Goal: Transaction & Acquisition: Book appointment/travel/reservation

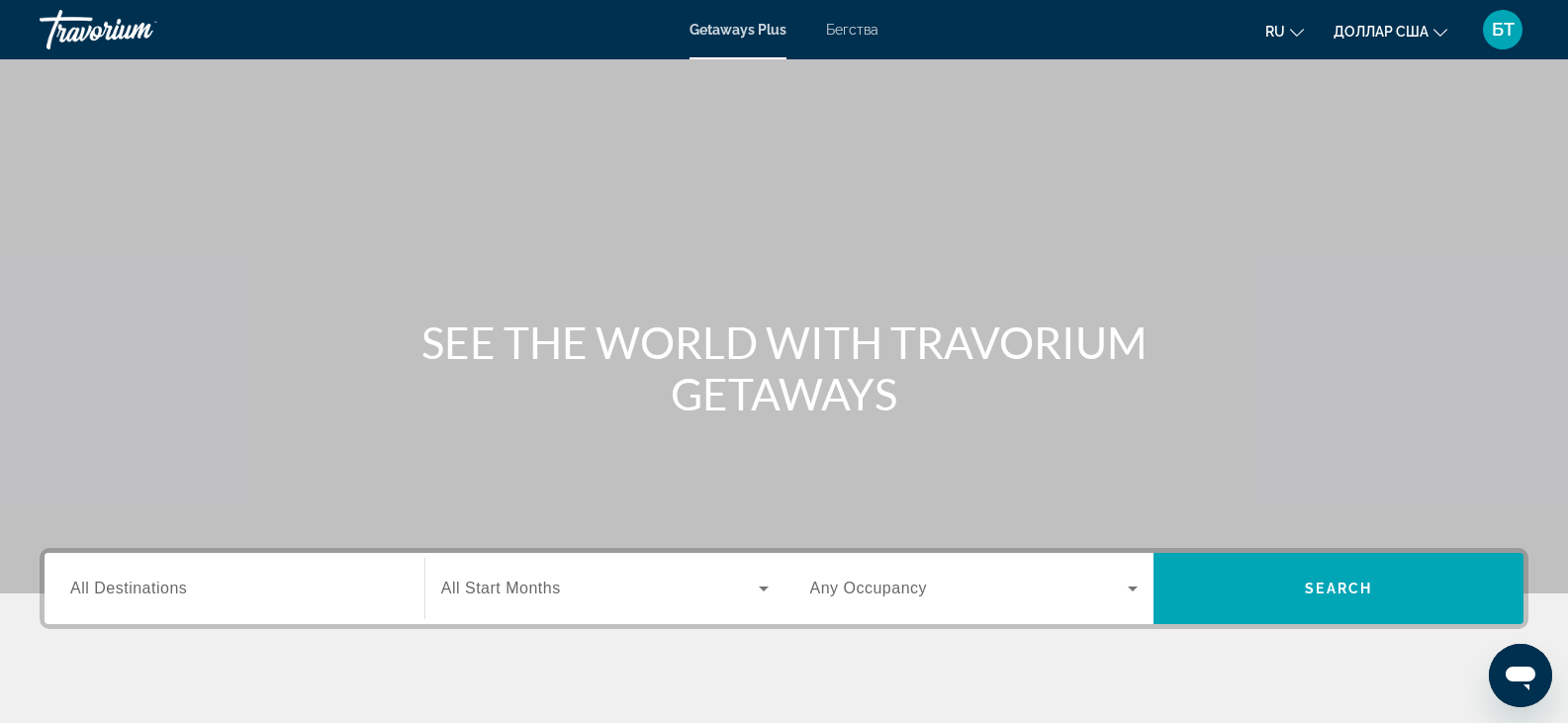
click at [858, 26] on font "Бегства" at bounding box center [852, 30] width 53 height 16
click at [847, 38] on div "Getaways Plus Бегства ru English Español Français Italiano Português русский до…" at bounding box center [784, 30] width 1568 height 52
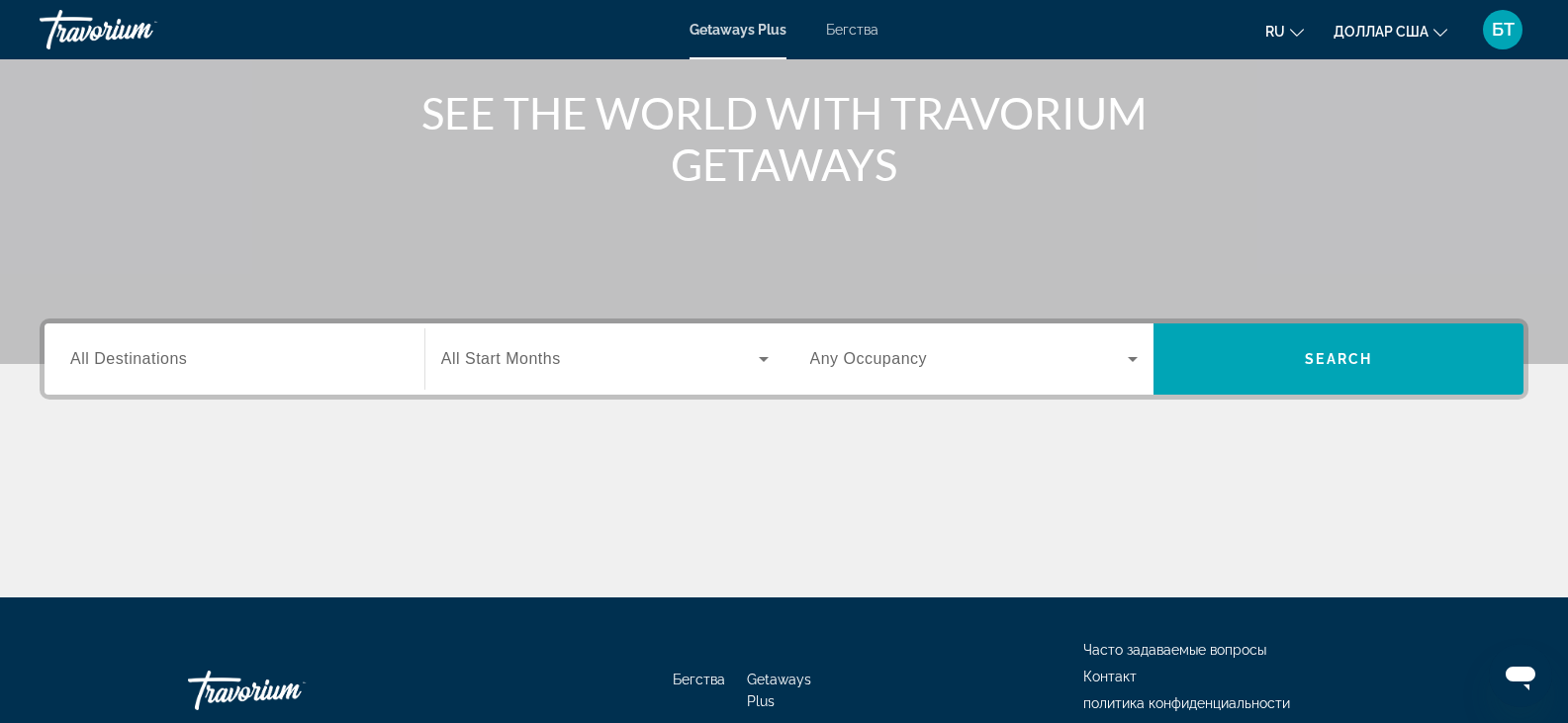
scroll to position [297, 0]
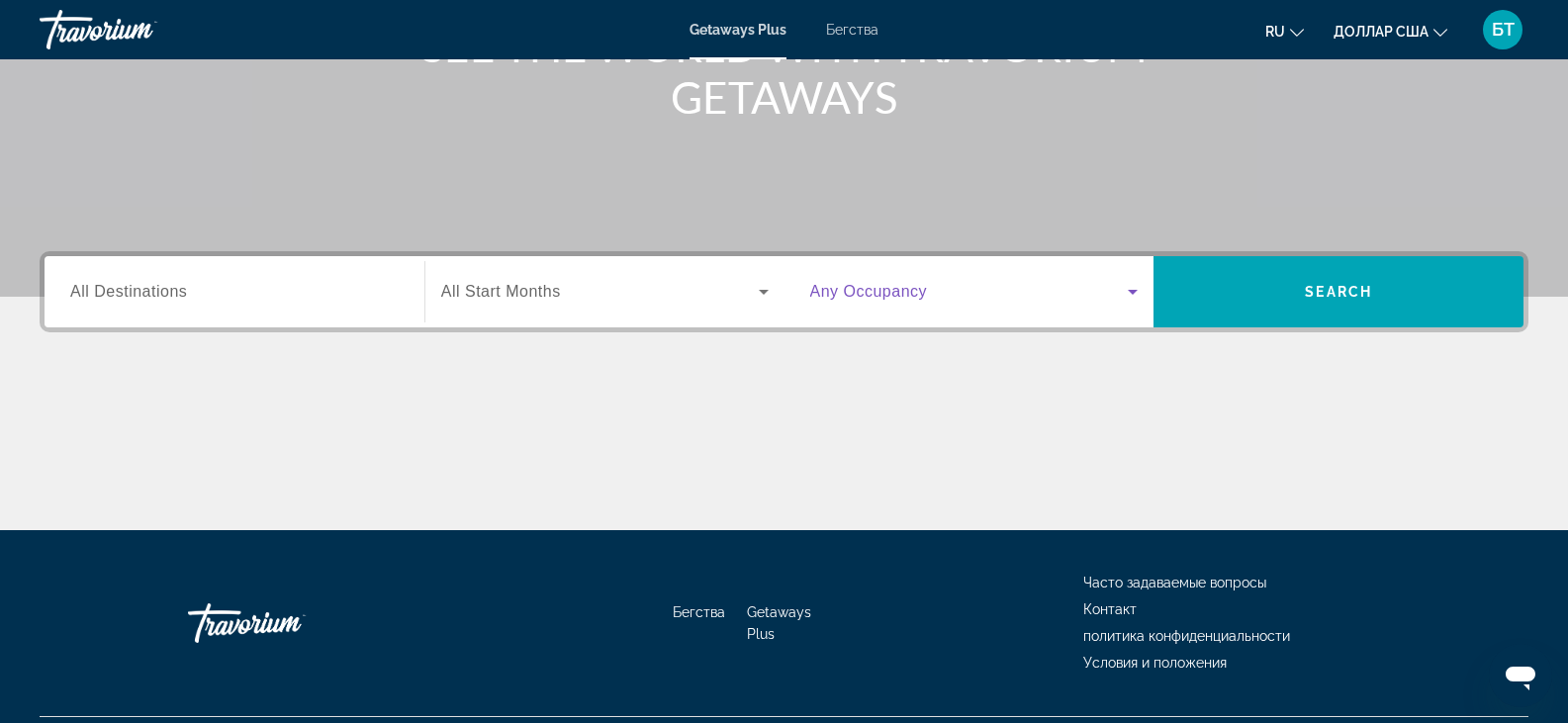
click at [1138, 285] on icon "Виджет поиска" at bounding box center [1133, 292] width 24 height 24
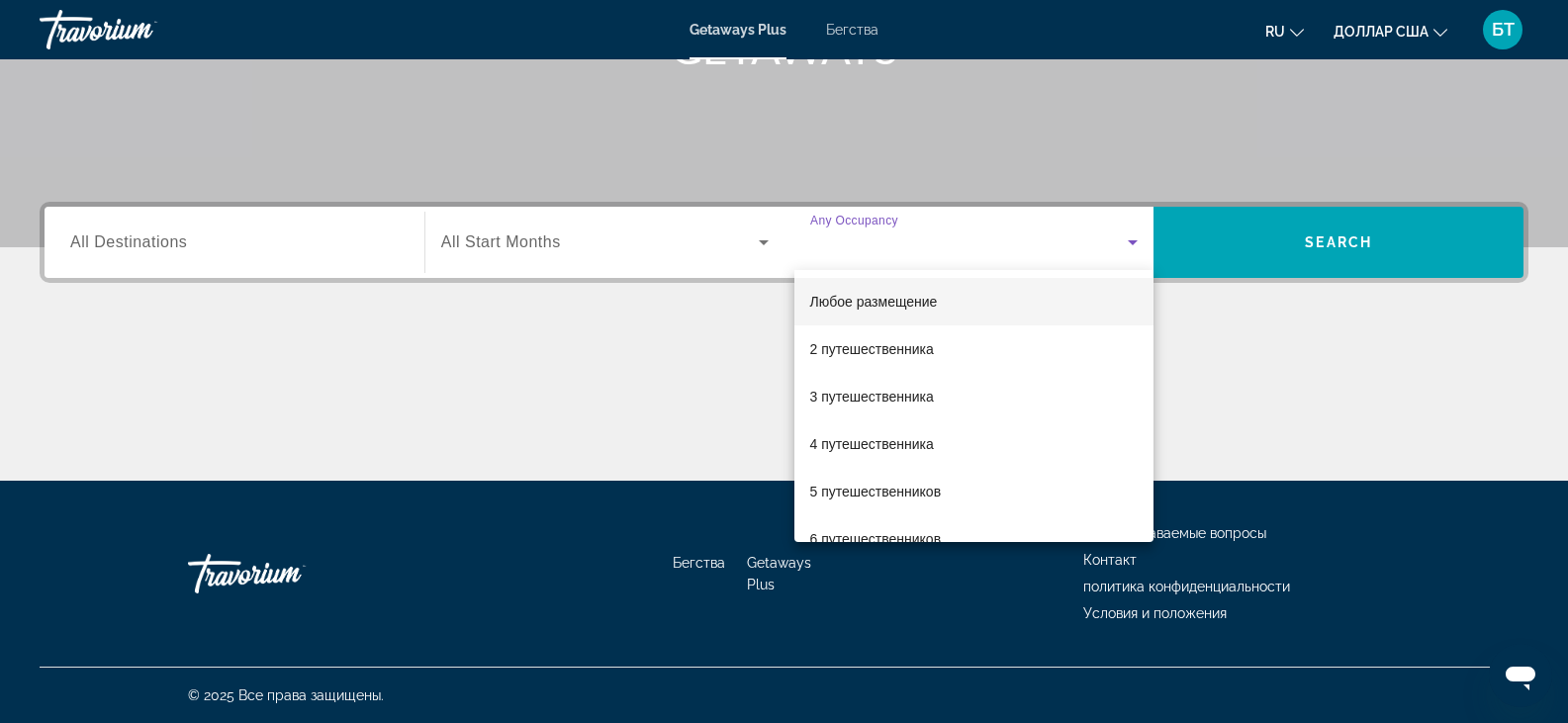
click at [1129, 245] on div at bounding box center [784, 362] width 1568 height 723
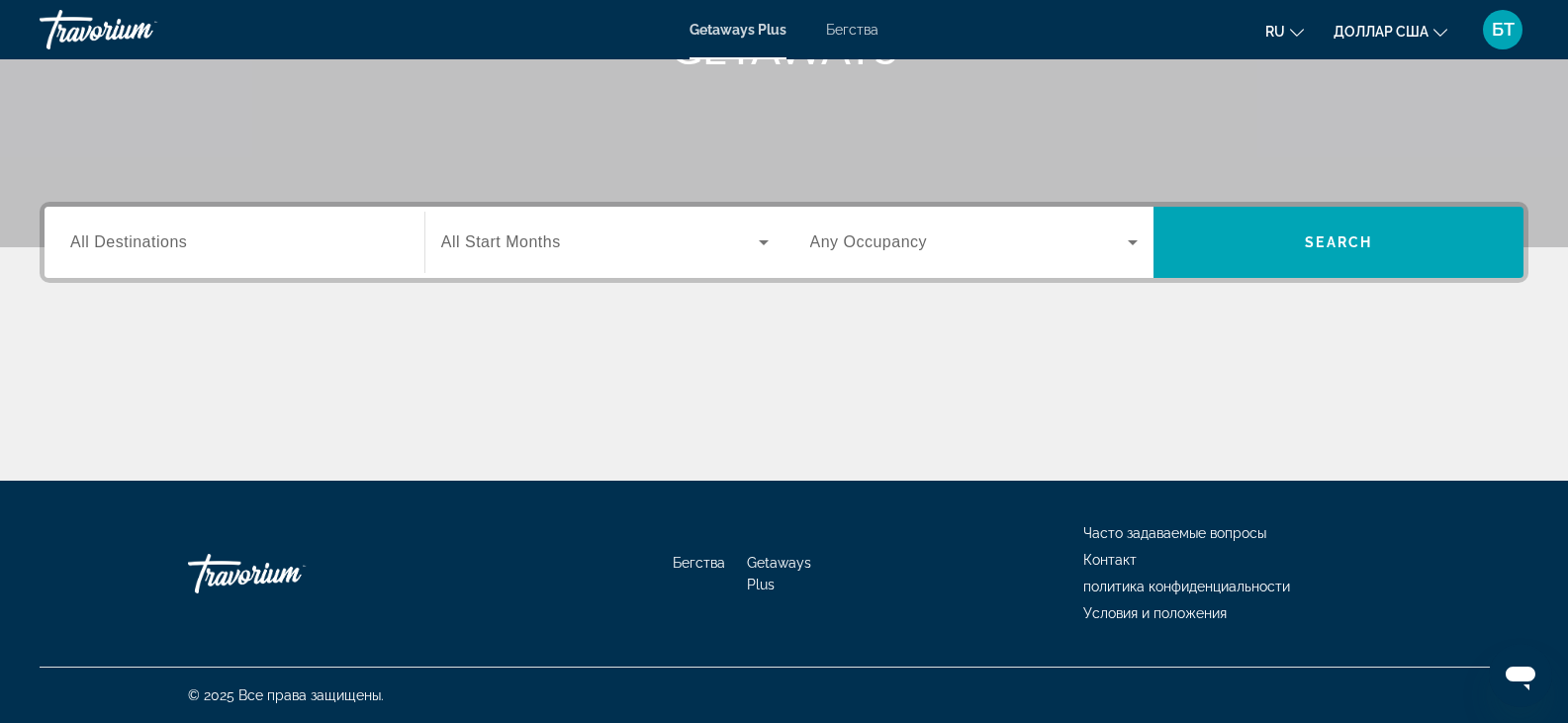
click at [366, 243] on input "Destination All Destinations" at bounding box center [234, 243] width 329 height 24
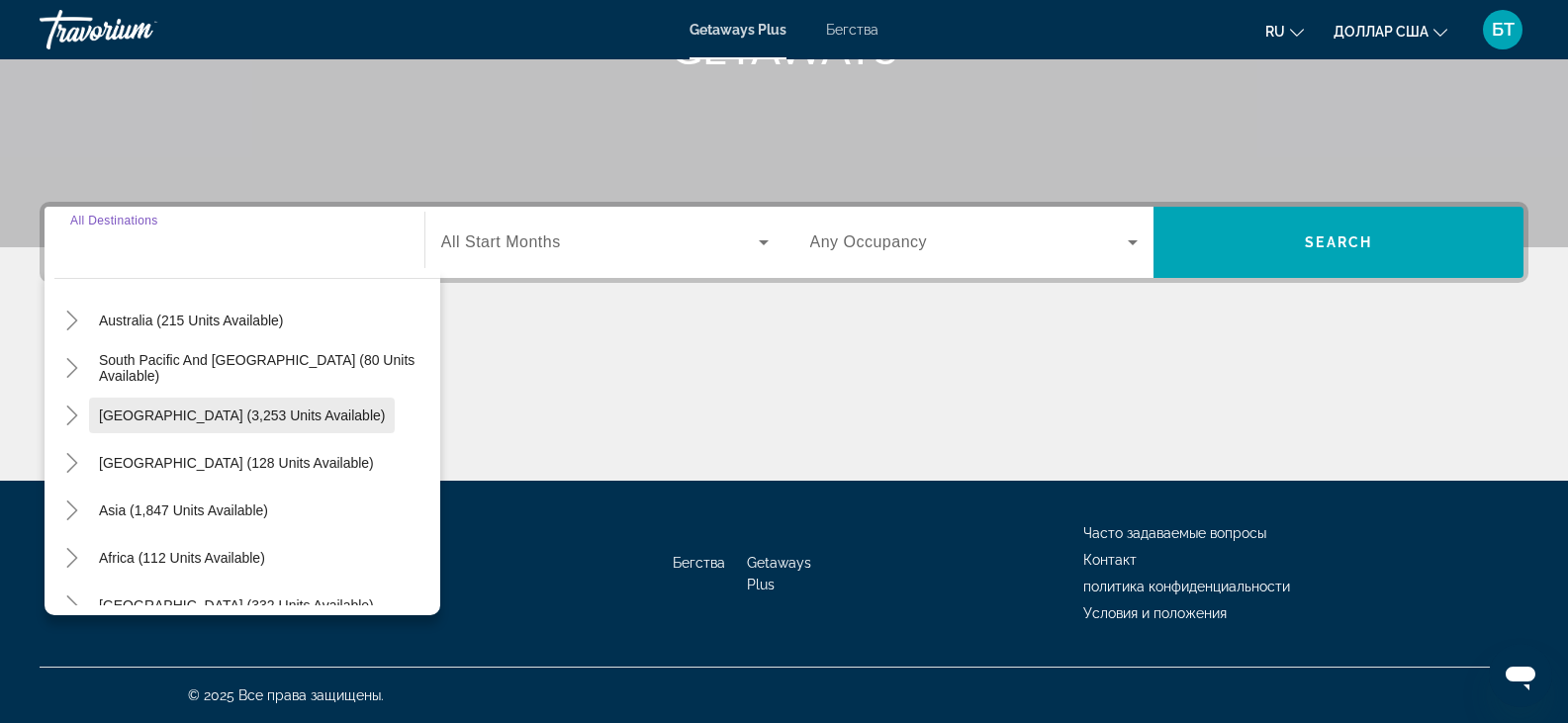
scroll to position [321, 0]
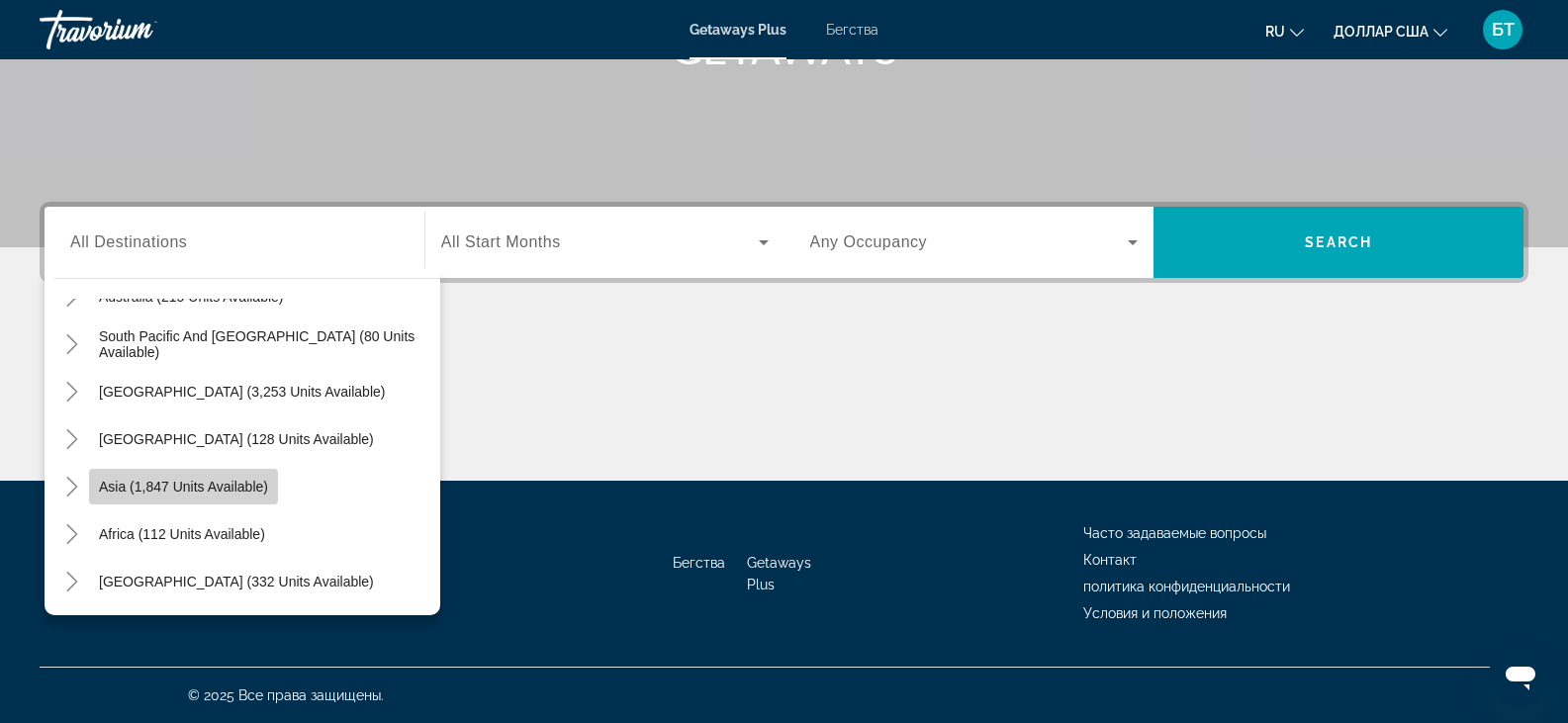
click at [165, 486] on span "Asia (1,847 units available)" at bounding box center [184, 487] width 169 height 16
type input "**********"
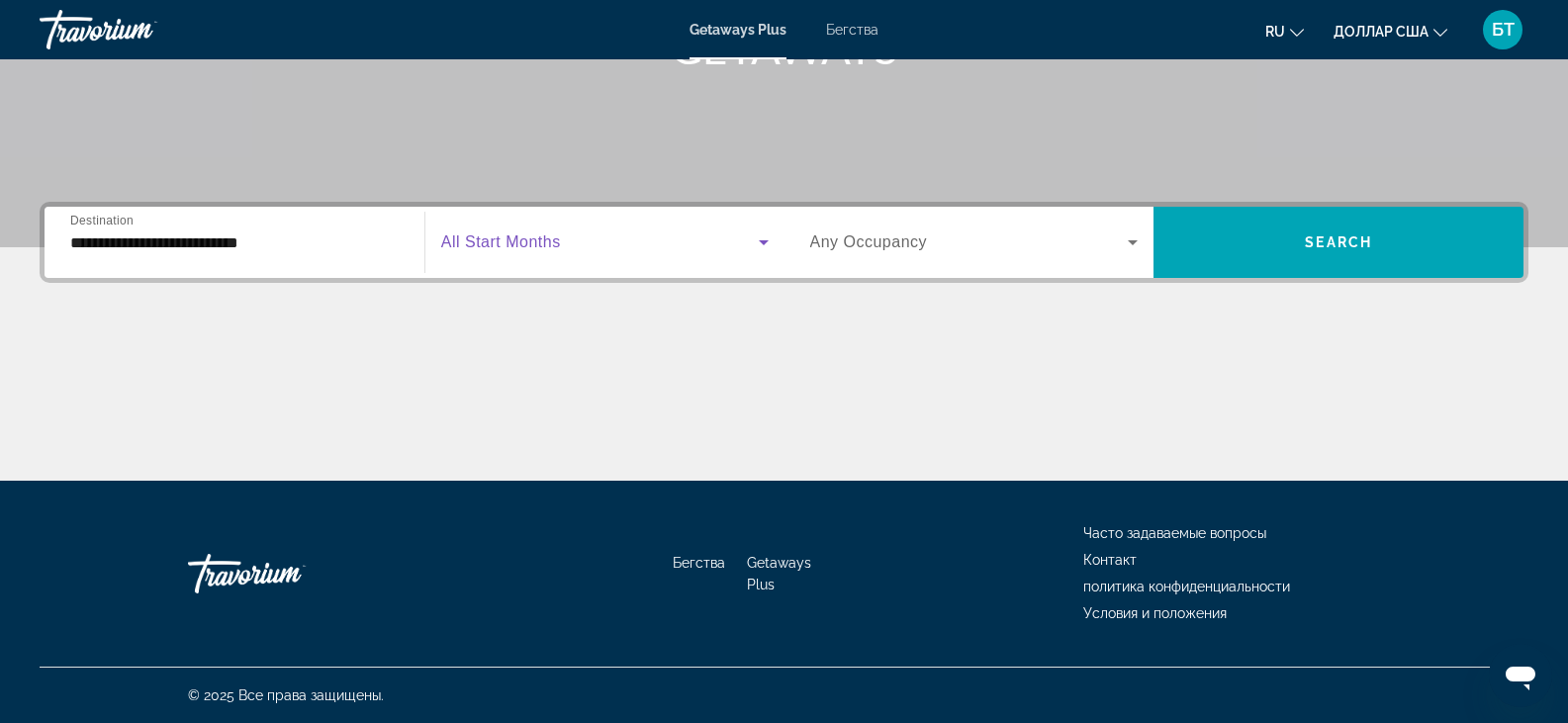
click at [773, 241] on icon "Виджет поиска" at bounding box center [764, 242] width 24 height 24
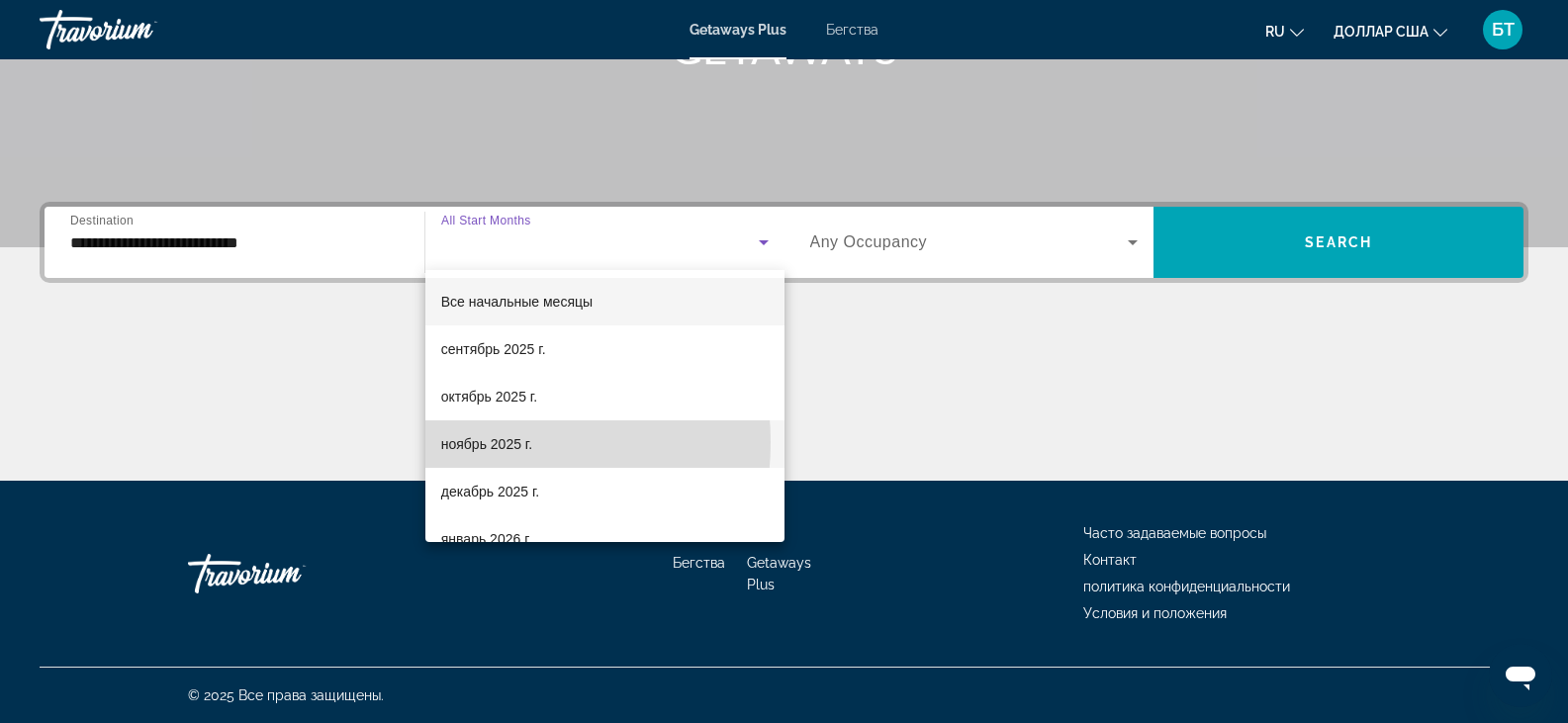
click at [477, 442] on font "ноябрь 2025 г." at bounding box center [487, 444] width 91 height 16
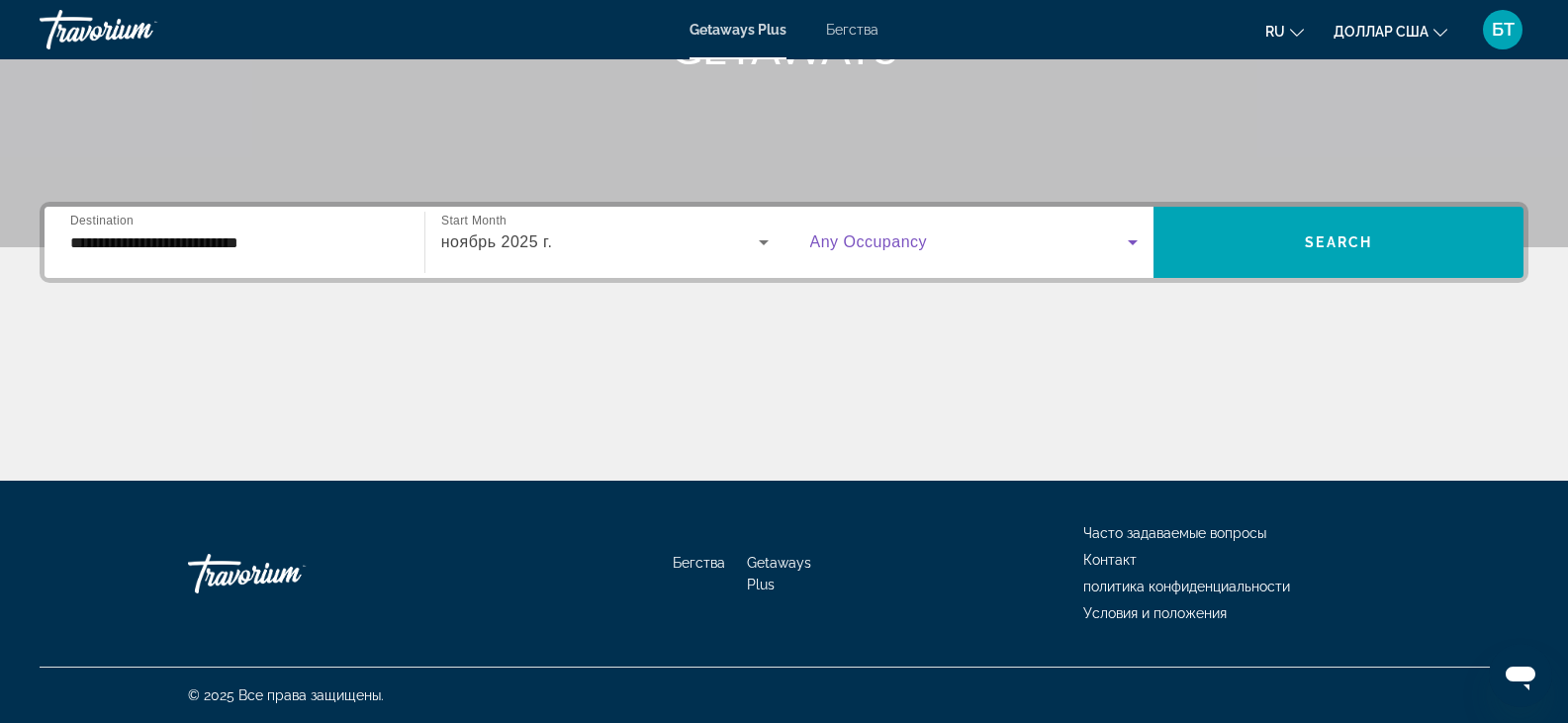
click at [1132, 242] on icon "Виджет поиска" at bounding box center [1132, 242] width 10 height 5
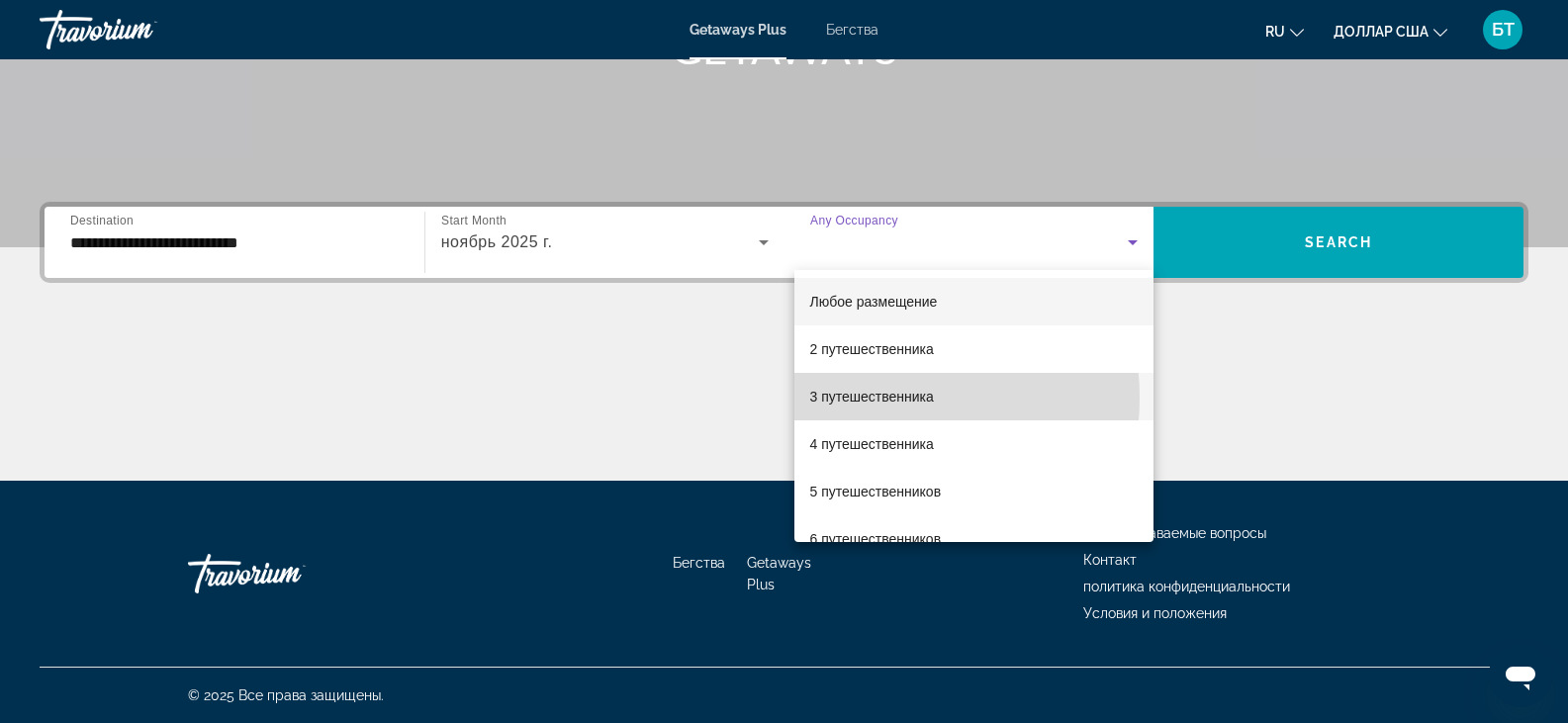
click at [853, 397] on font "3 путешественника" at bounding box center [872, 396] width 124 height 16
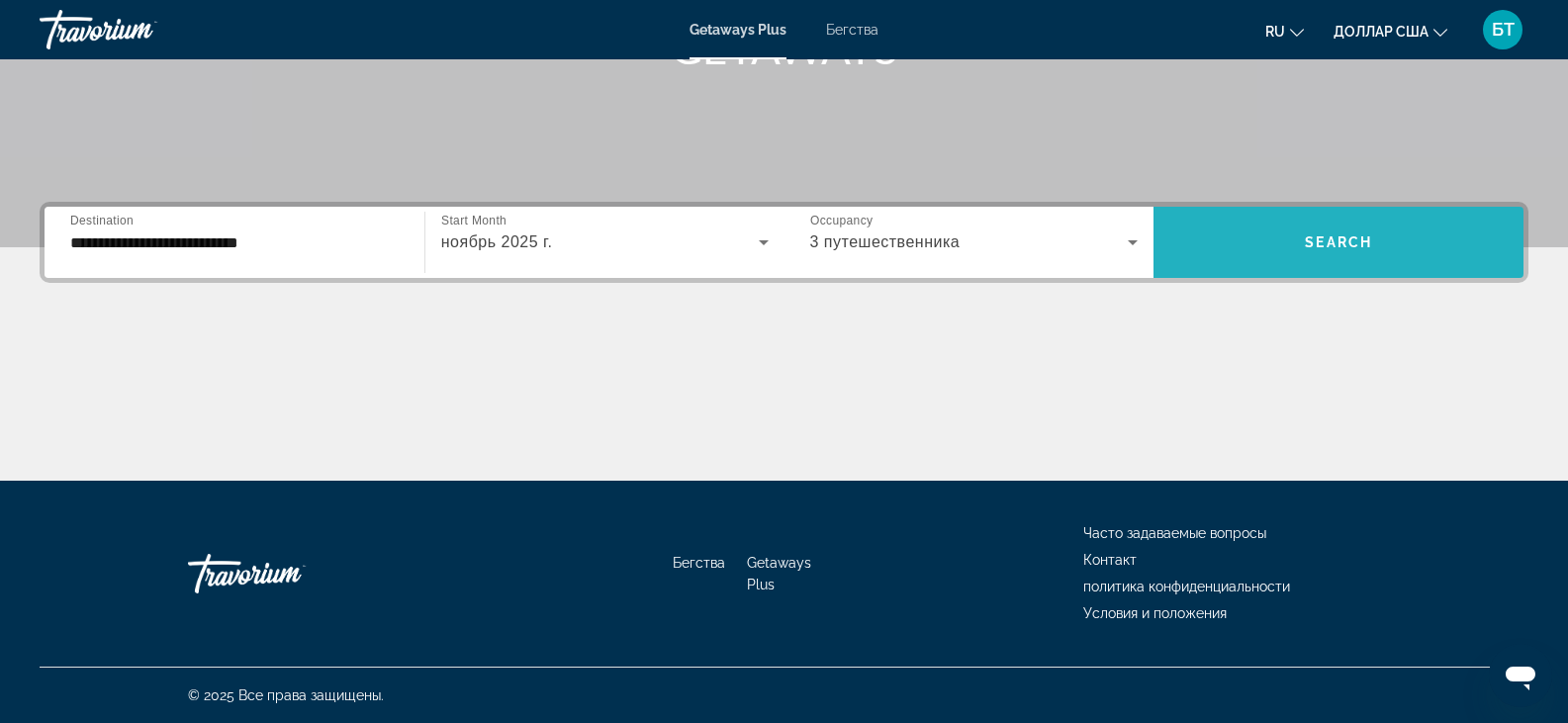
click at [1303, 227] on span "Виджет поиска" at bounding box center [1338, 242] width 370 height 48
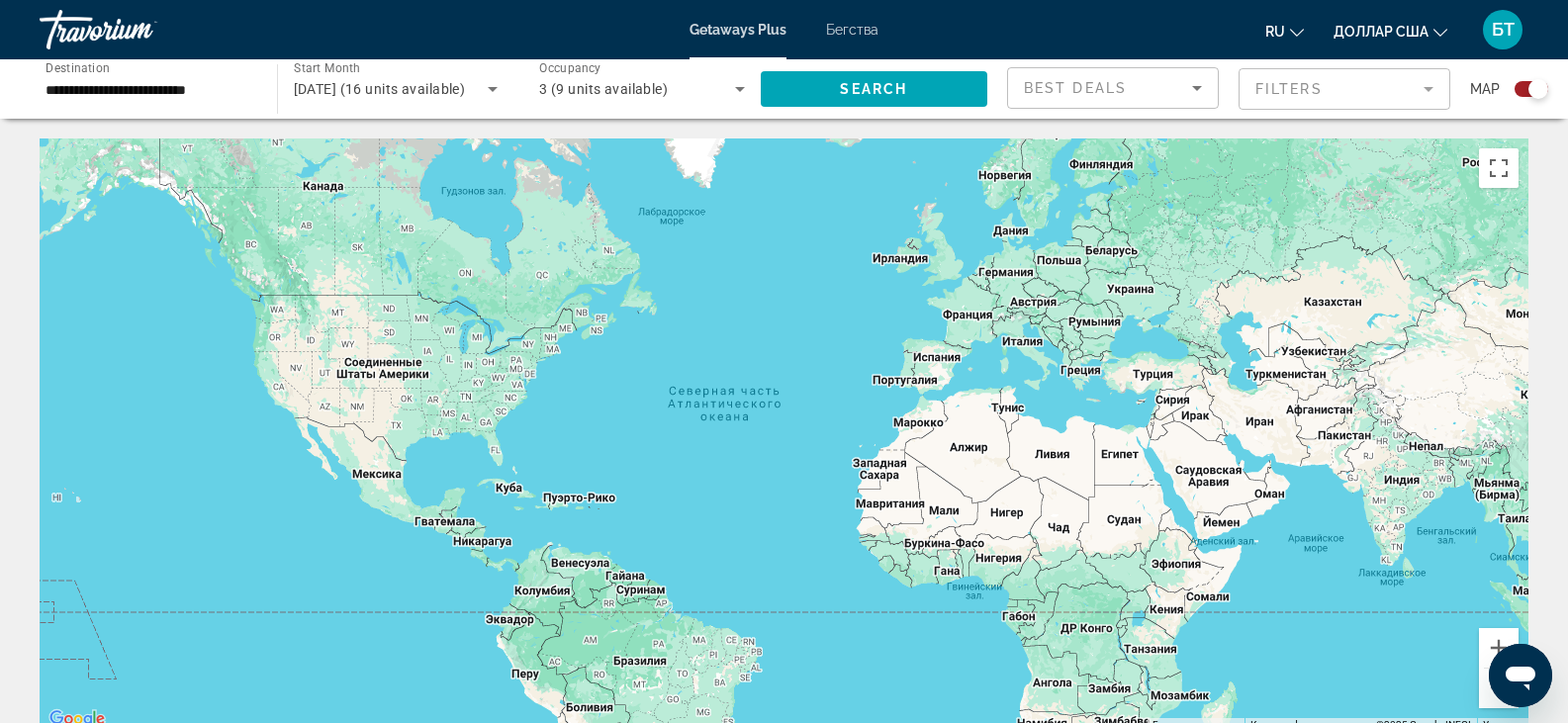
click at [1201, 90] on icon "Sort by" at bounding box center [1197, 88] width 24 height 24
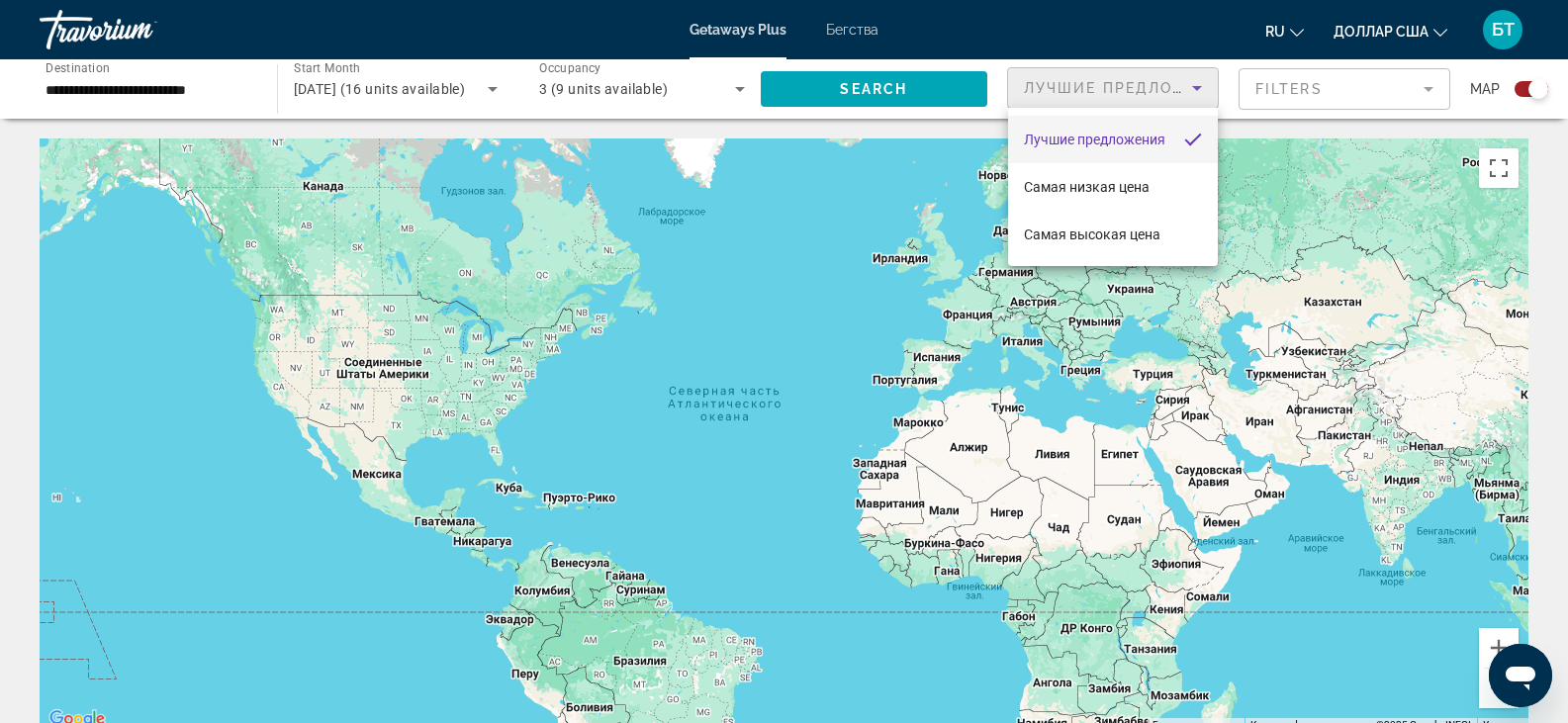
drag, startPoint x: 1201, startPoint y: 90, endPoint x: 1221, endPoint y: 89, distance: 20.0
click at [1203, 90] on div at bounding box center [784, 362] width 1568 height 723
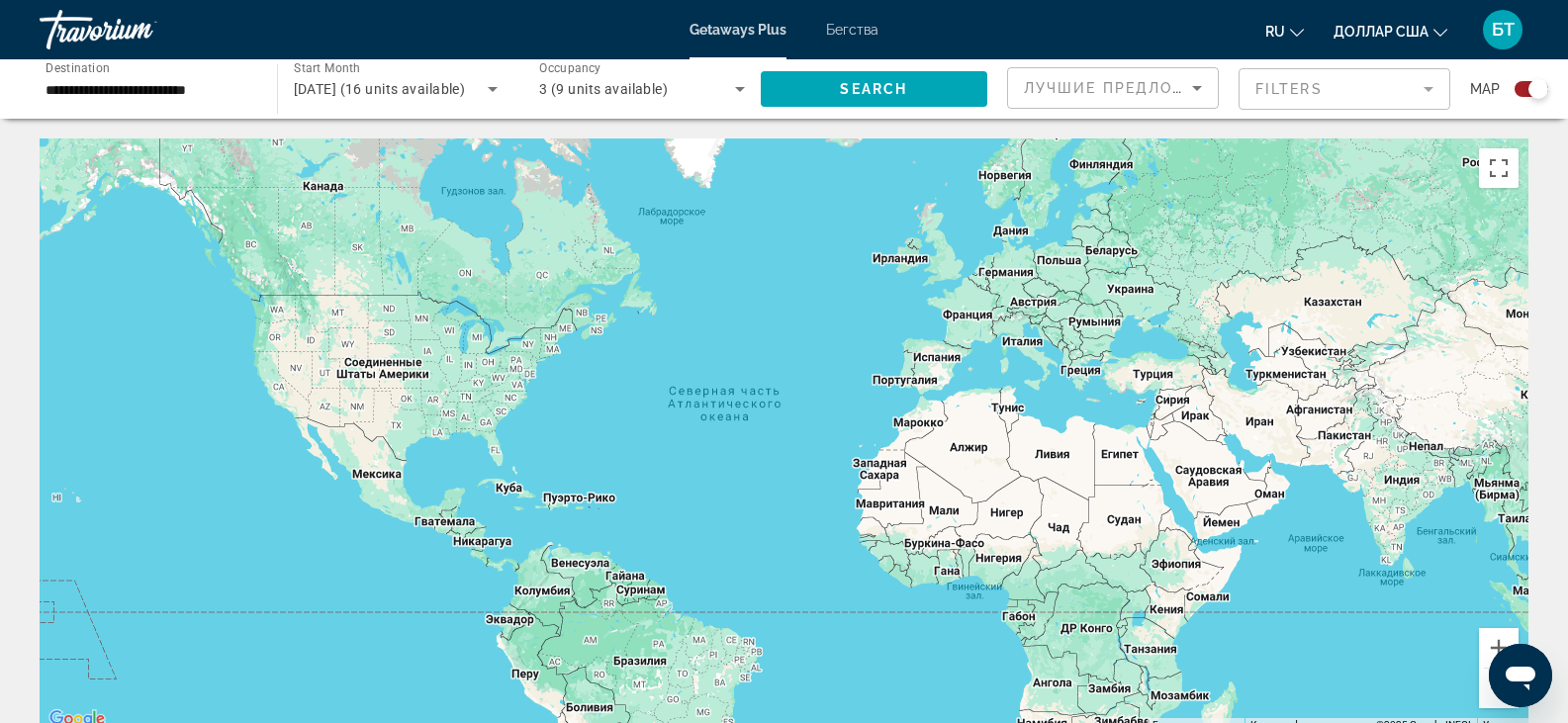
click at [1433, 88] on mat-form-field "Filters" at bounding box center [1344, 89] width 212 height 42
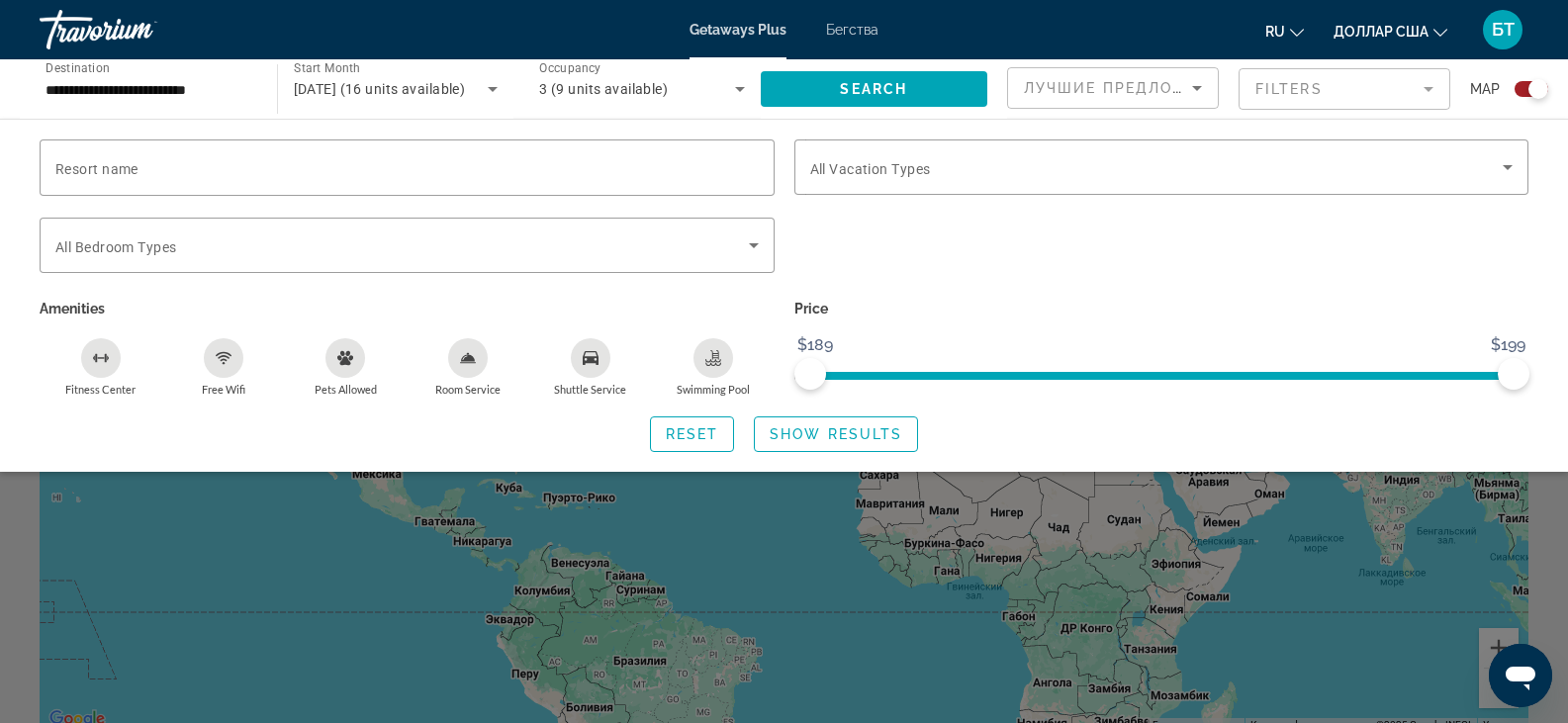
click at [1433, 88] on mat-form-field "Filters" at bounding box center [1344, 89] width 212 height 42
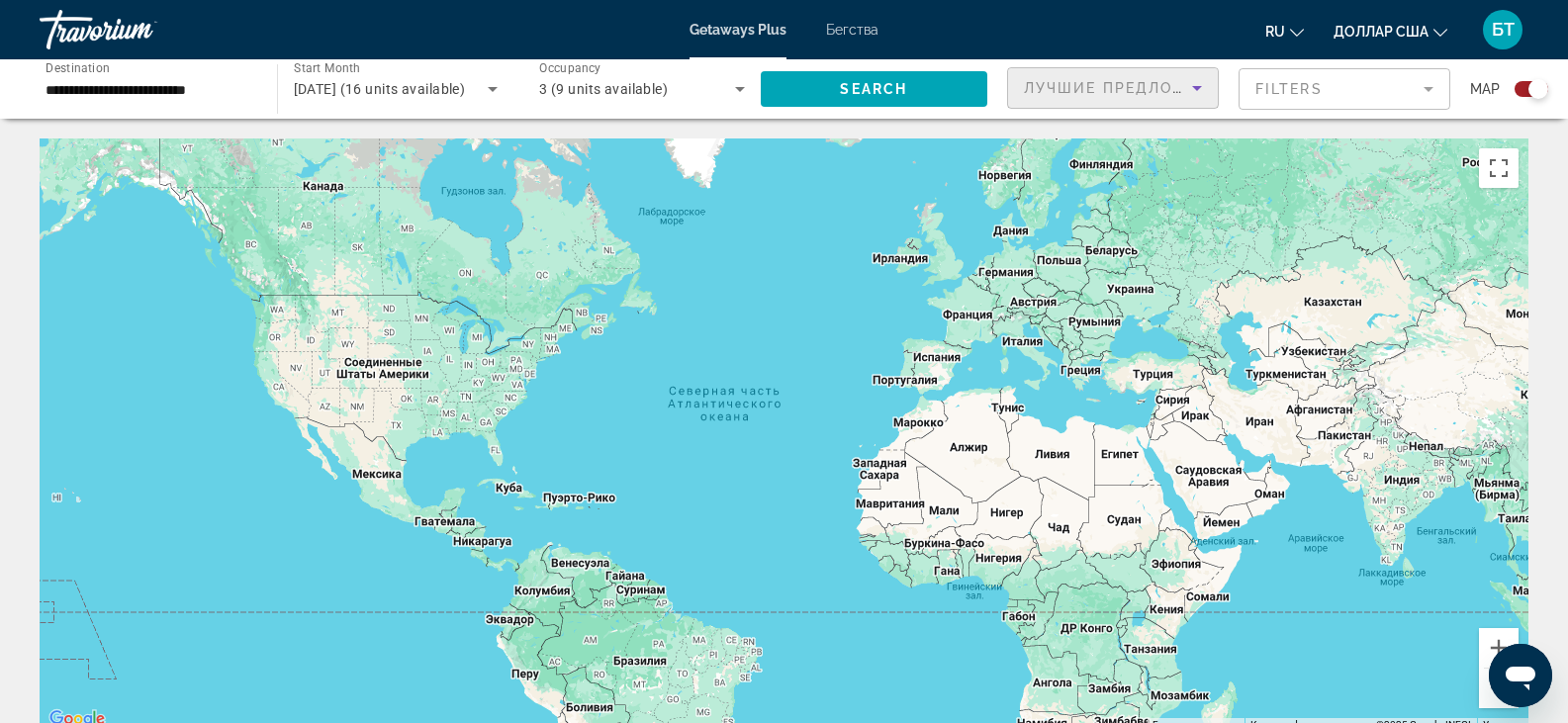
click at [1192, 89] on icon "Sort by" at bounding box center [1197, 88] width 24 height 24
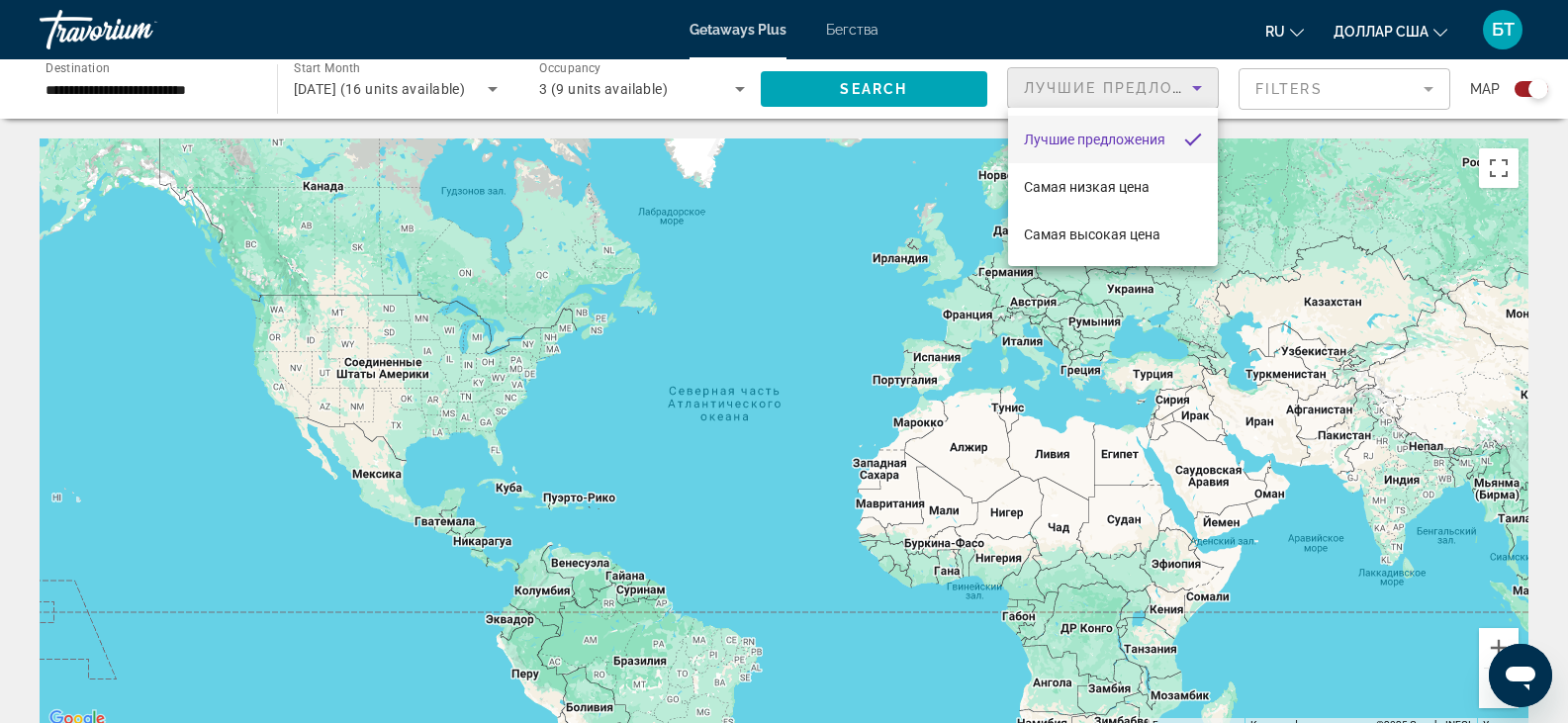
click at [1192, 89] on div at bounding box center [784, 362] width 1568 height 723
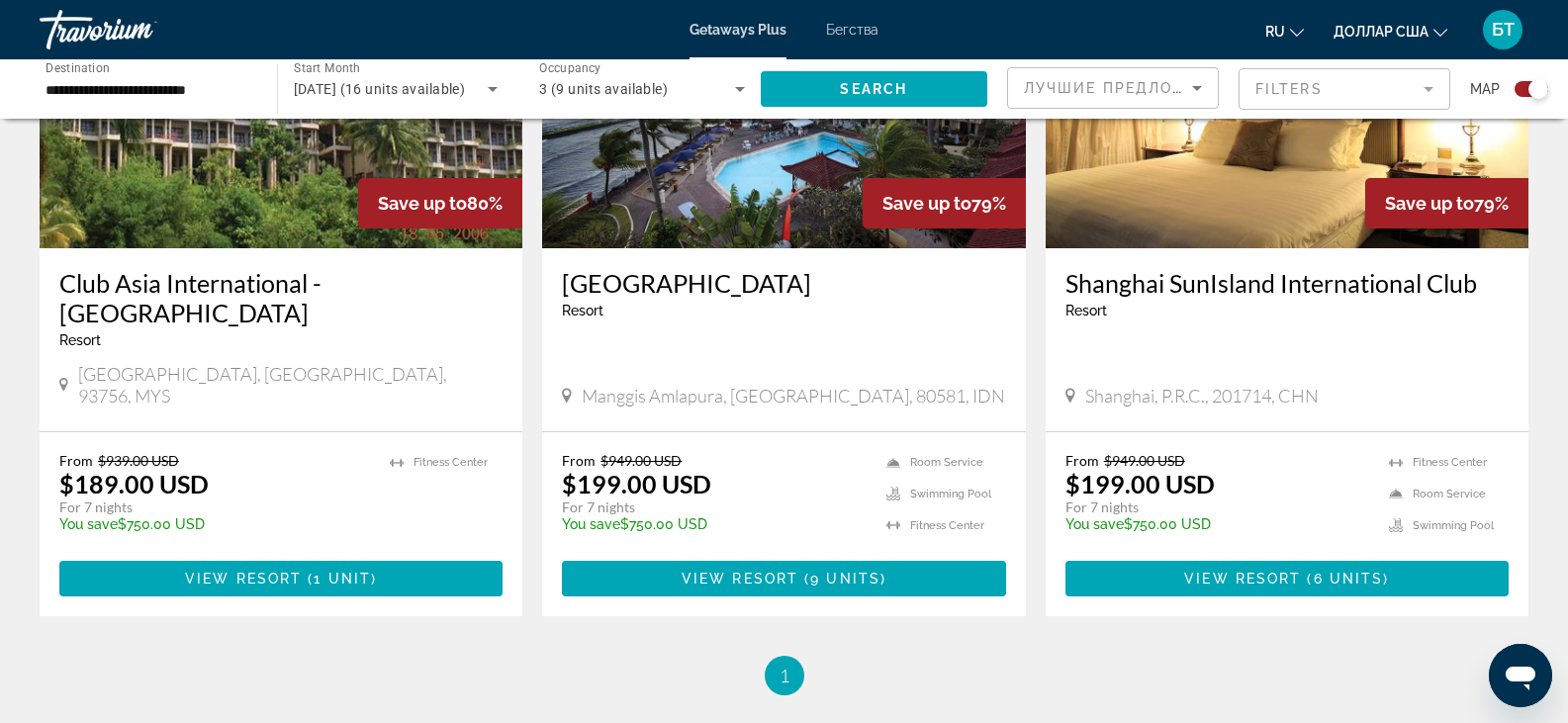
scroll to position [904, 0]
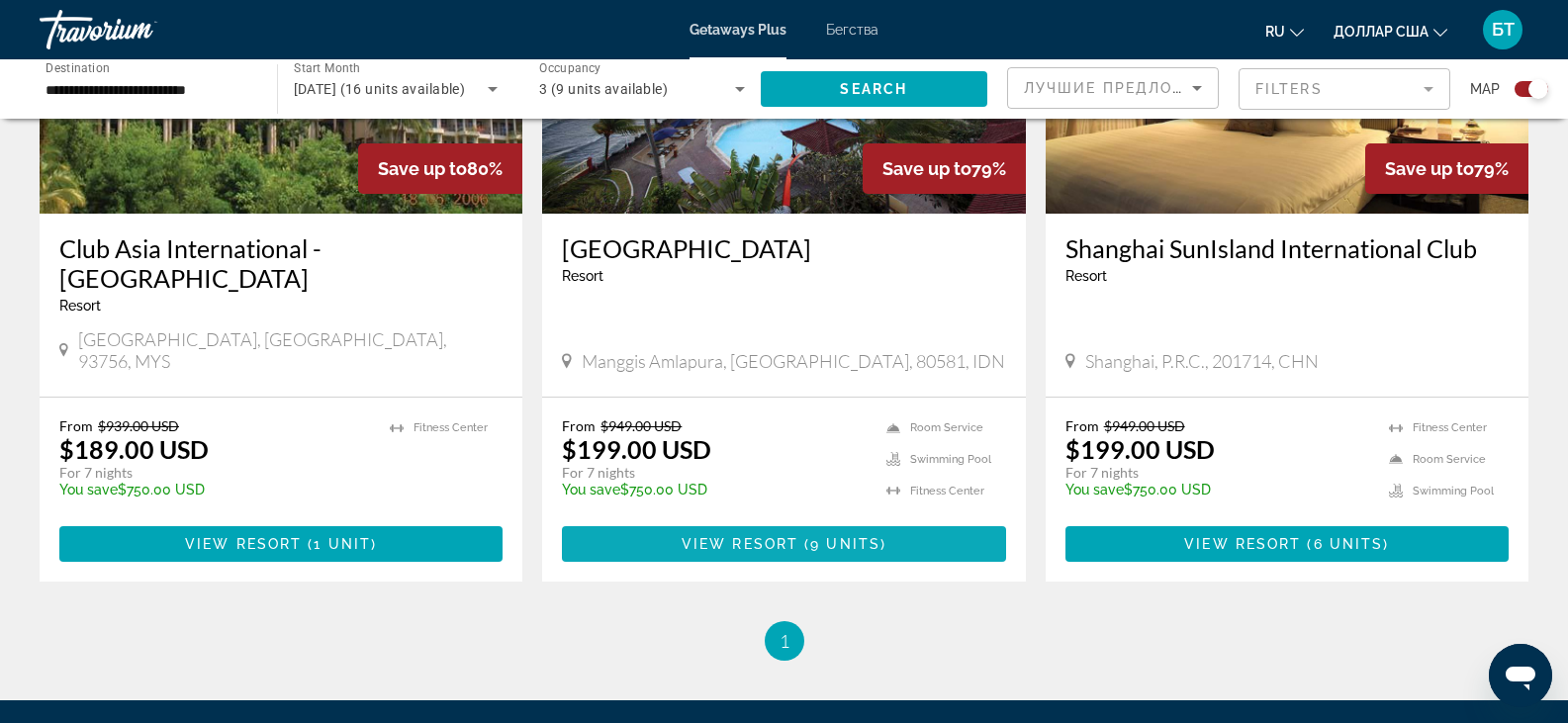
click at [781, 536] on span "View Resort" at bounding box center [740, 544] width 117 height 16
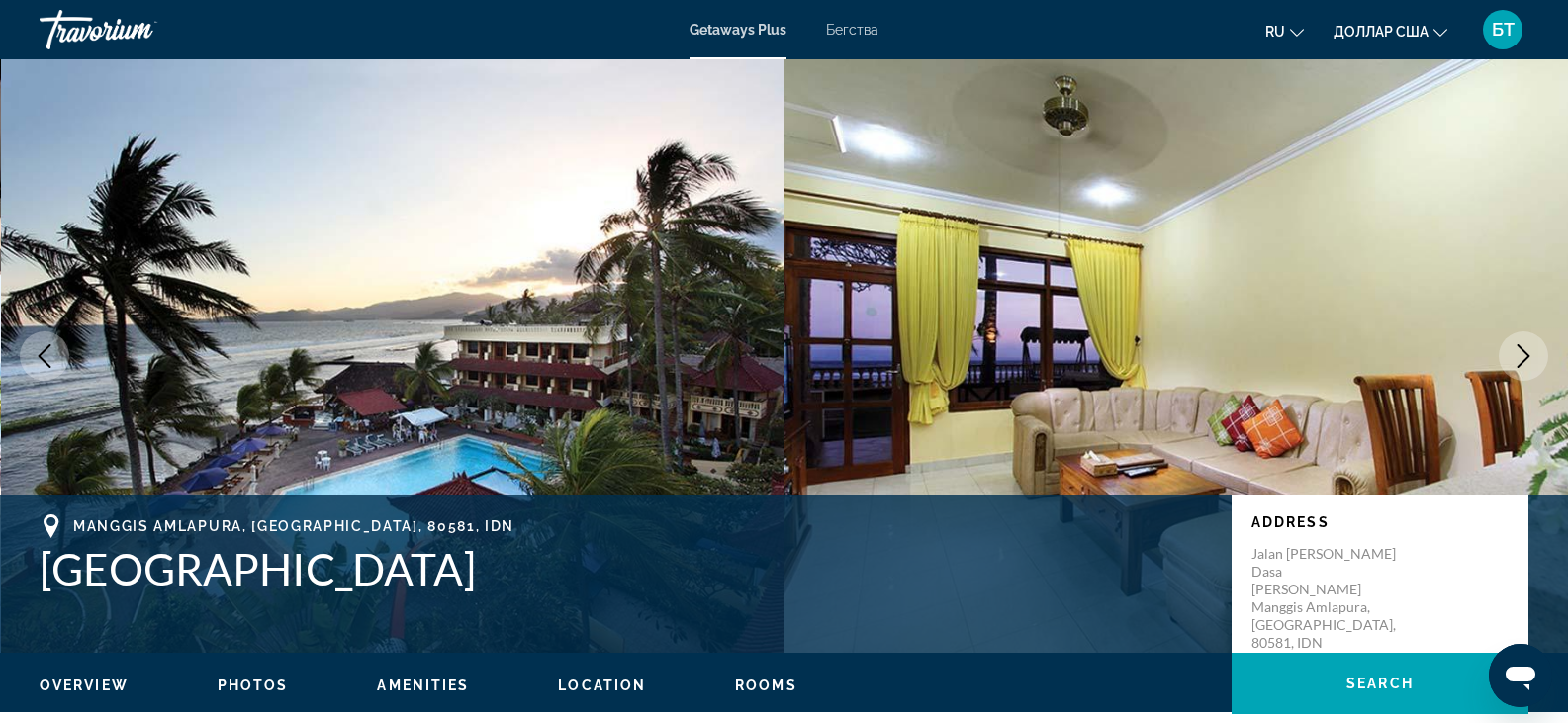
click at [1527, 352] on icon "Next image" at bounding box center [1523, 357] width 24 height 24
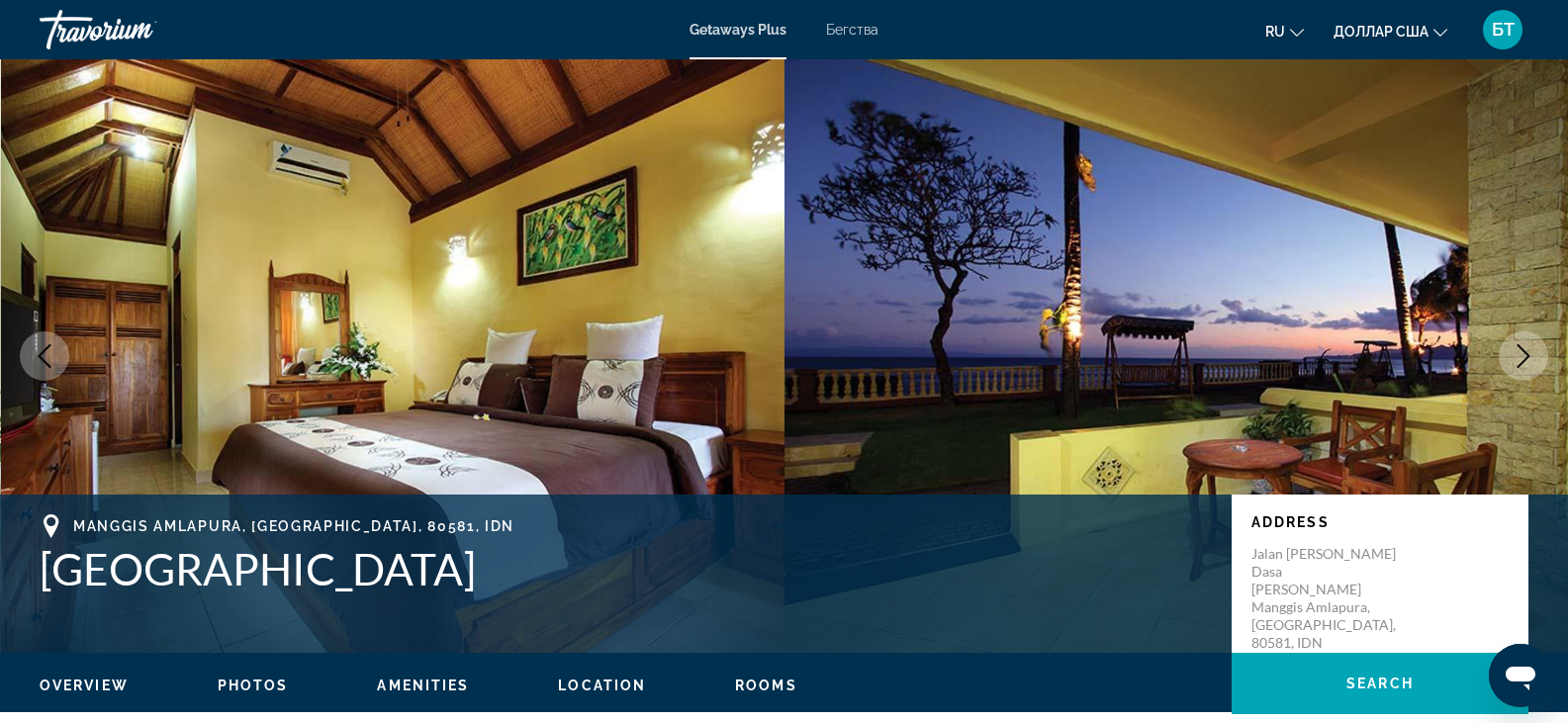
click at [48, 360] on icon "Previous image" at bounding box center [45, 357] width 24 height 24
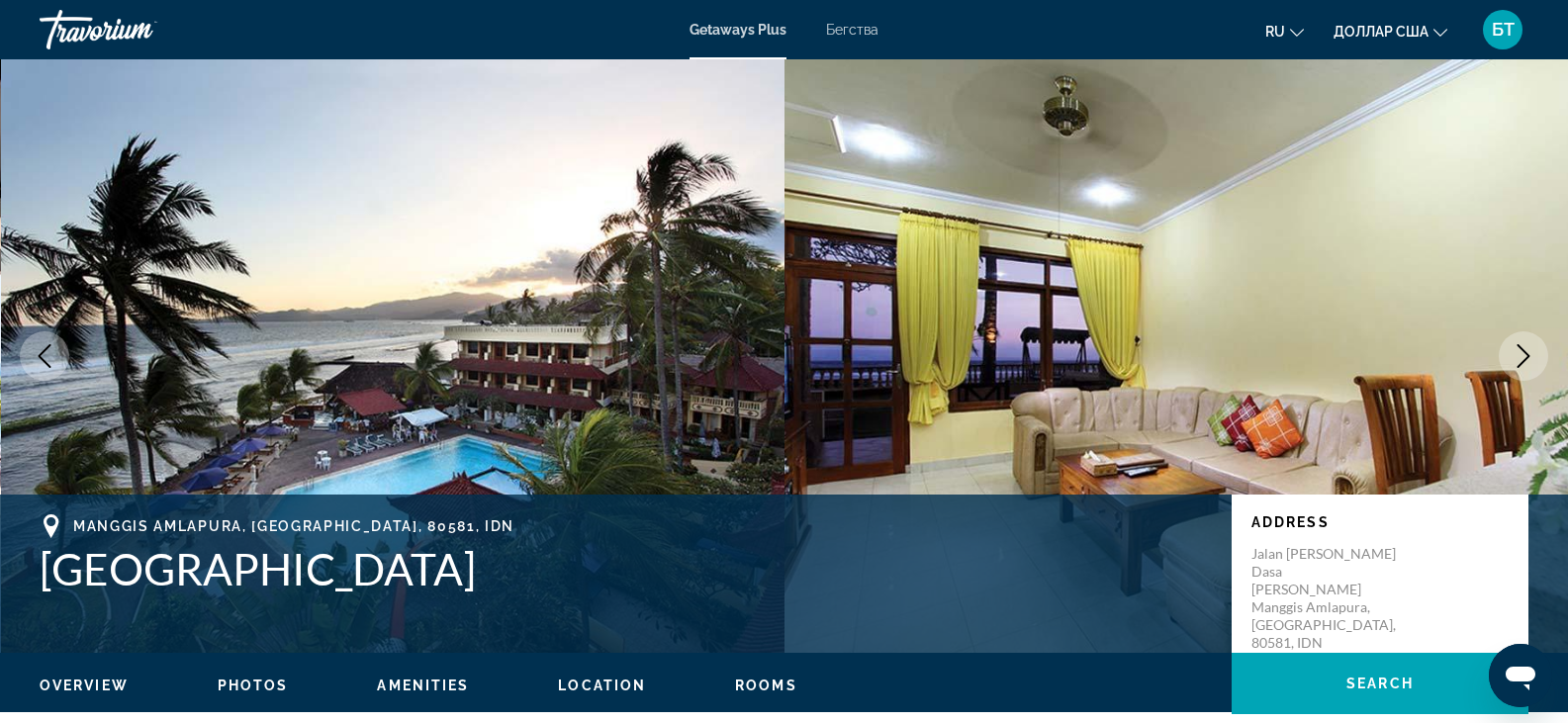
click at [1533, 365] on icon "Next image" at bounding box center [1523, 357] width 24 height 24
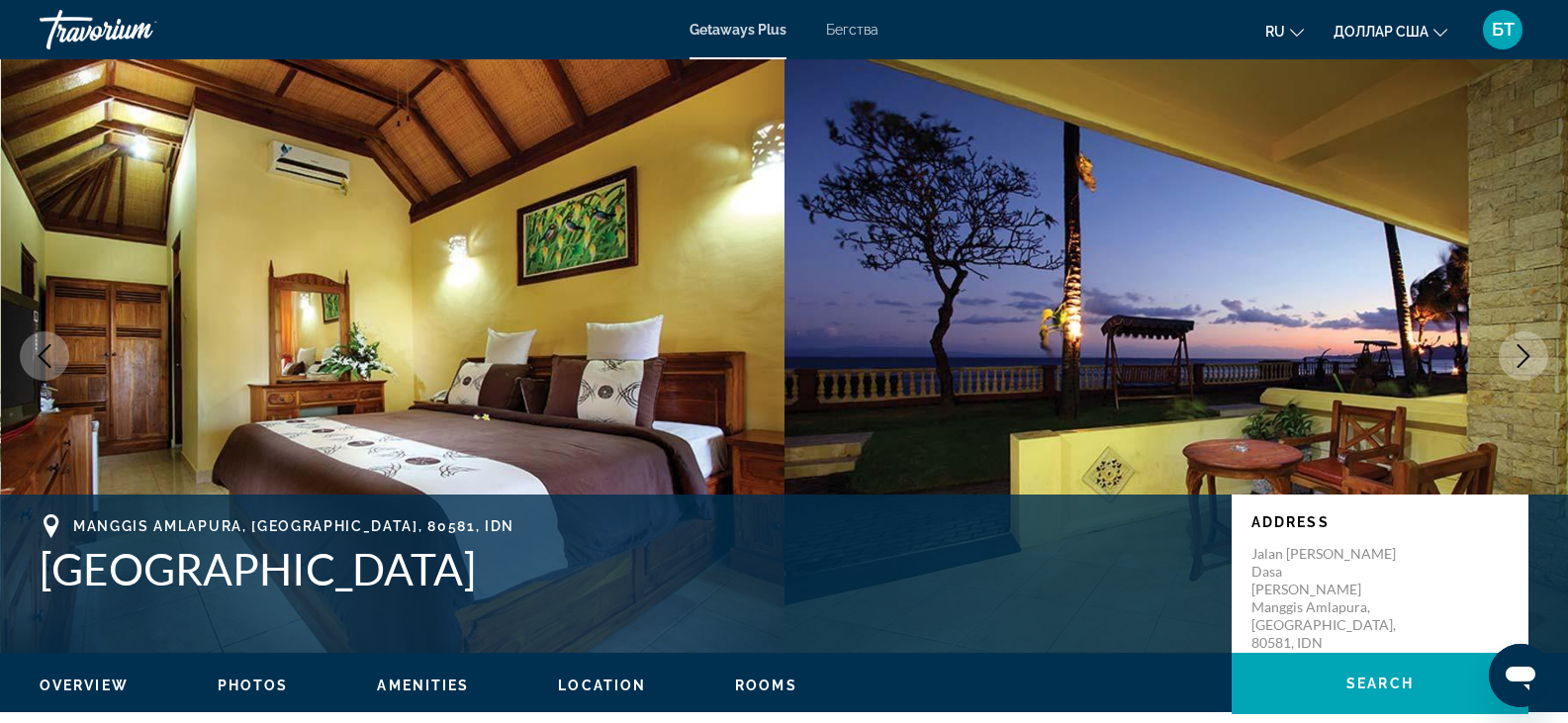
click at [1532, 365] on icon "Next image" at bounding box center [1523, 357] width 24 height 24
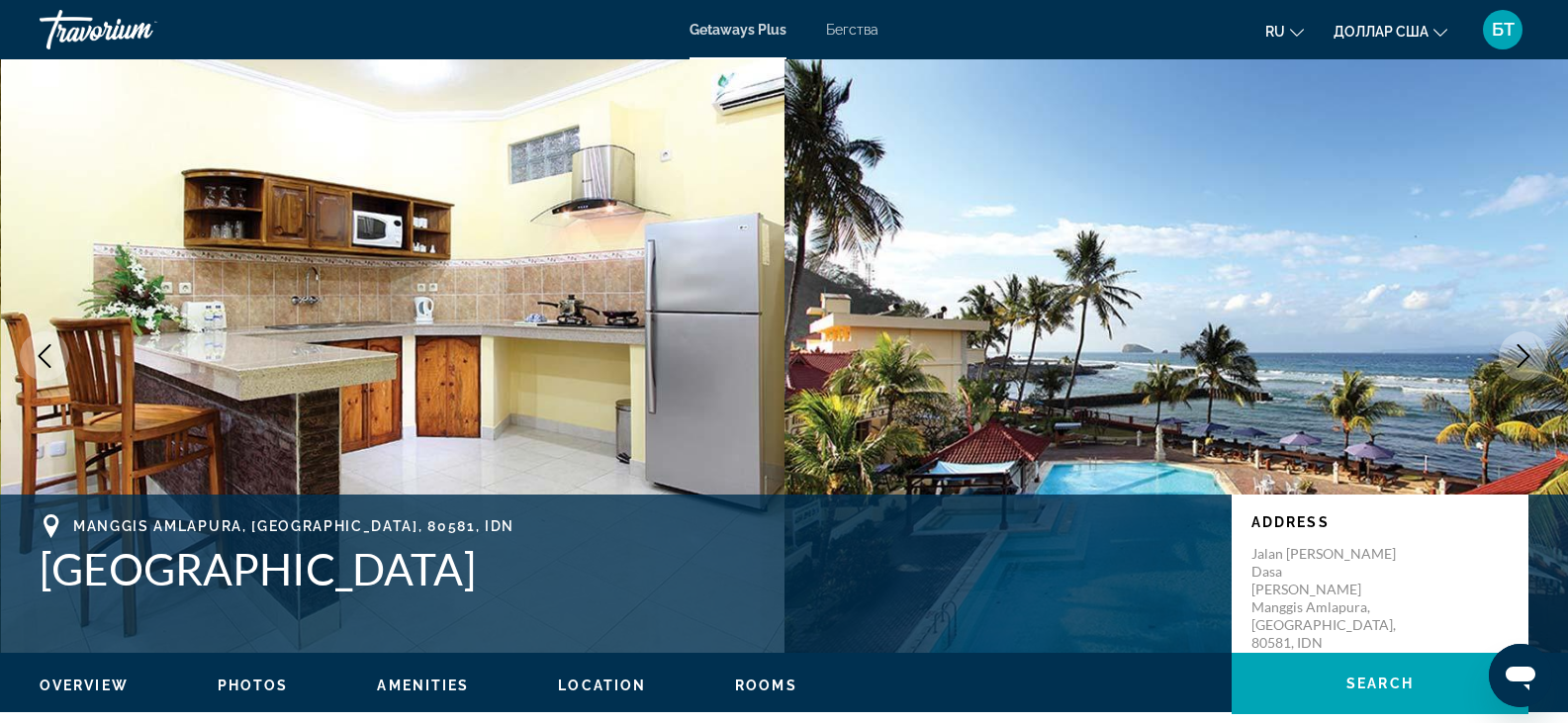
click at [1531, 365] on icon "Next image" at bounding box center [1523, 357] width 24 height 24
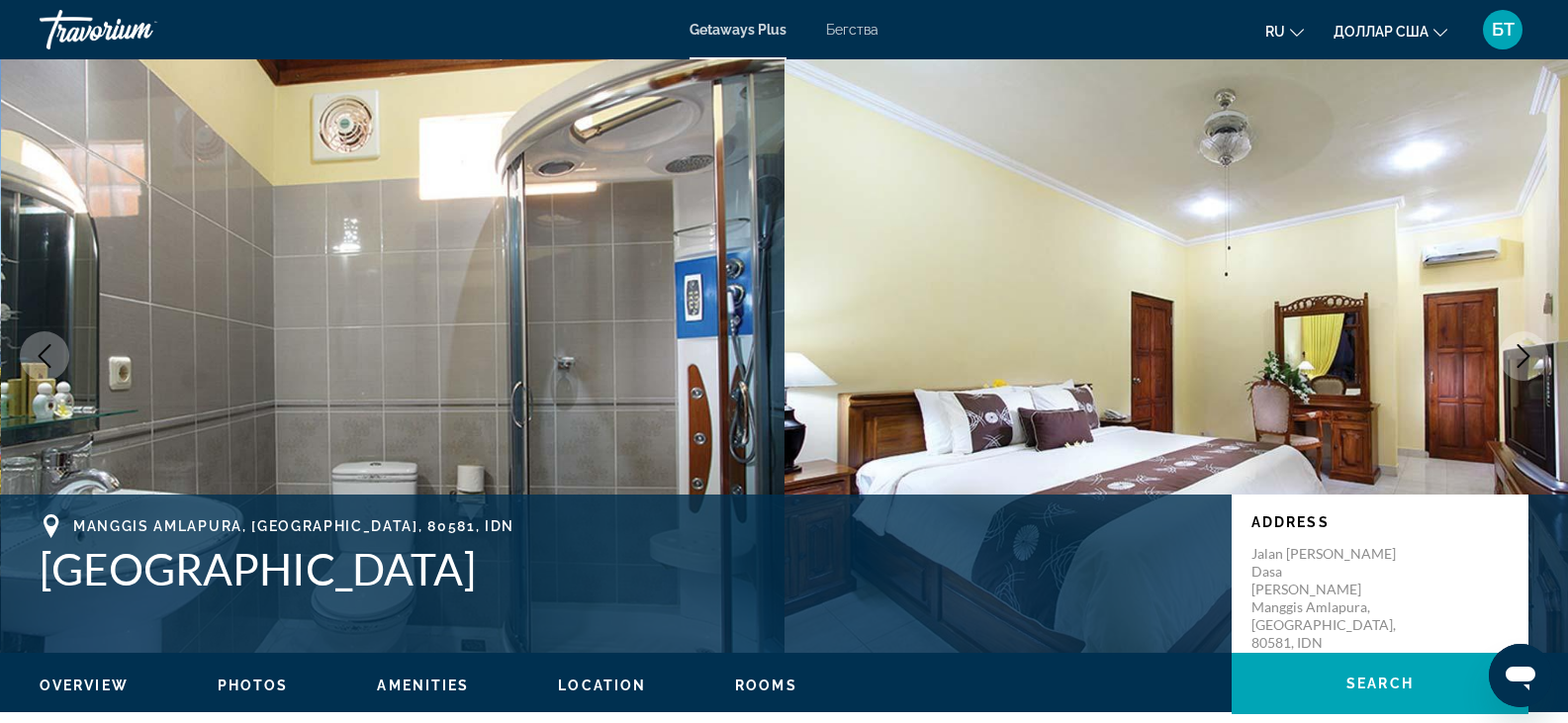
click at [1528, 366] on icon "Next image" at bounding box center [1523, 357] width 24 height 24
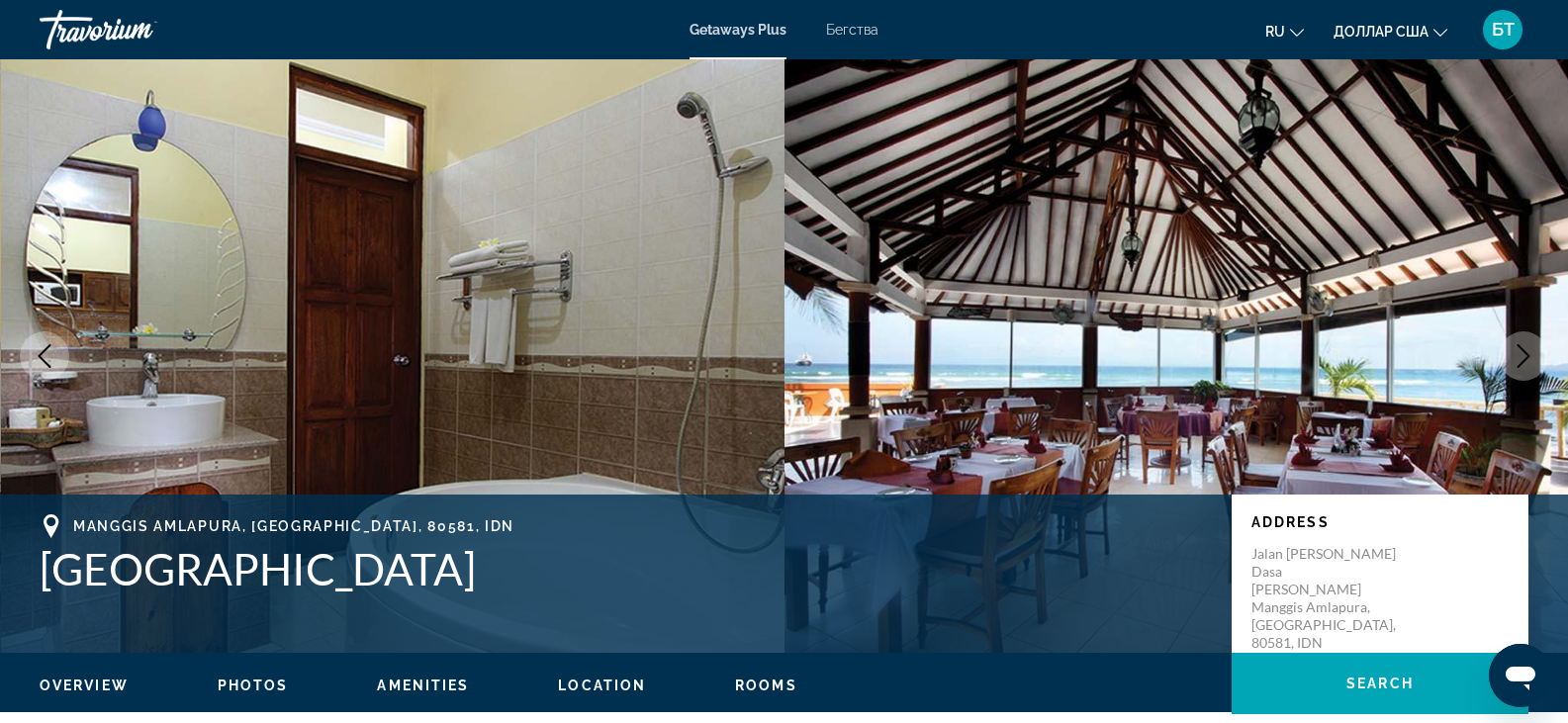
click at [1527, 367] on icon "Next image" at bounding box center [1523, 357] width 24 height 24
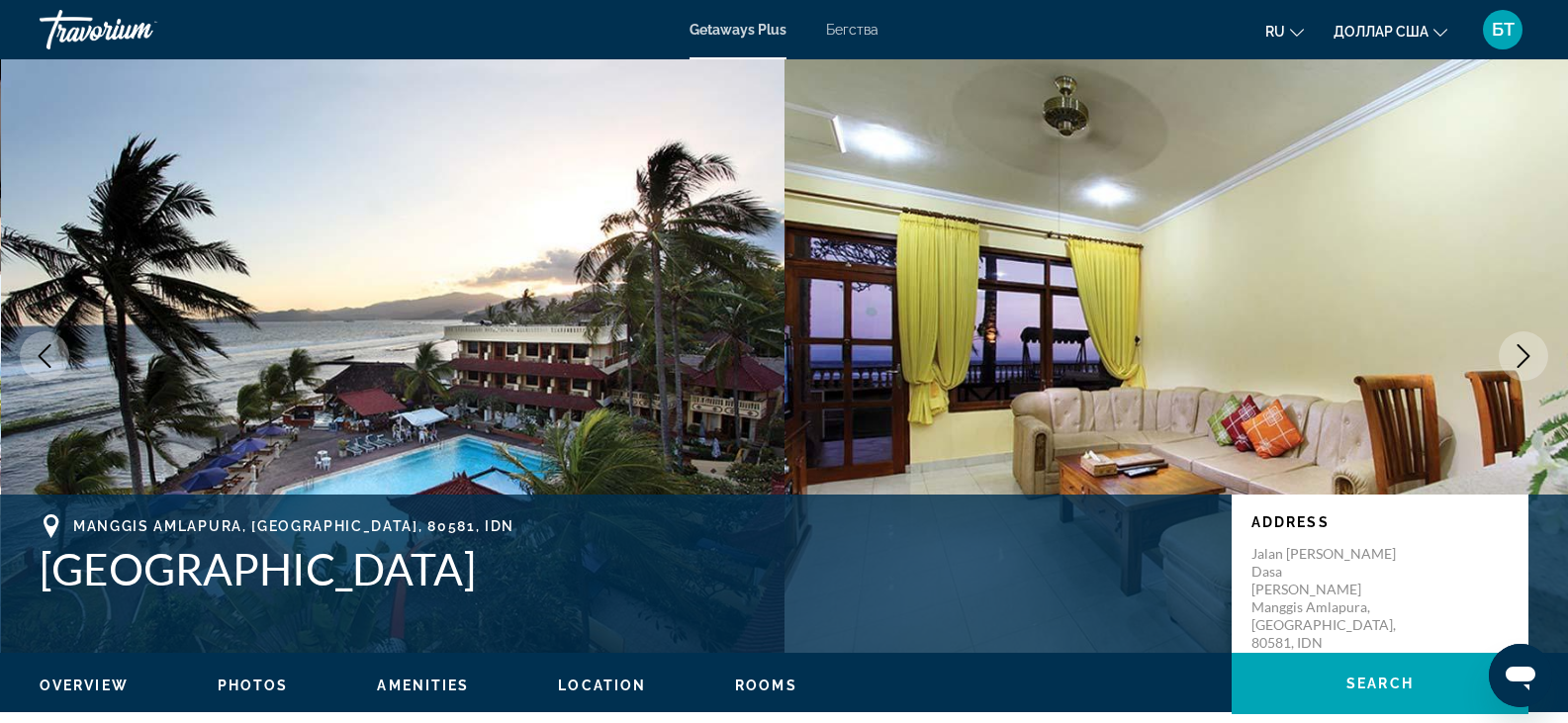
click at [1526, 367] on icon "Next image" at bounding box center [1523, 357] width 24 height 24
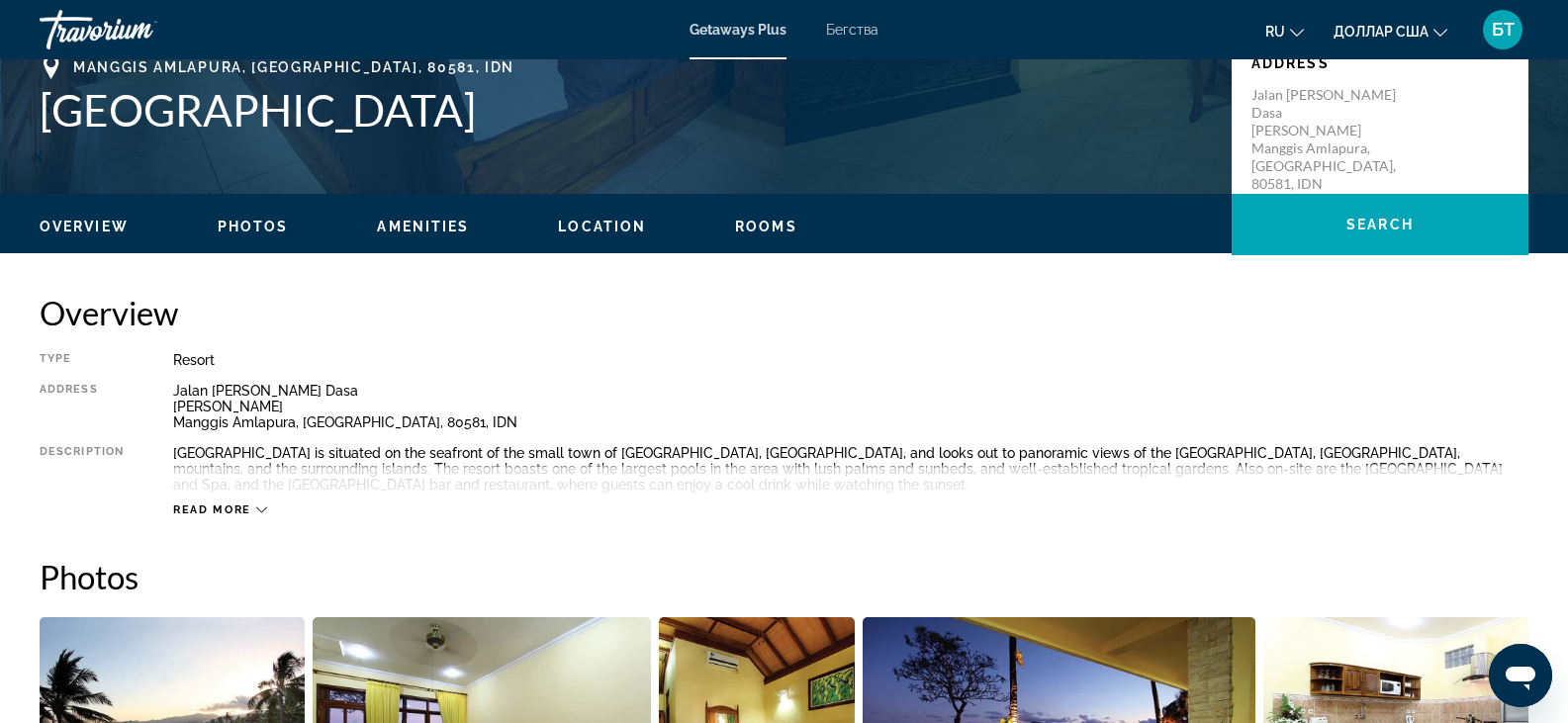
scroll to position [495, 0]
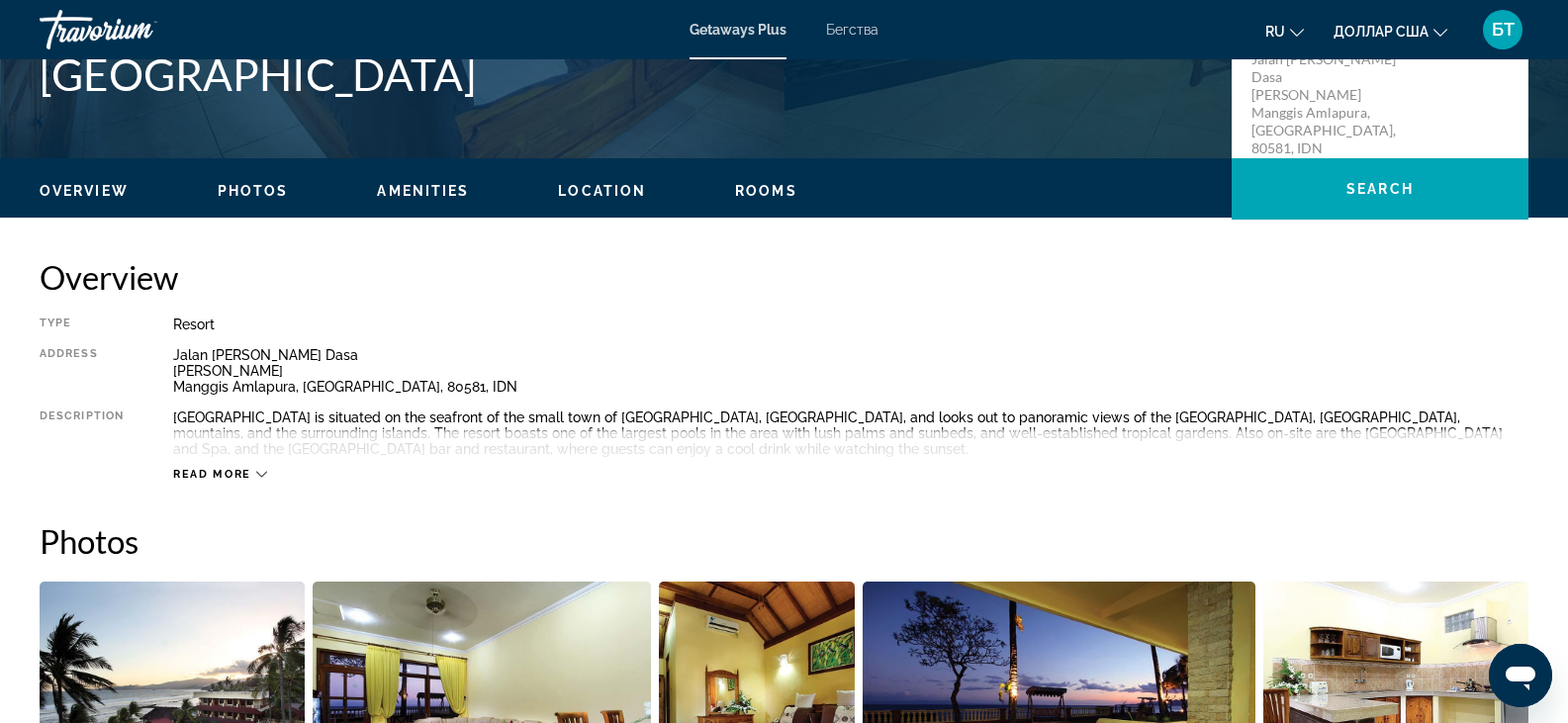
click at [257, 479] on icon "Основное содержание" at bounding box center [261, 474] width 11 height 11
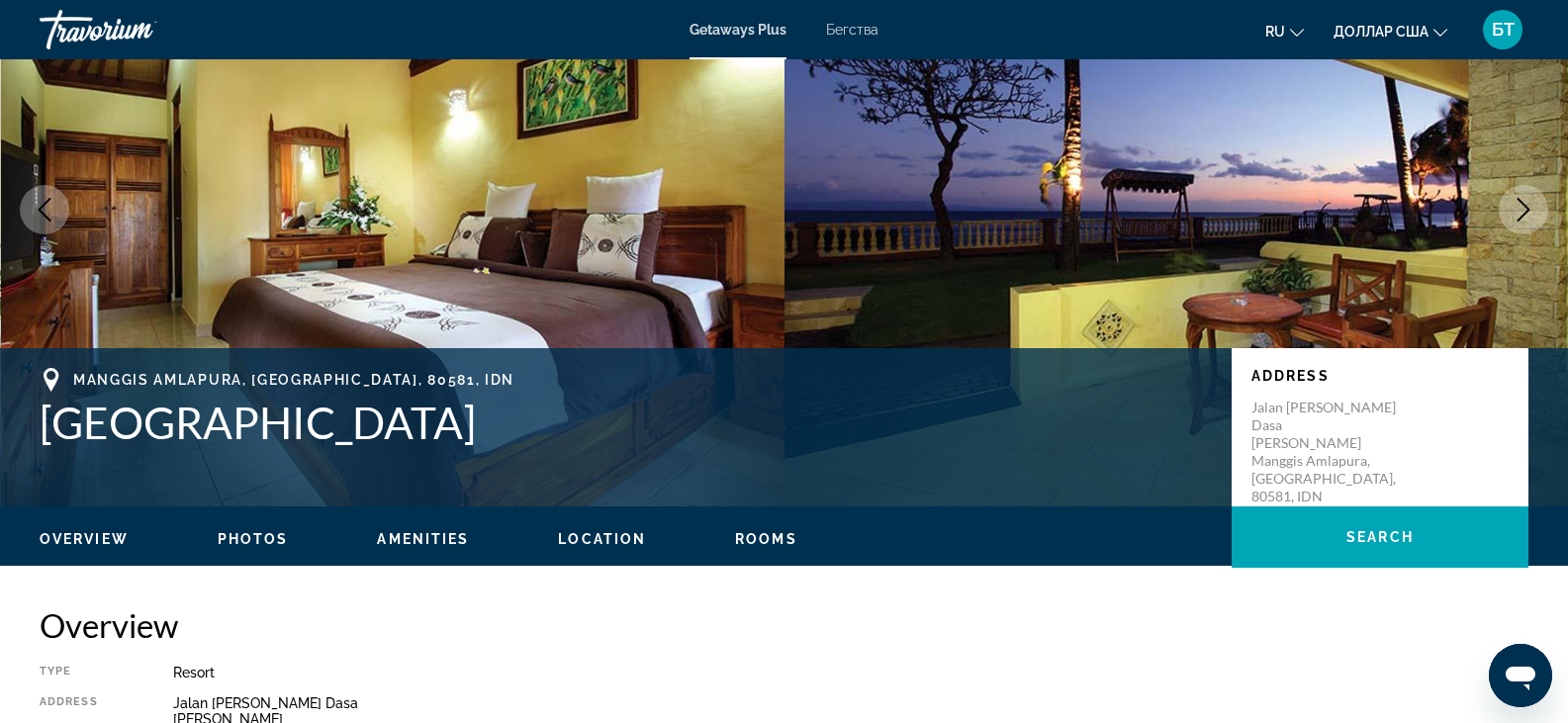
scroll to position [0, 0]
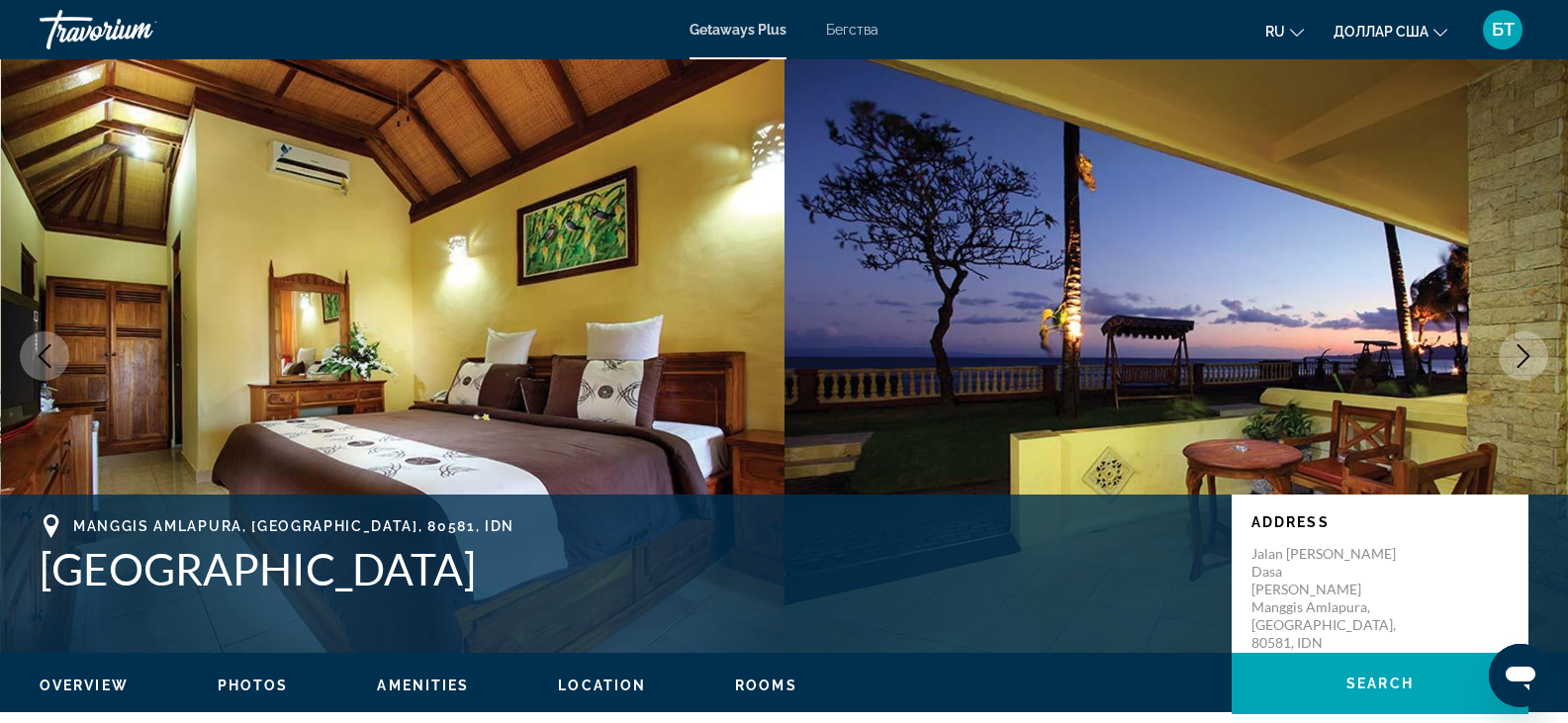
click at [847, 24] on font "Бегства" at bounding box center [852, 30] width 53 height 16
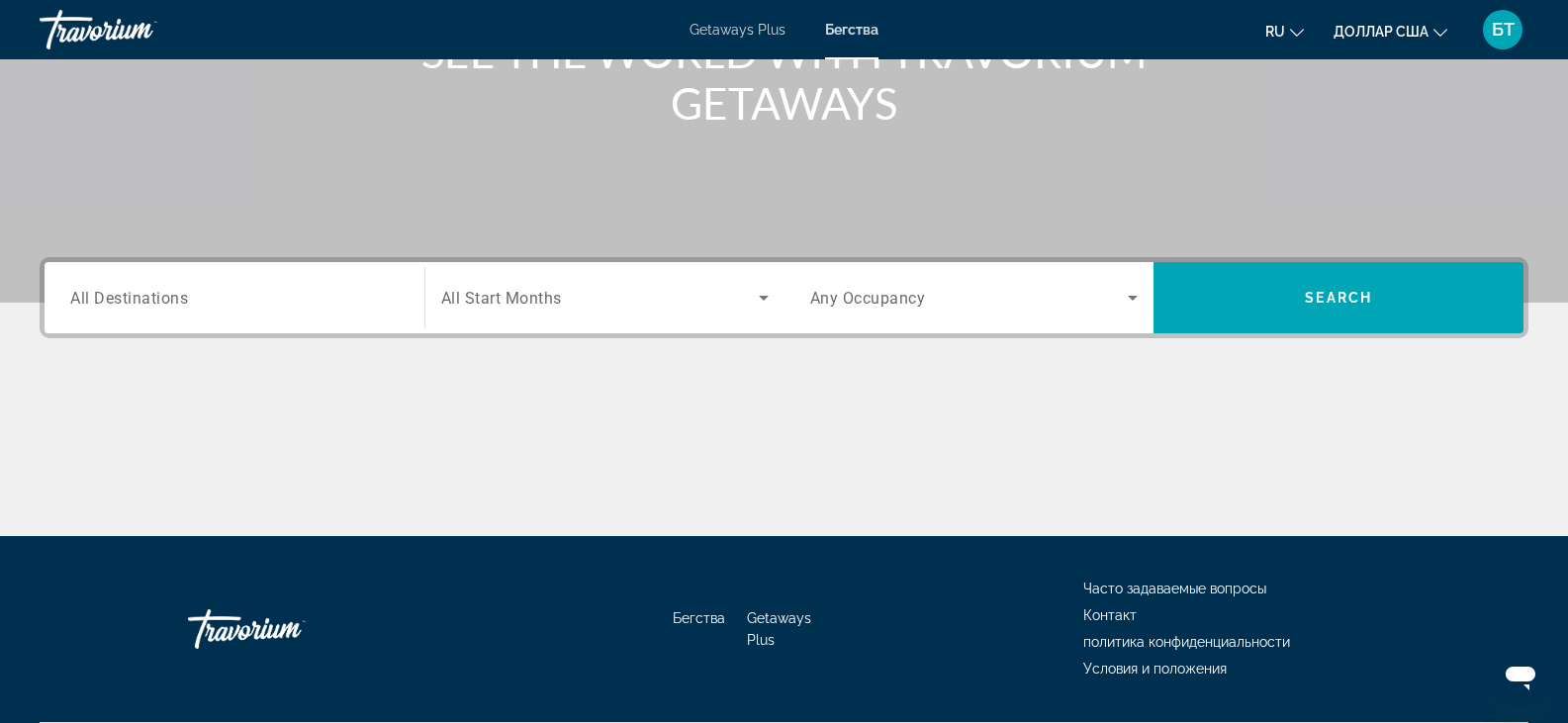
scroll to position [347, 0]
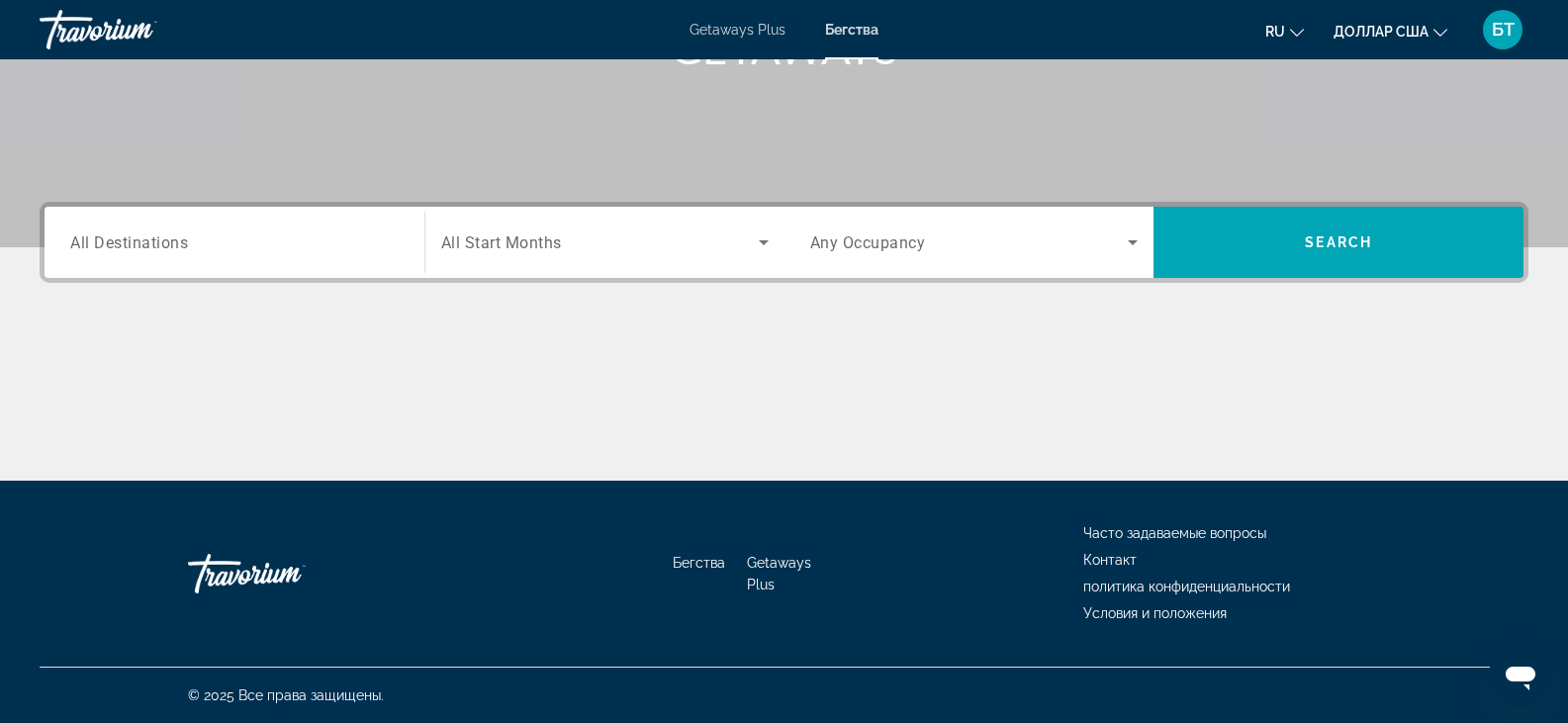
click at [169, 258] on div "Search widget" at bounding box center [234, 242] width 329 height 57
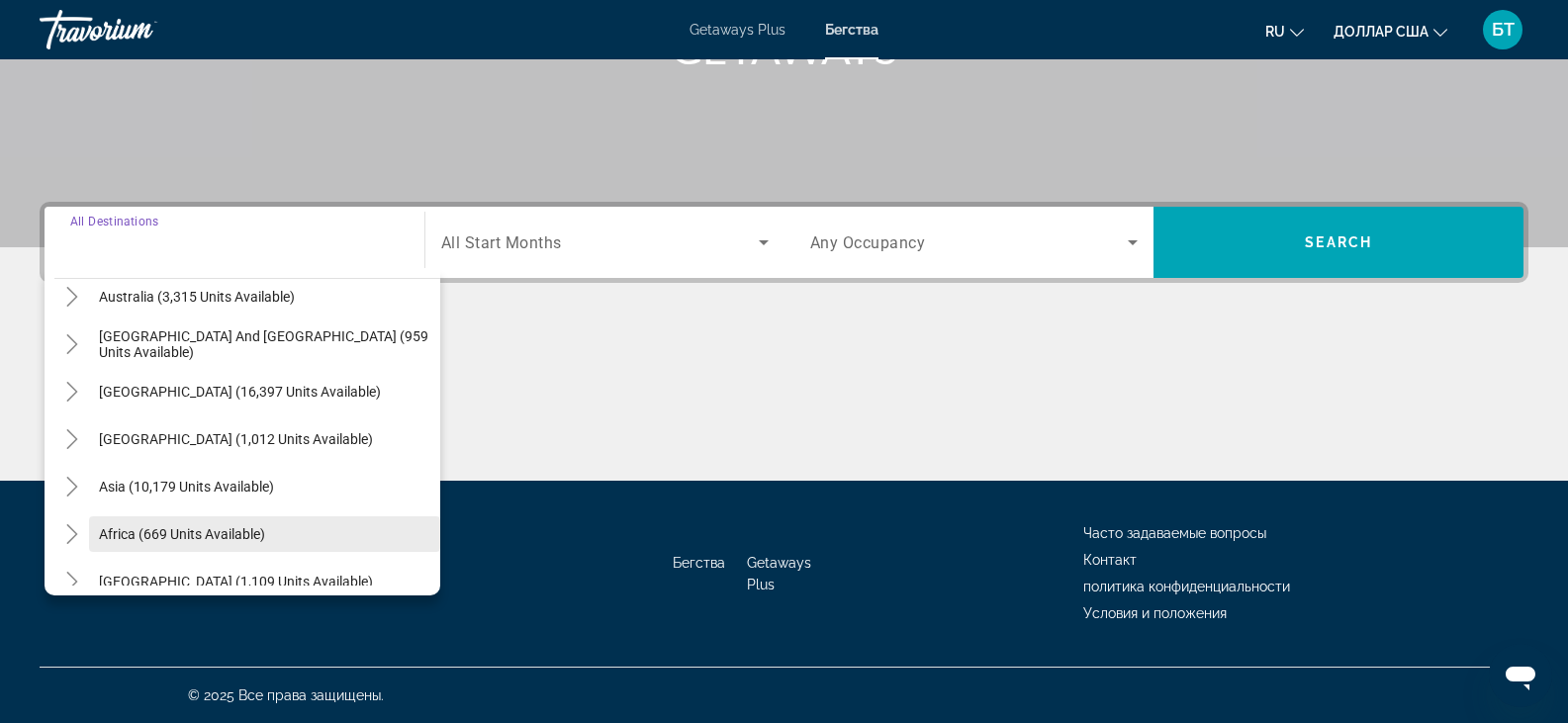
scroll to position [321, 0]
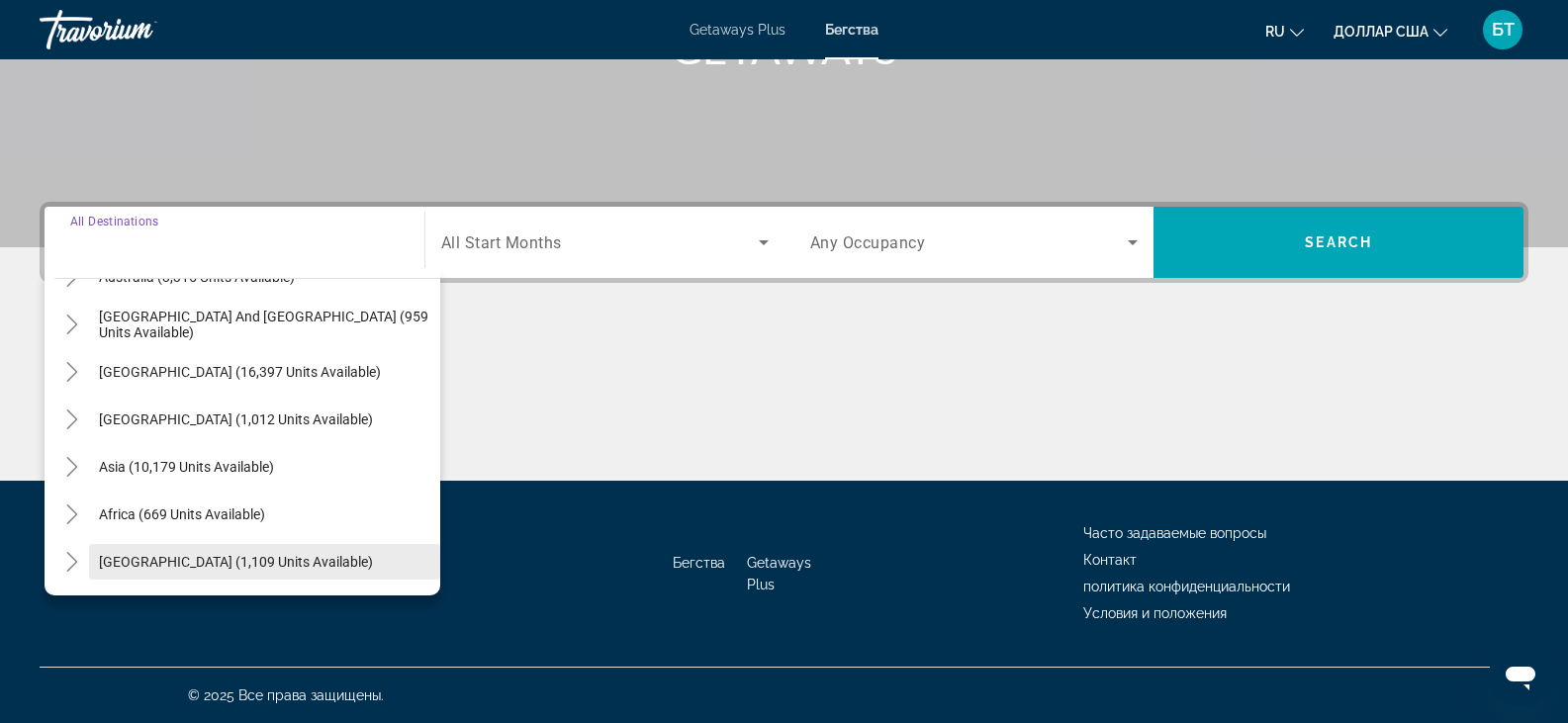
click at [203, 561] on span "Middle East (1,109 units available)" at bounding box center [236, 562] width 274 height 16
type input "**********"
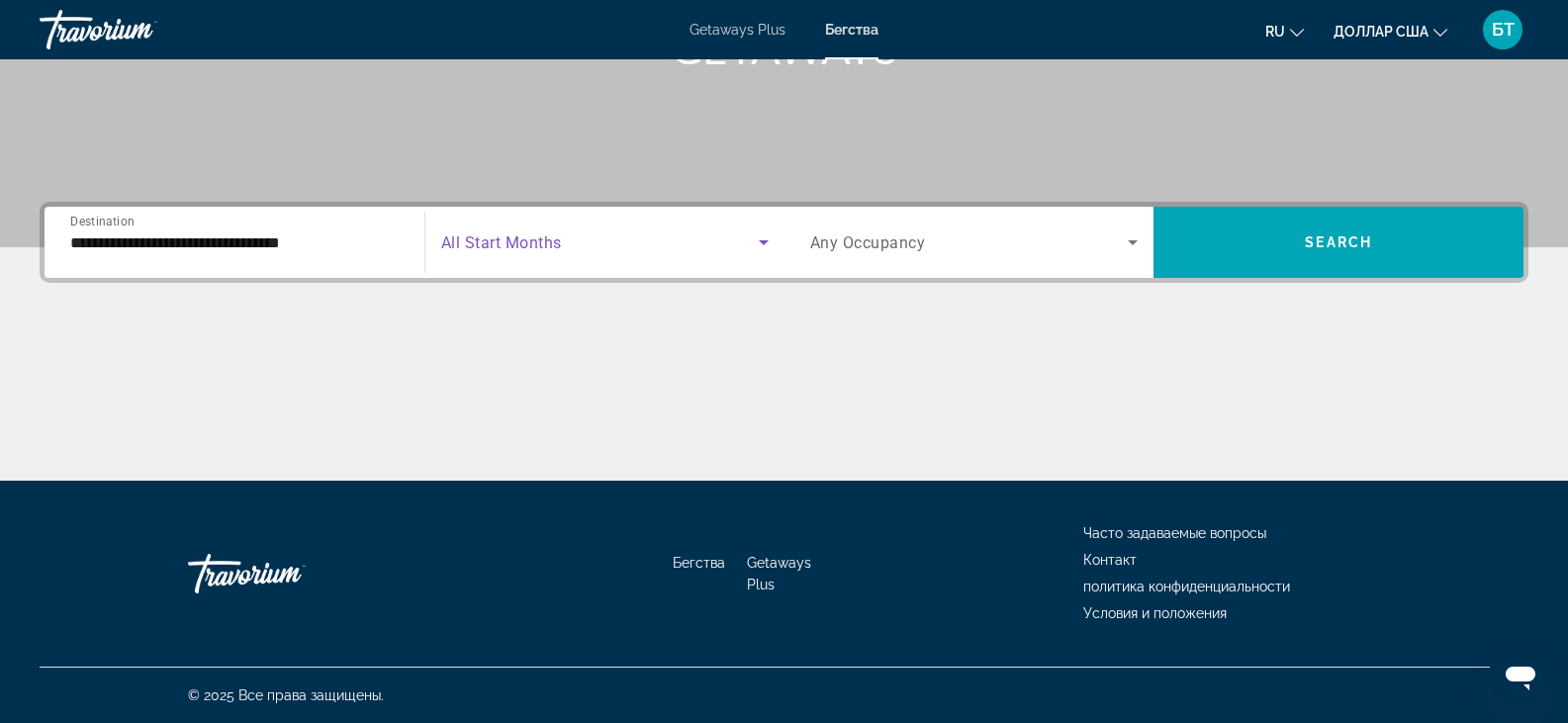
click at [686, 240] on span "Search widget" at bounding box center [600, 242] width 318 height 24
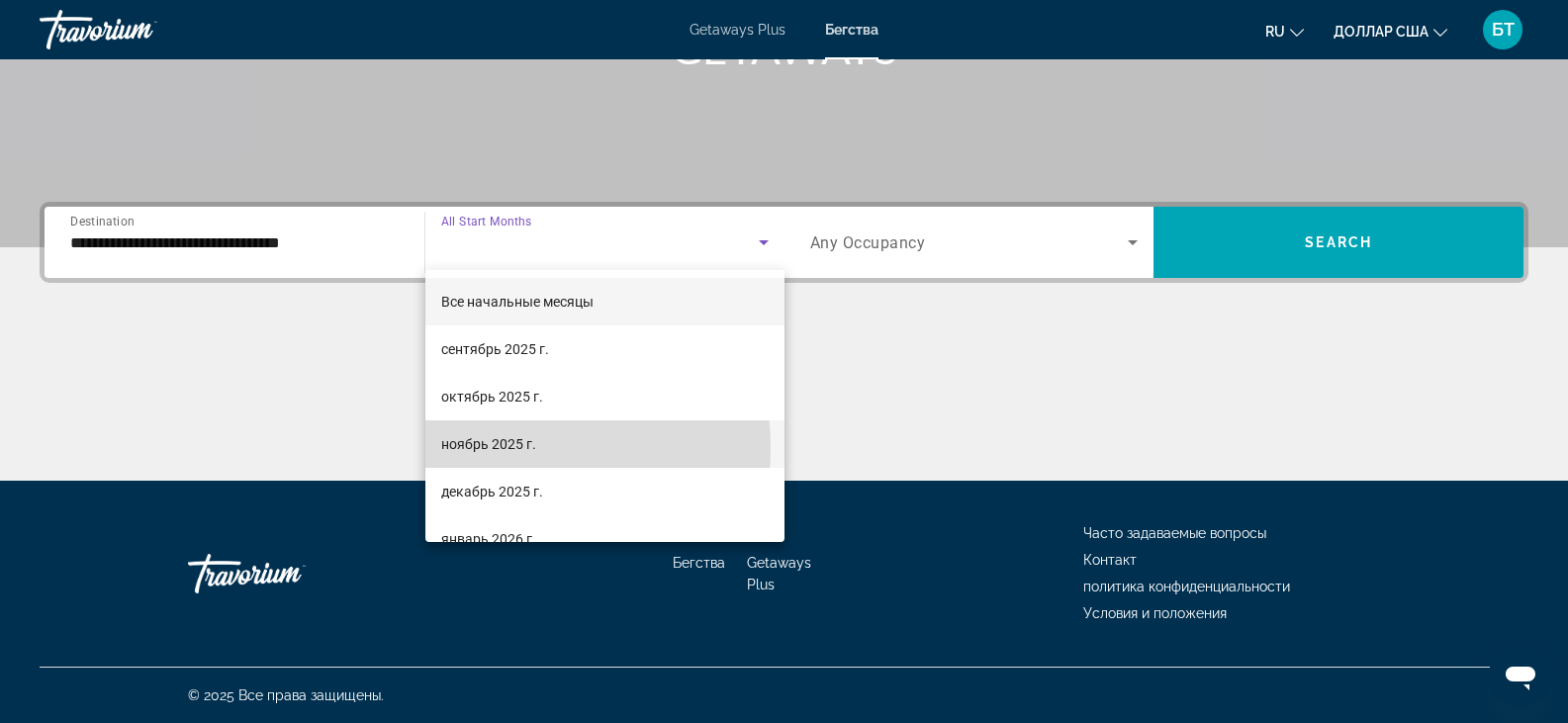
click at [497, 448] on font "ноябрь 2025 г." at bounding box center [489, 444] width 95 height 16
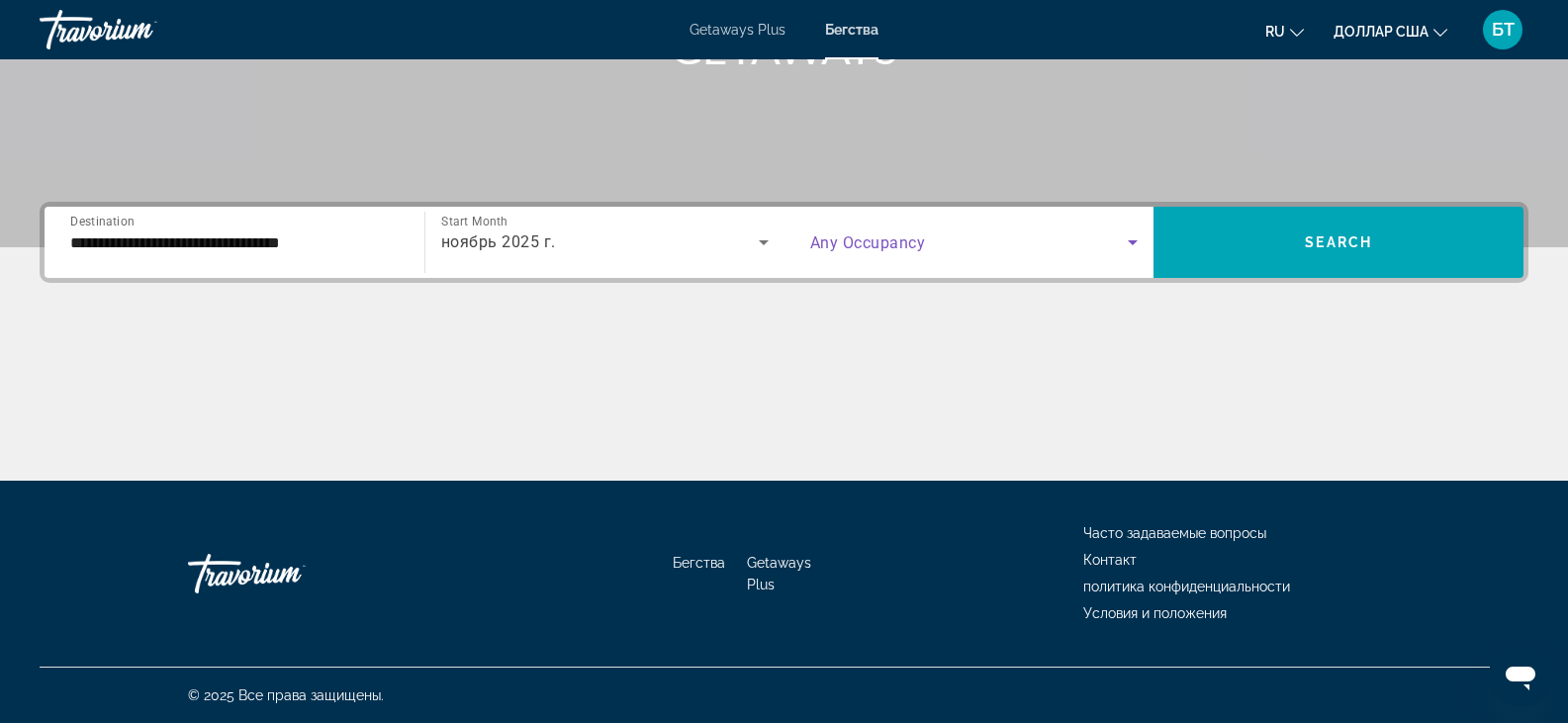
click at [1132, 243] on icon "Search widget" at bounding box center [1132, 242] width 10 height 5
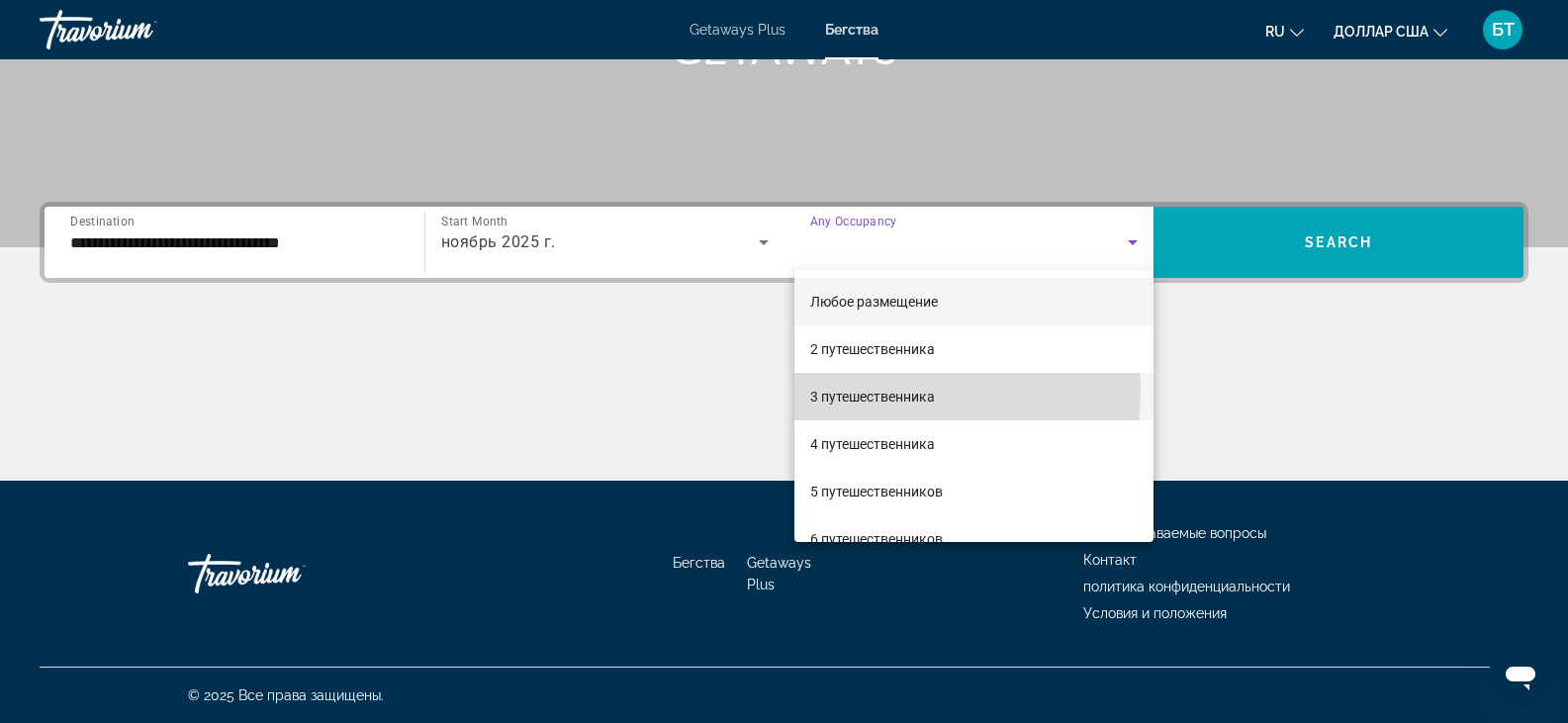
click at [825, 388] on font "3 путешественника" at bounding box center [873, 396] width 125 height 16
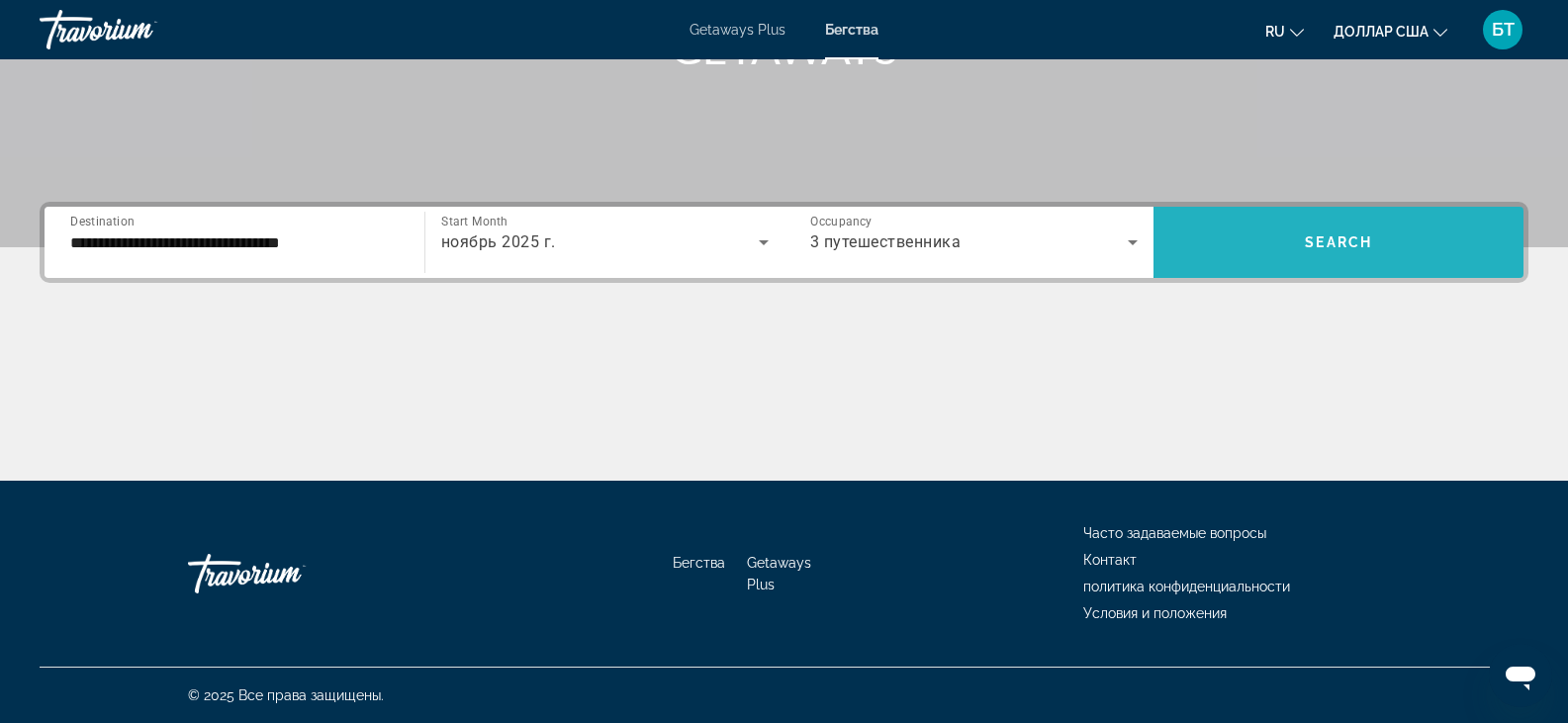
click at [1385, 226] on span "Search widget" at bounding box center [1338, 242] width 370 height 48
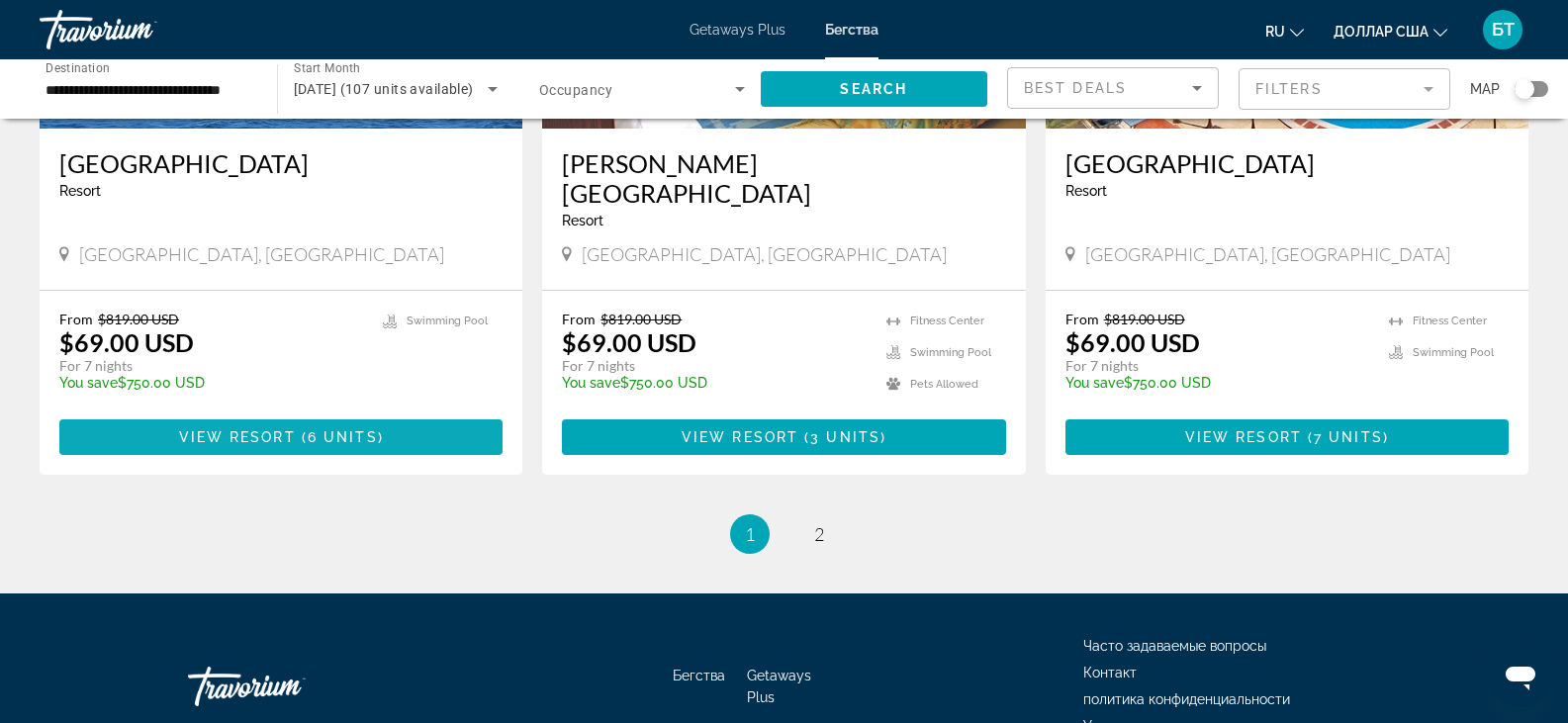
scroll to position [2477, 0]
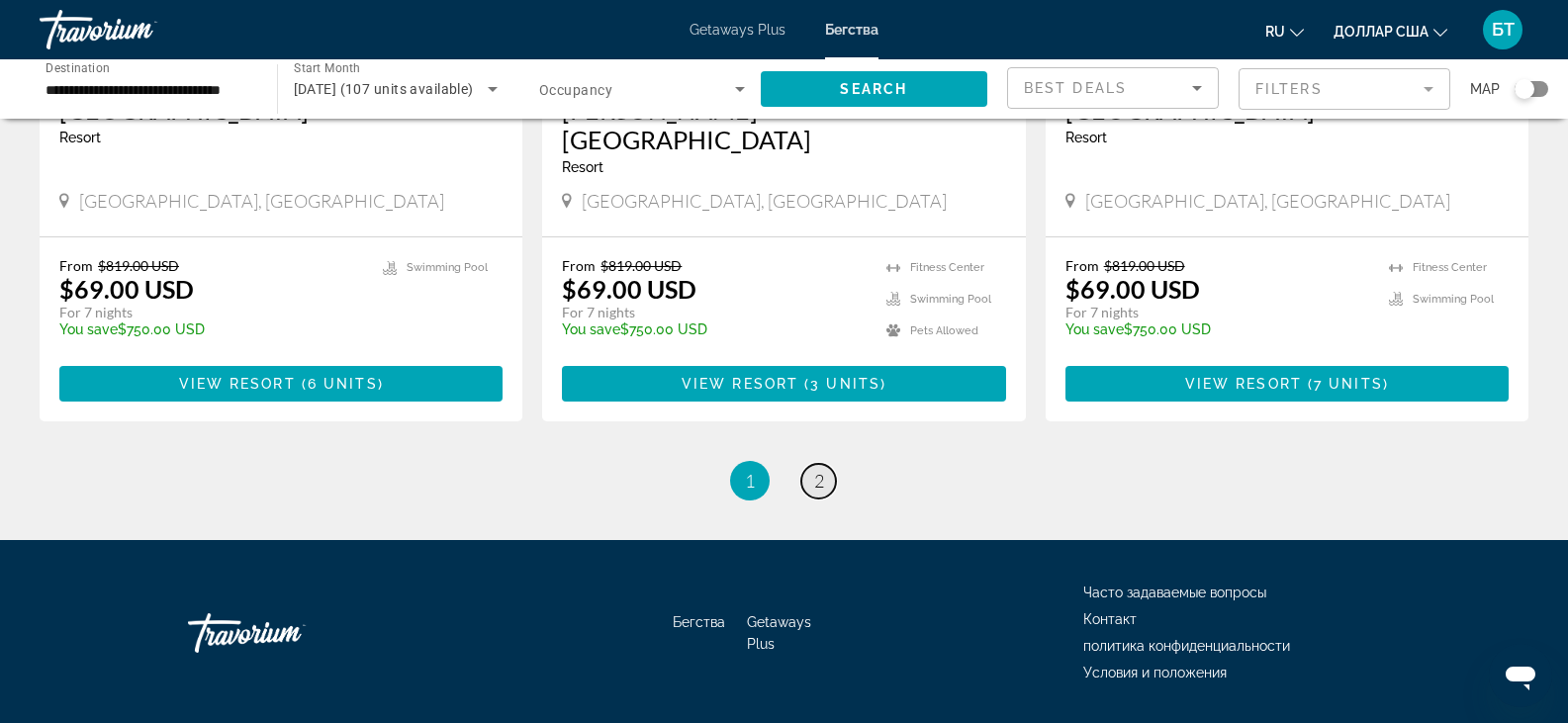
click at [822, 470] on span "2" at bounding box center [819, 481] width 10 height 22
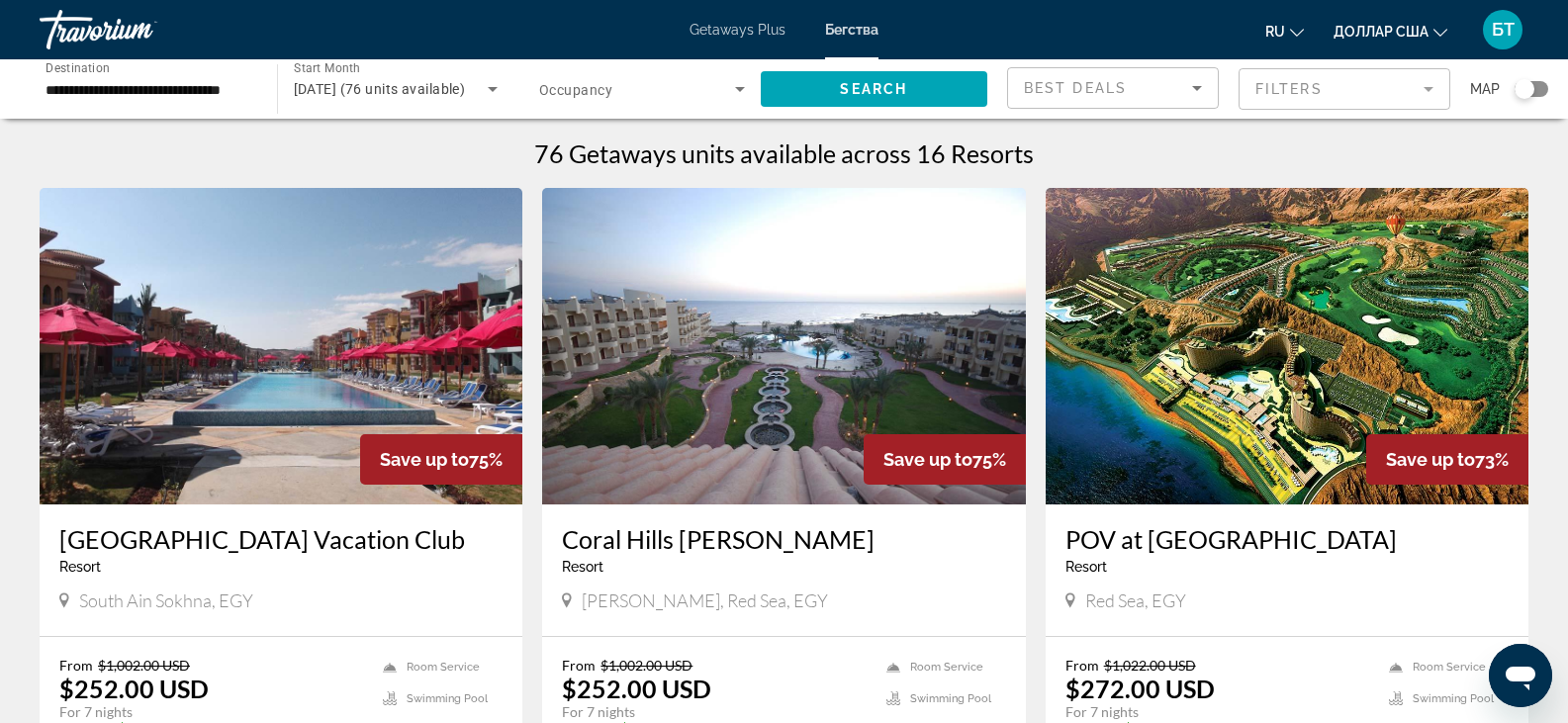
click at [254, 91] on div "**********" at bounding box center [148, 89] width 237 height 57
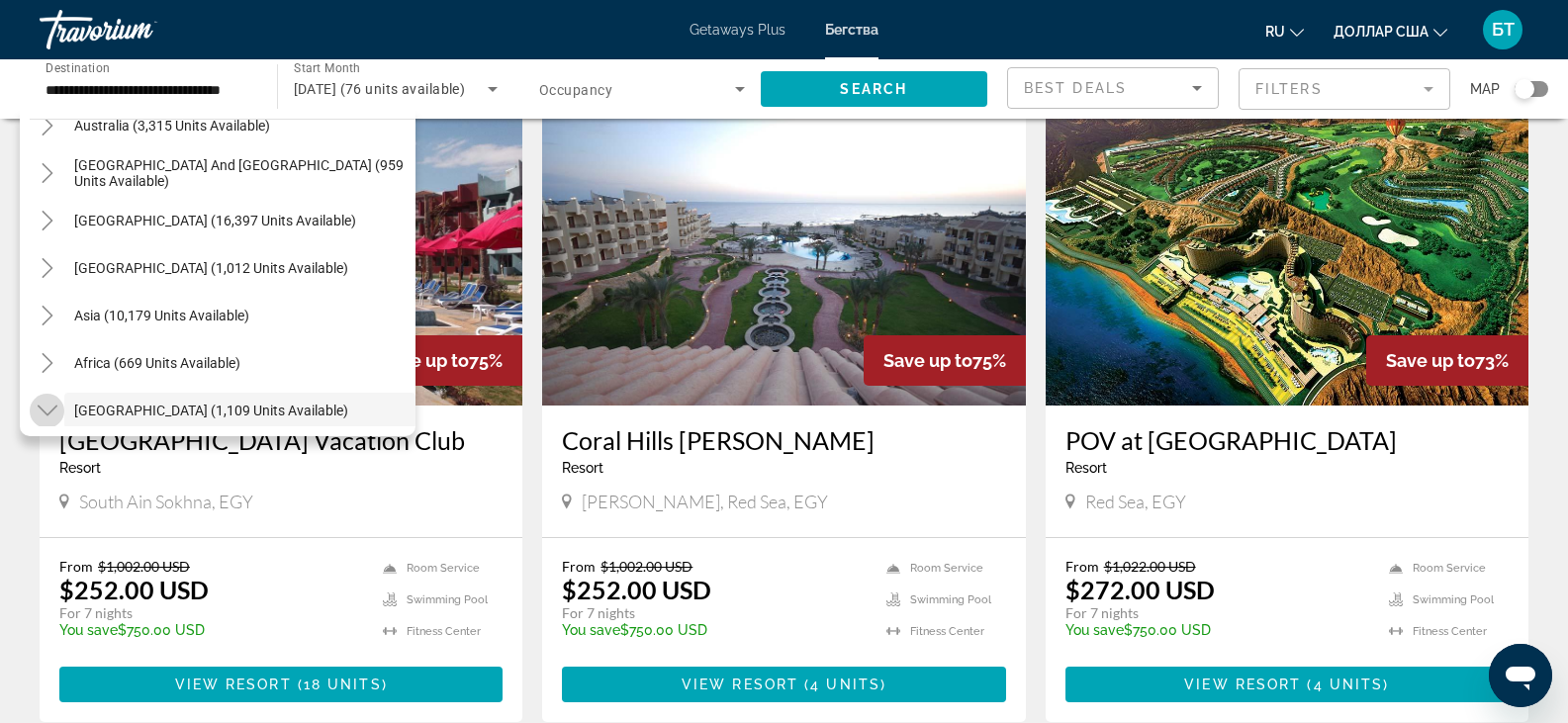
click at [51, 411] on icon "Toggle Middle East (1,109 units available)" at bounding box center [47, 410] width 20 height 11
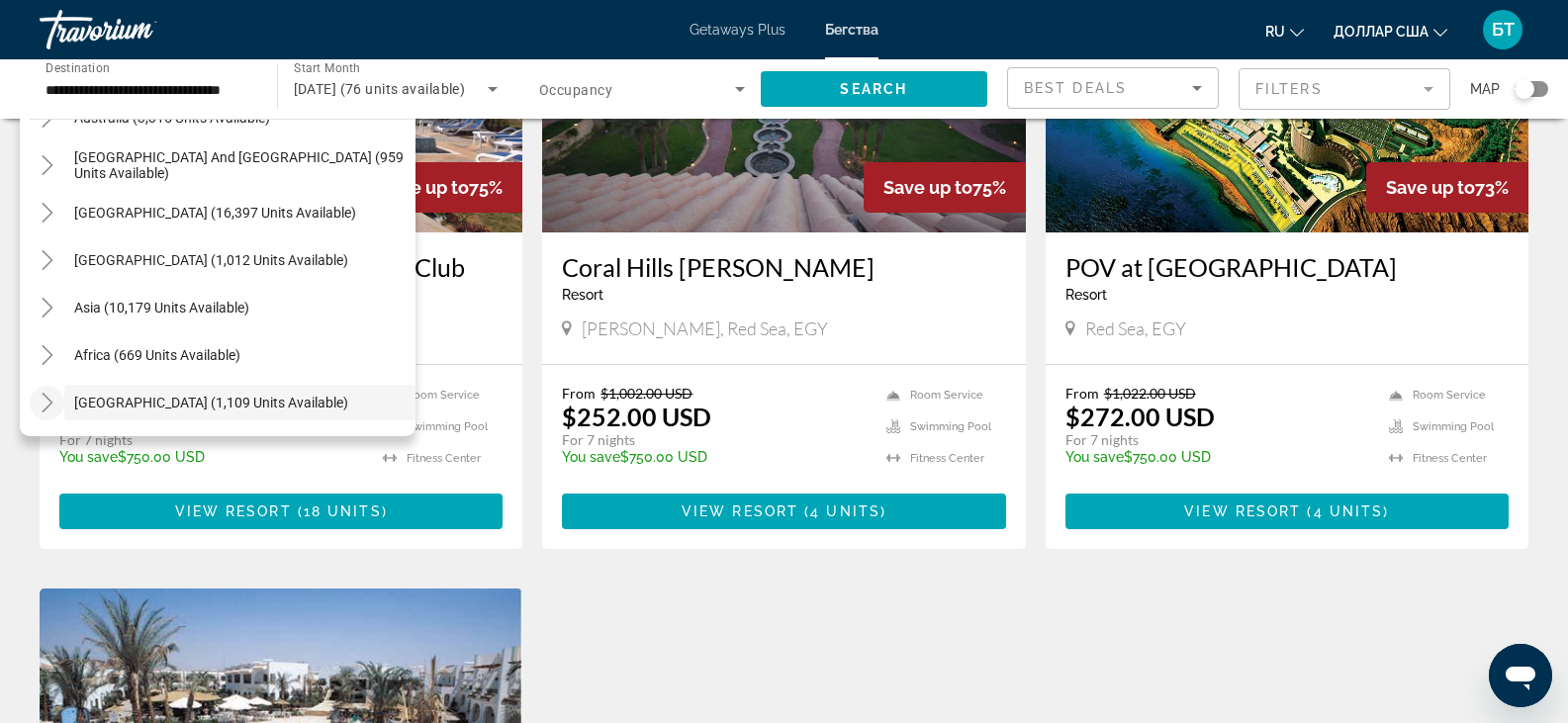
scroll to position [297, 0]
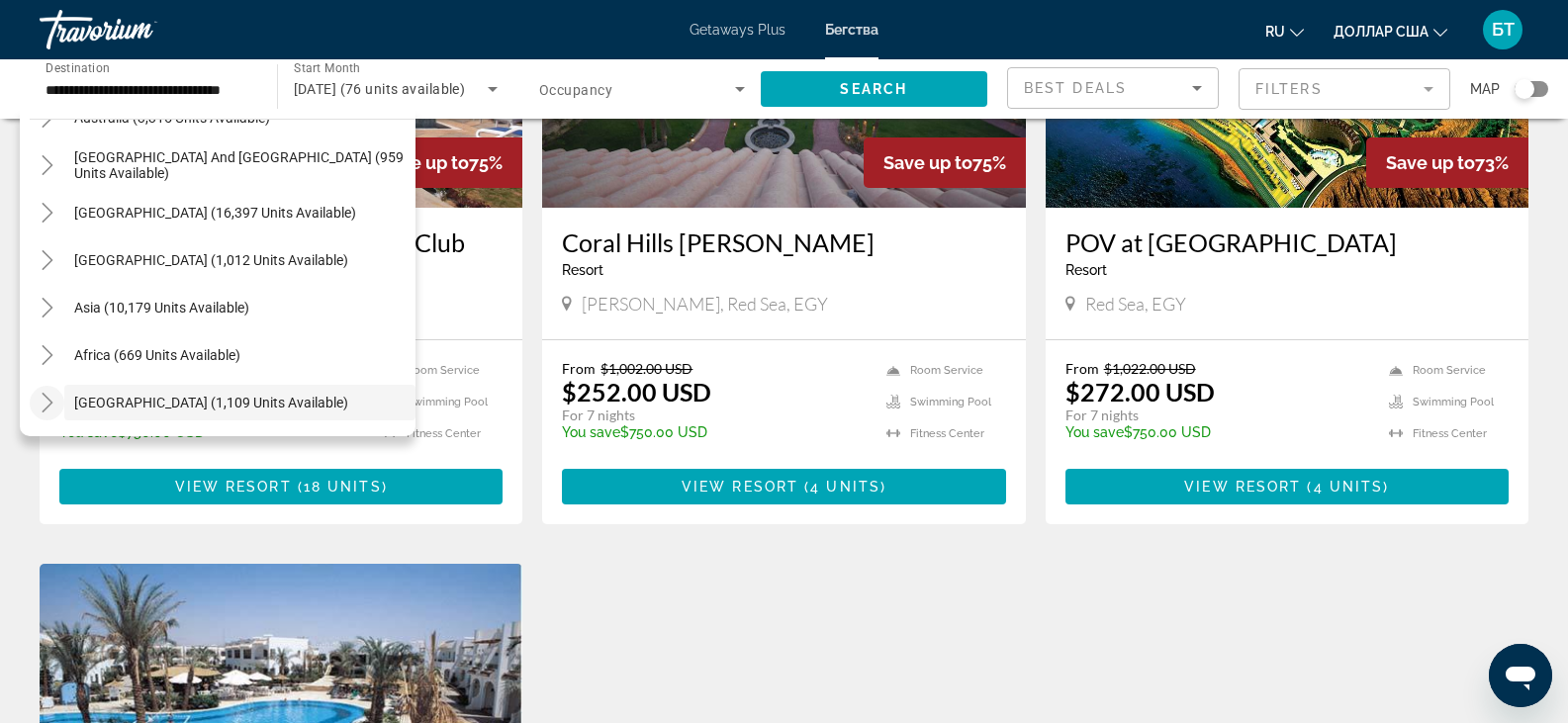
click at [49, 399] on icon "Toggle Middle East (1,109 units available)" at bounding box center [47, 402] width 11 height 20
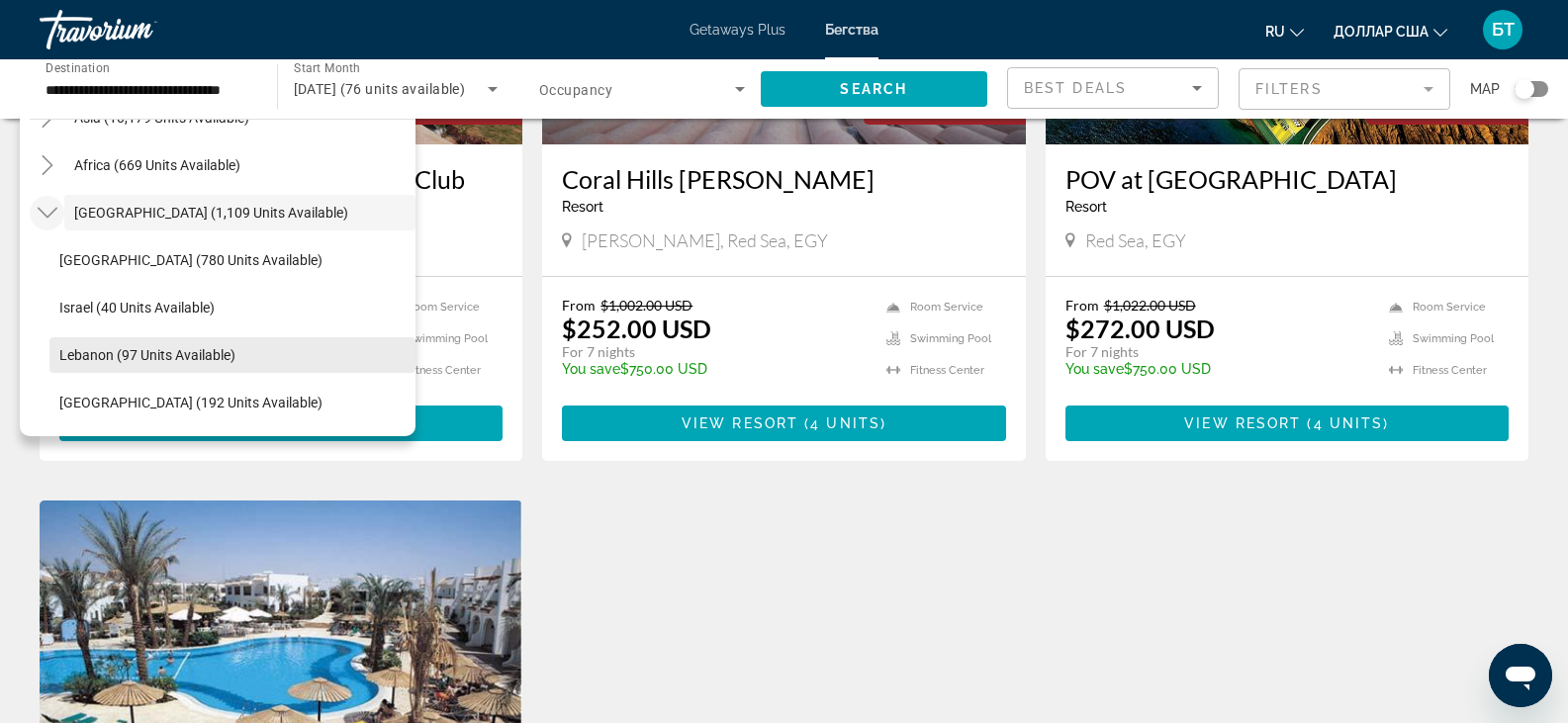
scroll to position [395, 0]
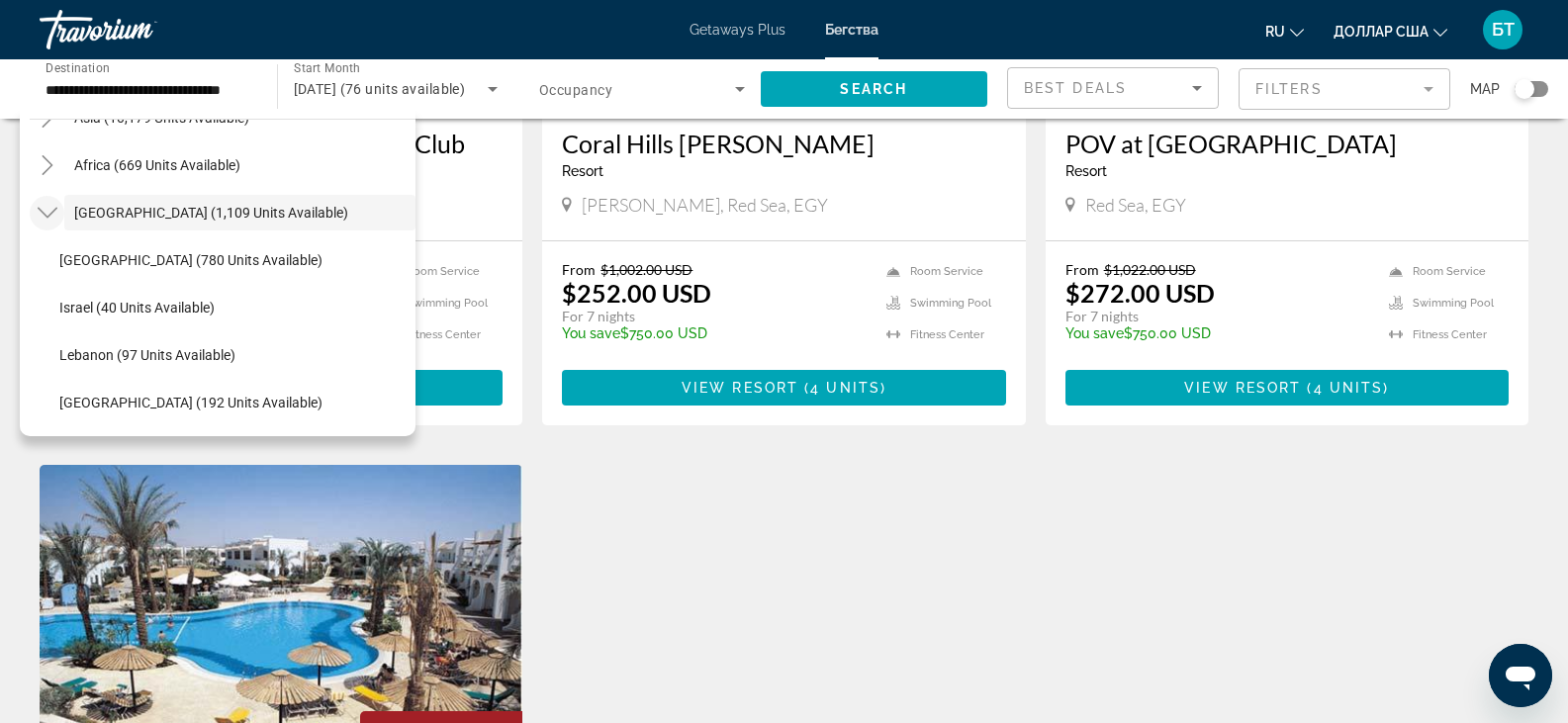
click at [43, 212] on icon "Toggle Middle East (1,109 units available)" at bounding box center [47, 213] width 20 height 11
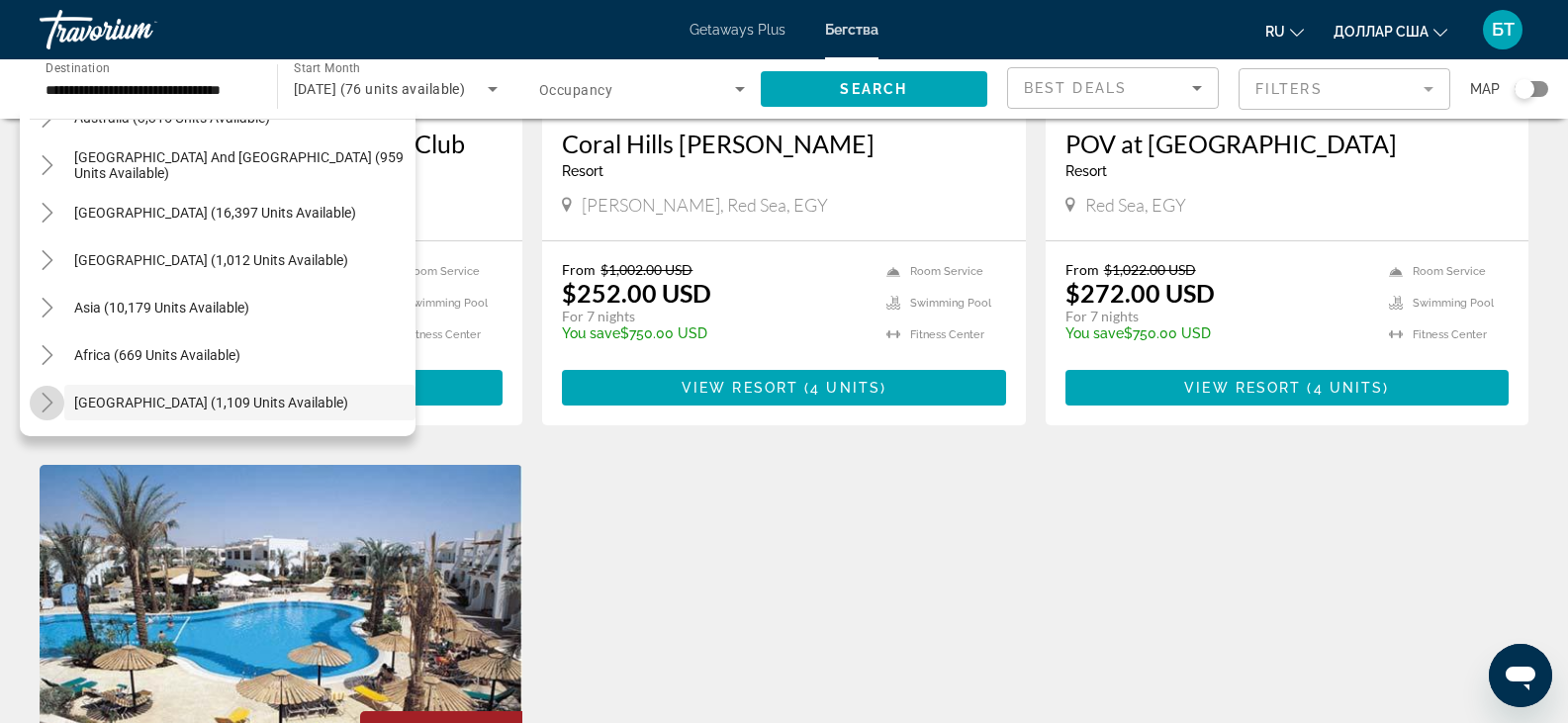
scroll to position [321, 0]
click at [52, 309] on icon "Toggle Asia (10,179 units available)" at bounding box center [47, 308] width 11 height 20
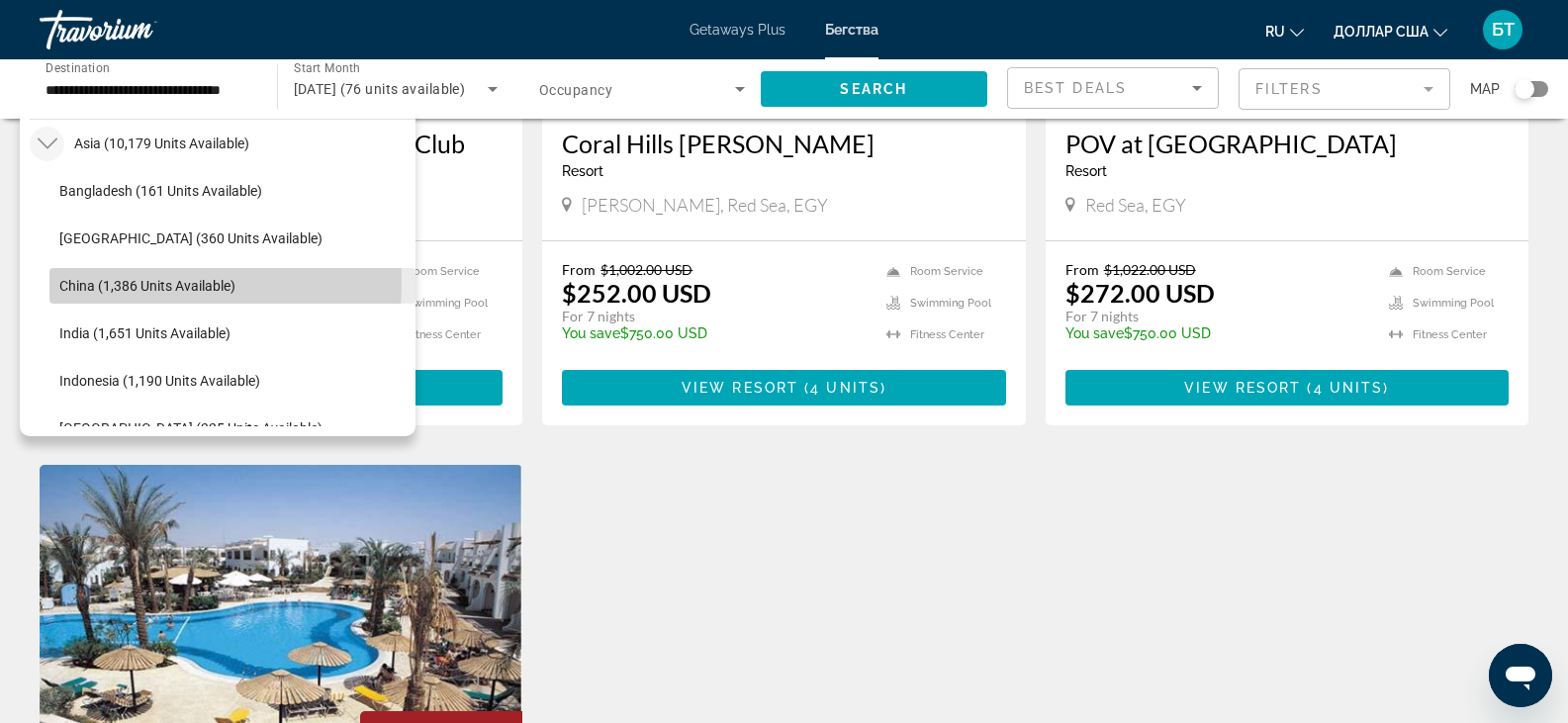
click at [97, 282] on span "China (1,386 units available)" at bounding box center [147, 286] width 176 height 16
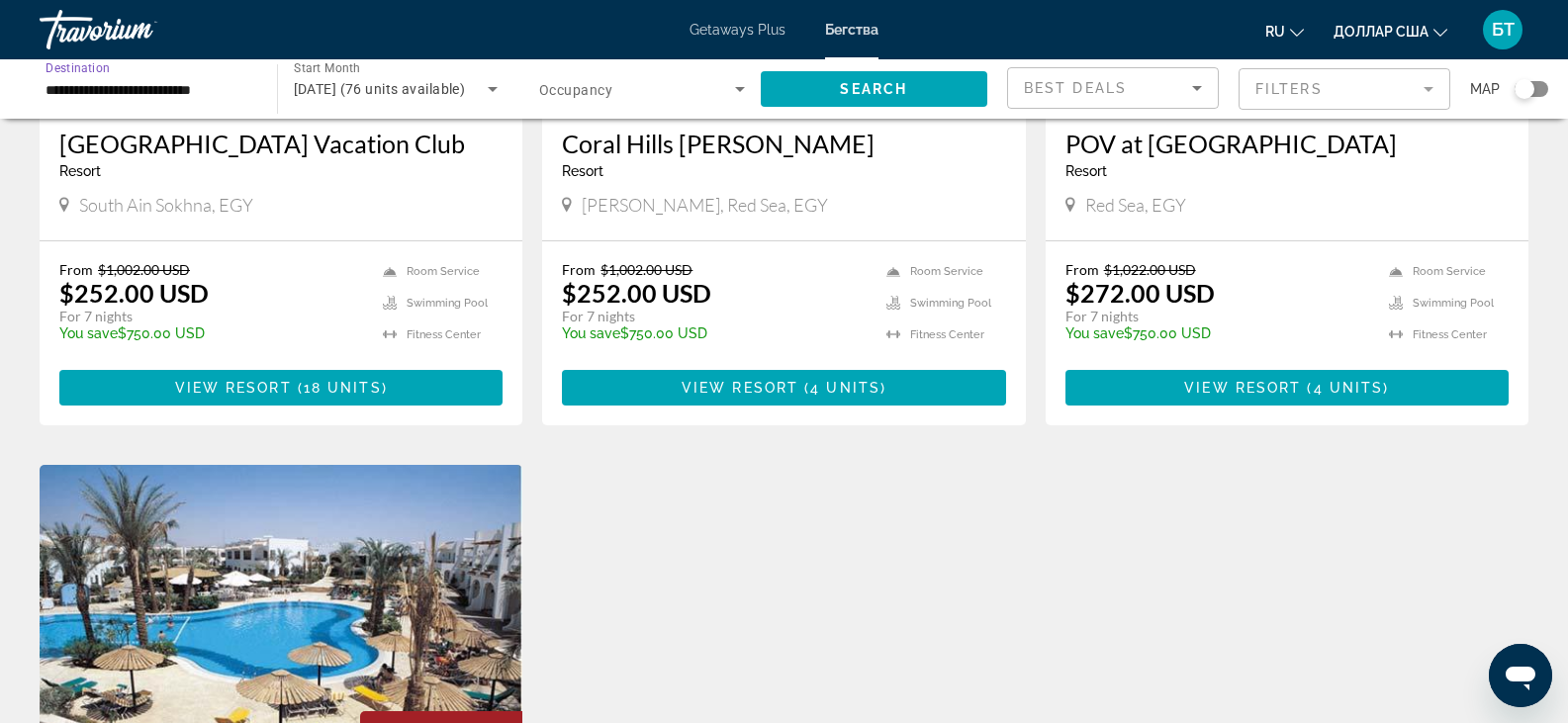
scroll to position [0, 0]
drag, startPoint x: 952, startPoint y: 92, endPoint x: 919, endPoint y: 340, distance: 250.2
click at [921, 331] on div "**********" at bounding box center [784, 549] width 1568 height 1613
click at [742, 94] on icon "Search widget" at bounding box center [740, 89] width 24 height 24
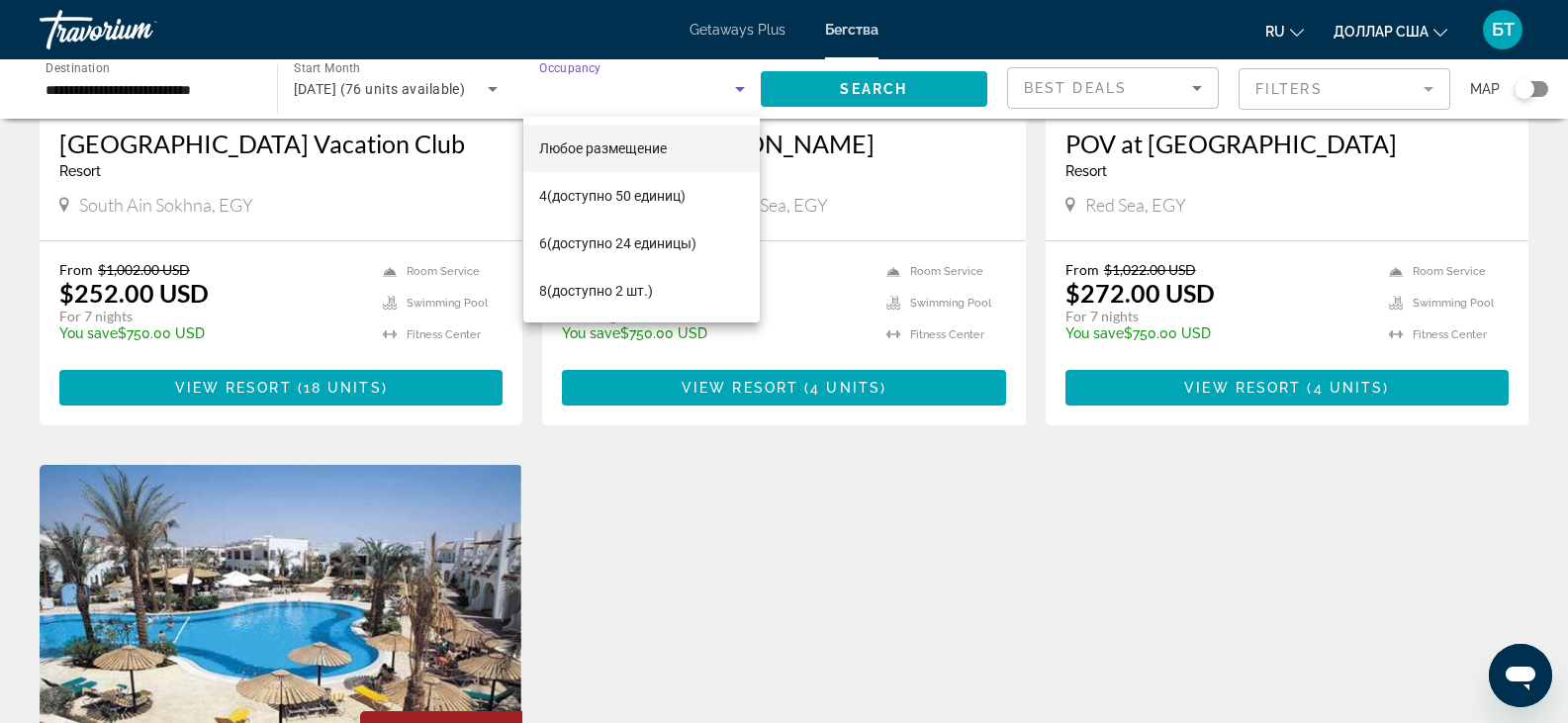
click at [732, 90] on div at bounding box center [784, 362] width 1568 height 723
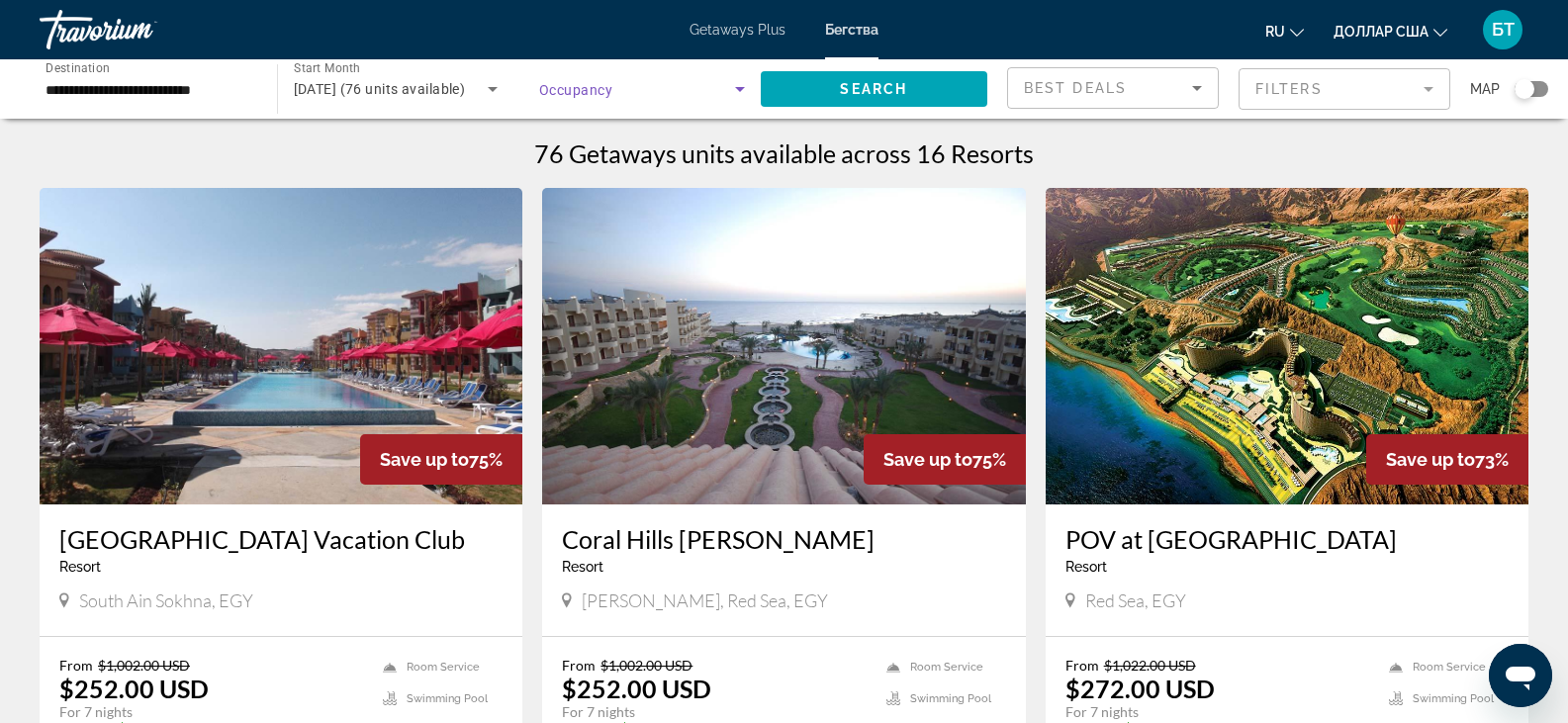
click at [740, 81] on icon "Search widget" at bounding box center [740, 89] width 24 height 24
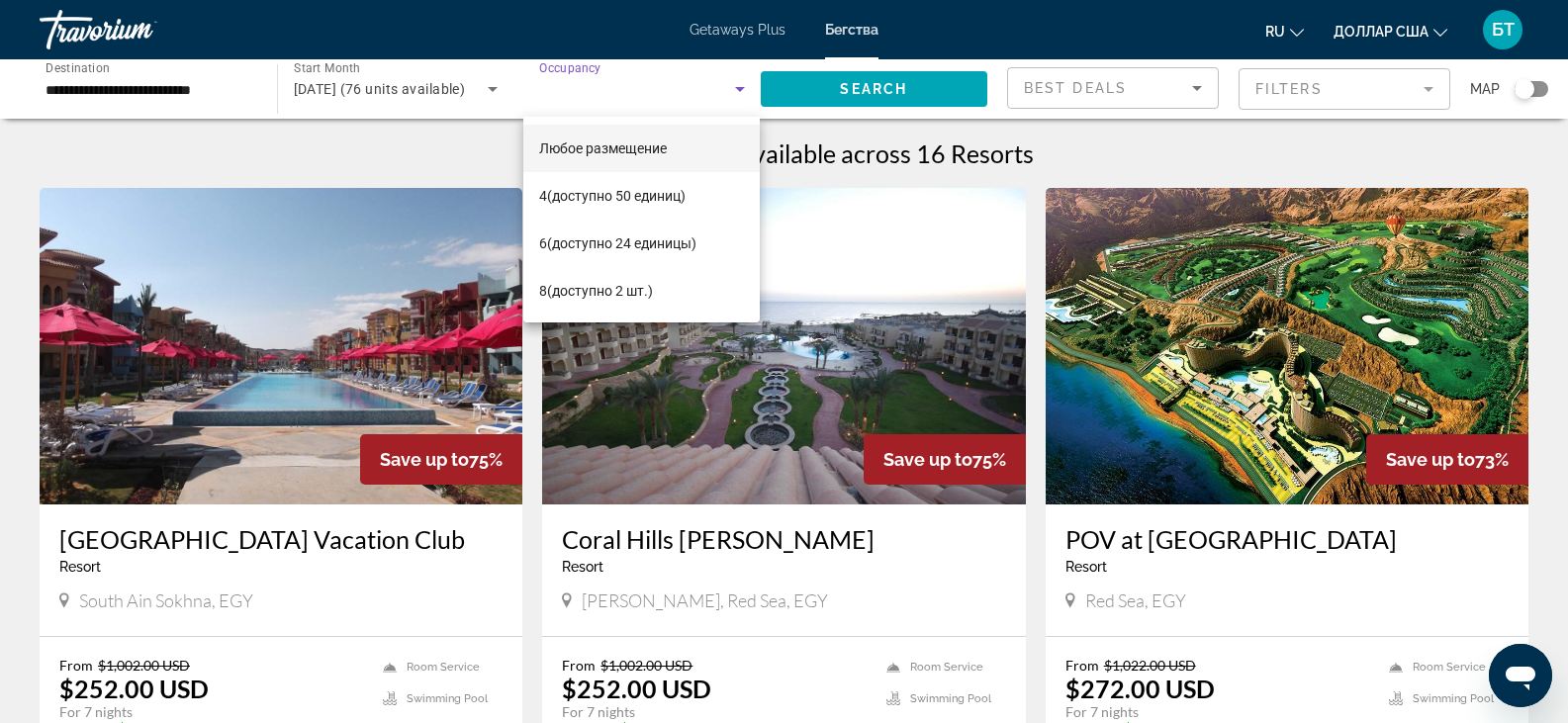
click at [735, 90] on div at bounding box center [784, 362] width 1568 height 723
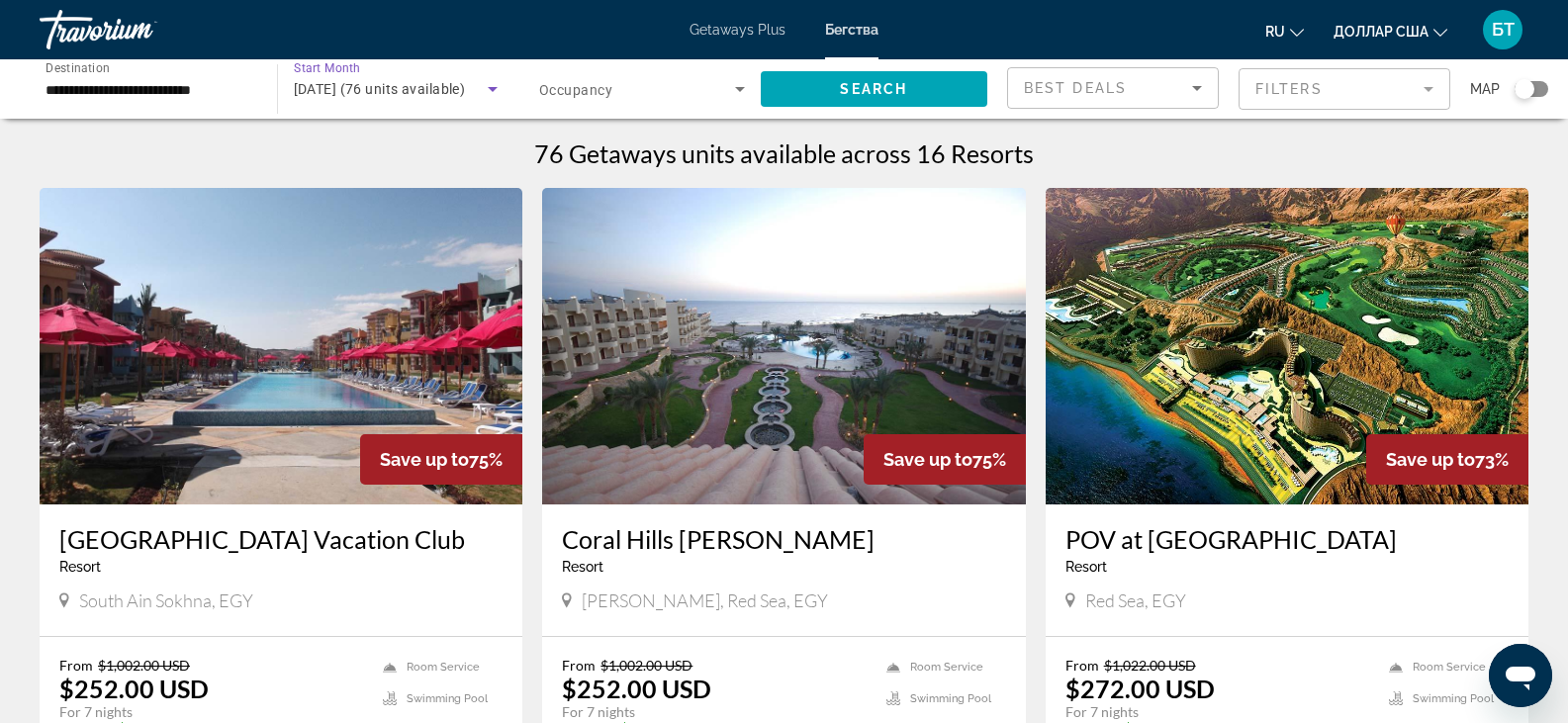
click at [431, 94] on span "November 2025 (76 units available)" at bounding box center [379, 89] width 172 height 16
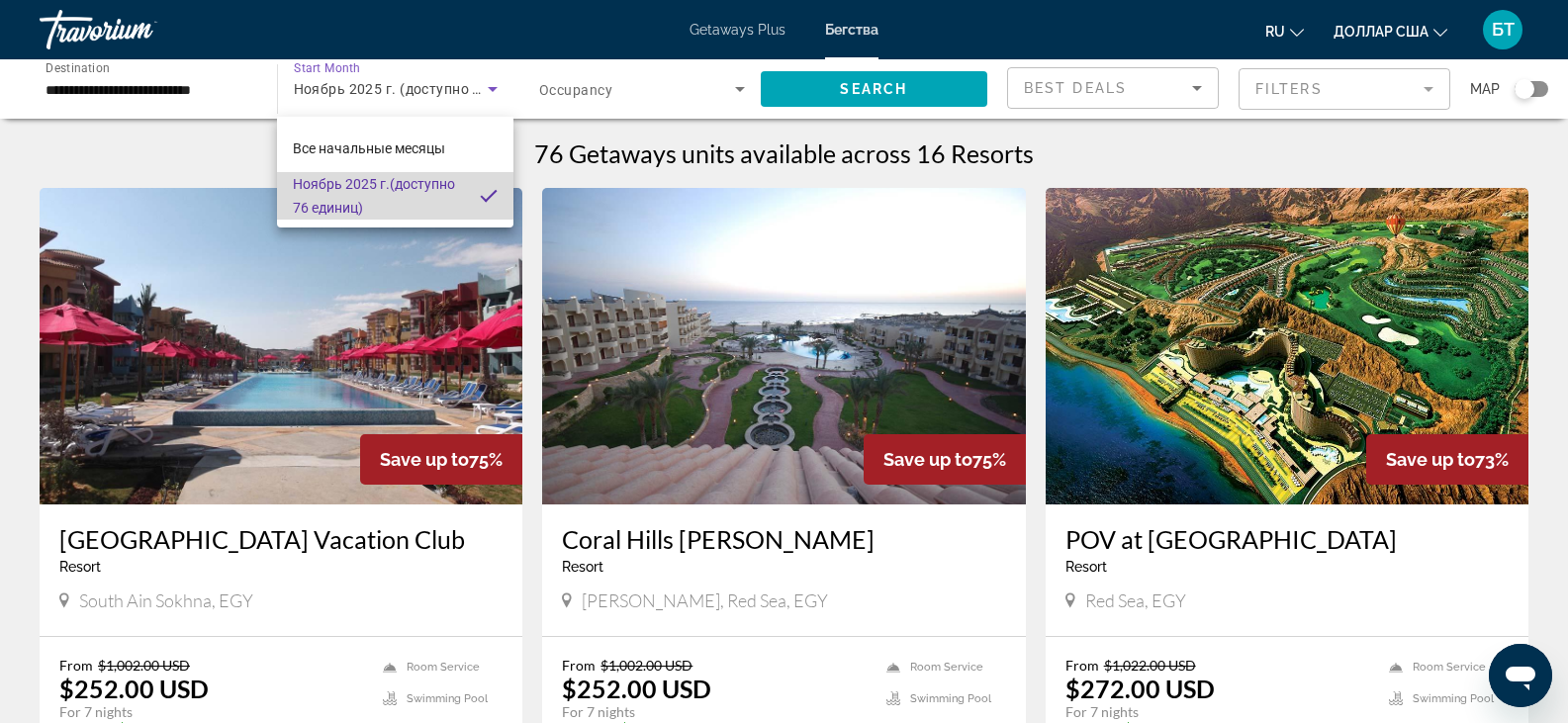
click at [342, 187] on font "Ноябрь 2025 г." at bounding box center [342, 184] width 97 height 16
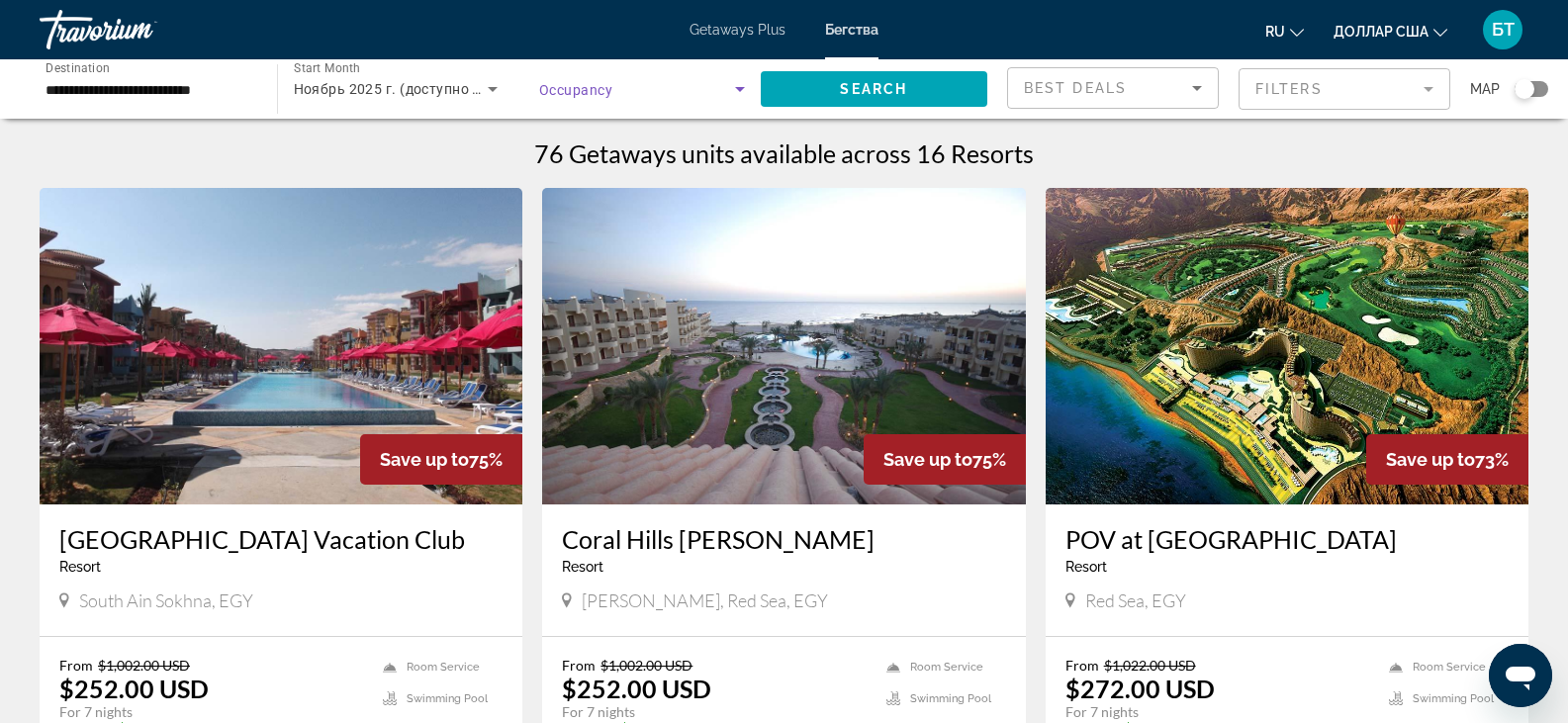
click at [740, 86] on icon "Search widget" at bounding box center [740, 89] width 24 height 24
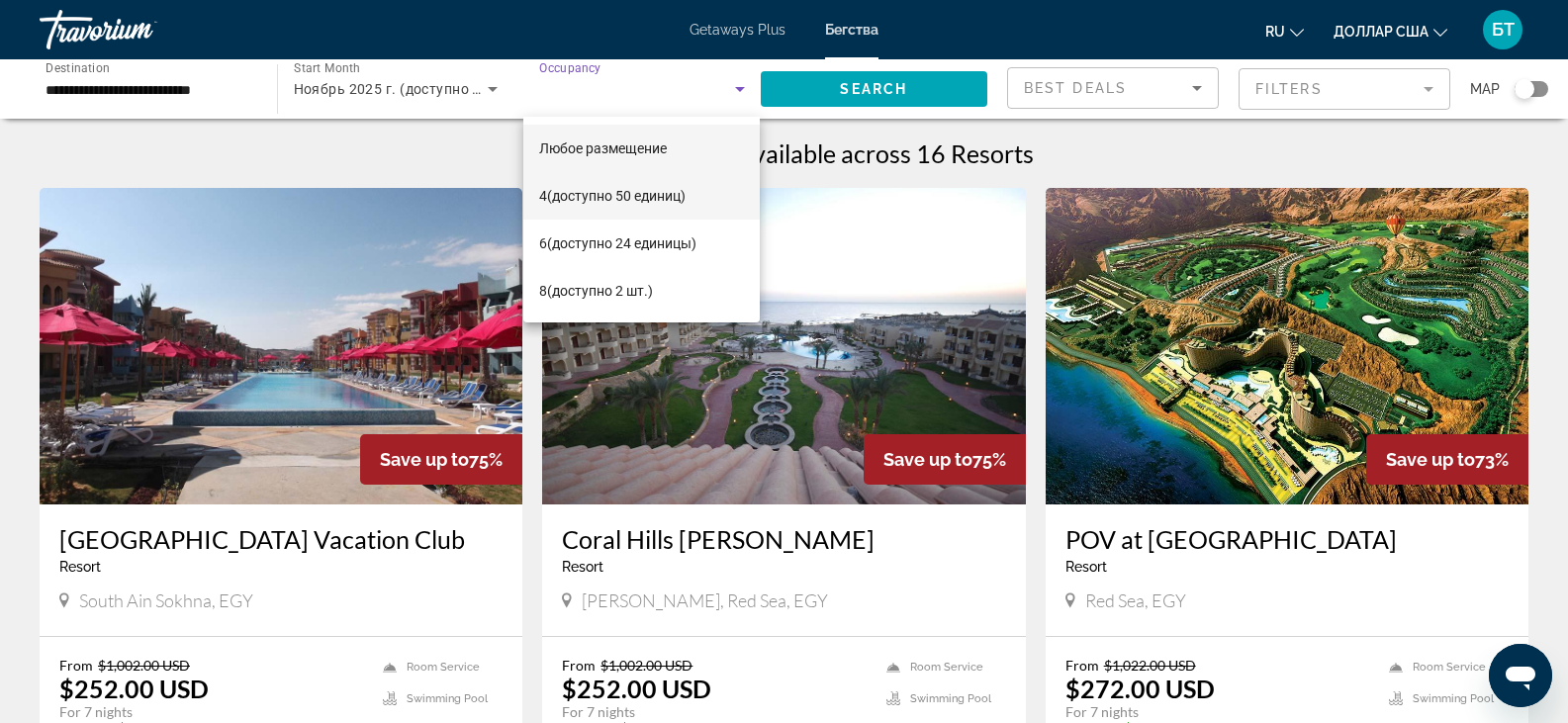
click at [542, 179] on mat-option "4 (доступно 50 единиц)" at bounding box center [641, 196] width 236 height 48
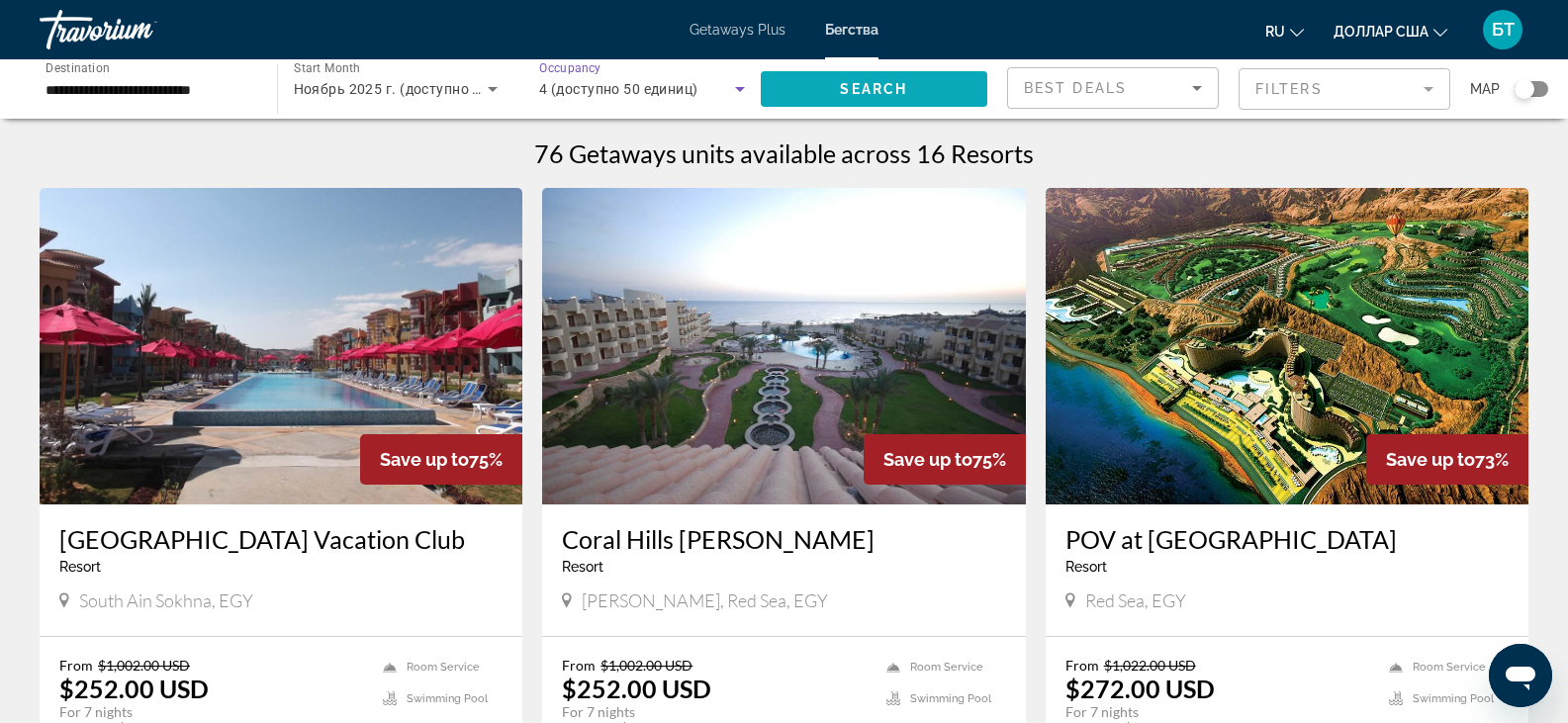
click at [824, 93] on span "Search widget" at bounding box center [874, 89] width 227 height 48
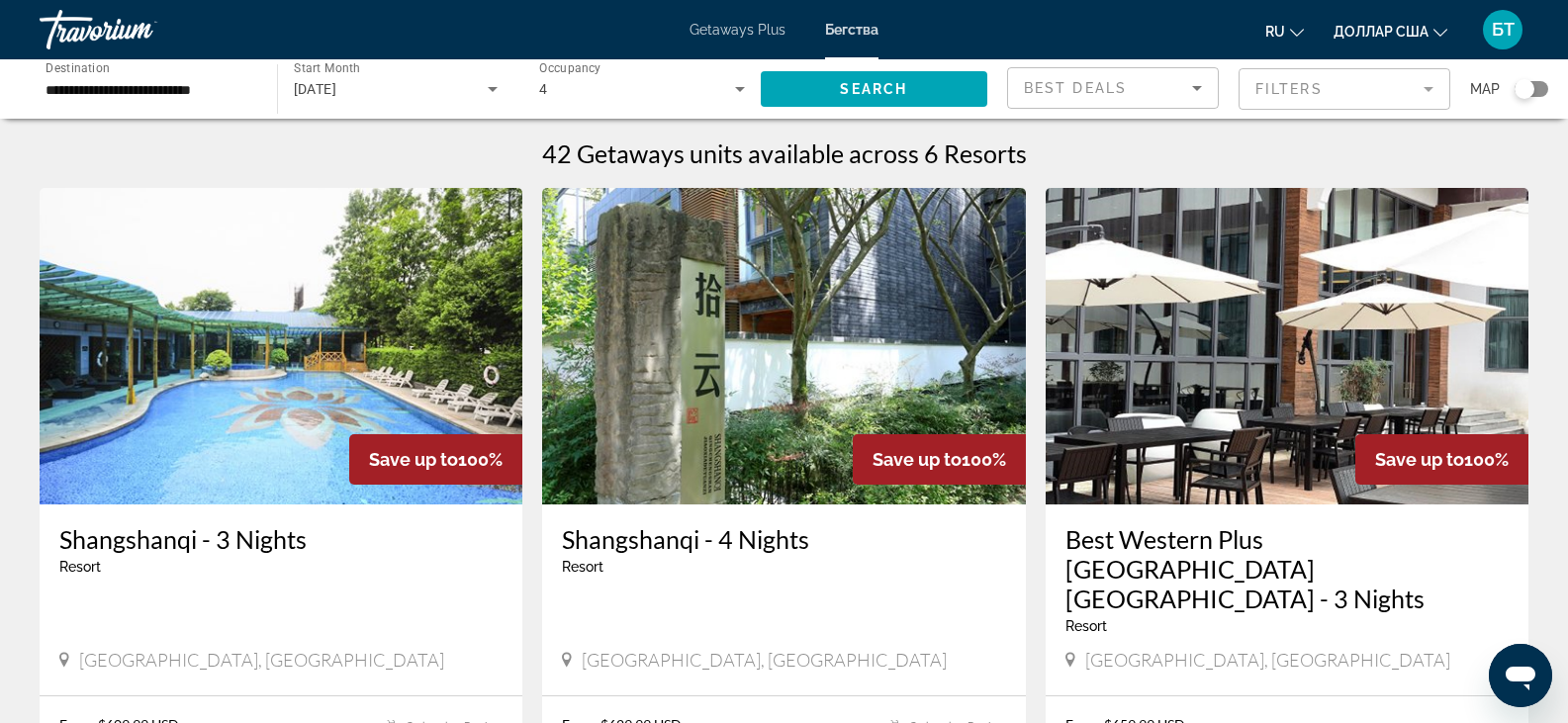
click at [249, 99] on input "**********" at bounding box center [148, 90] width 205 height 24
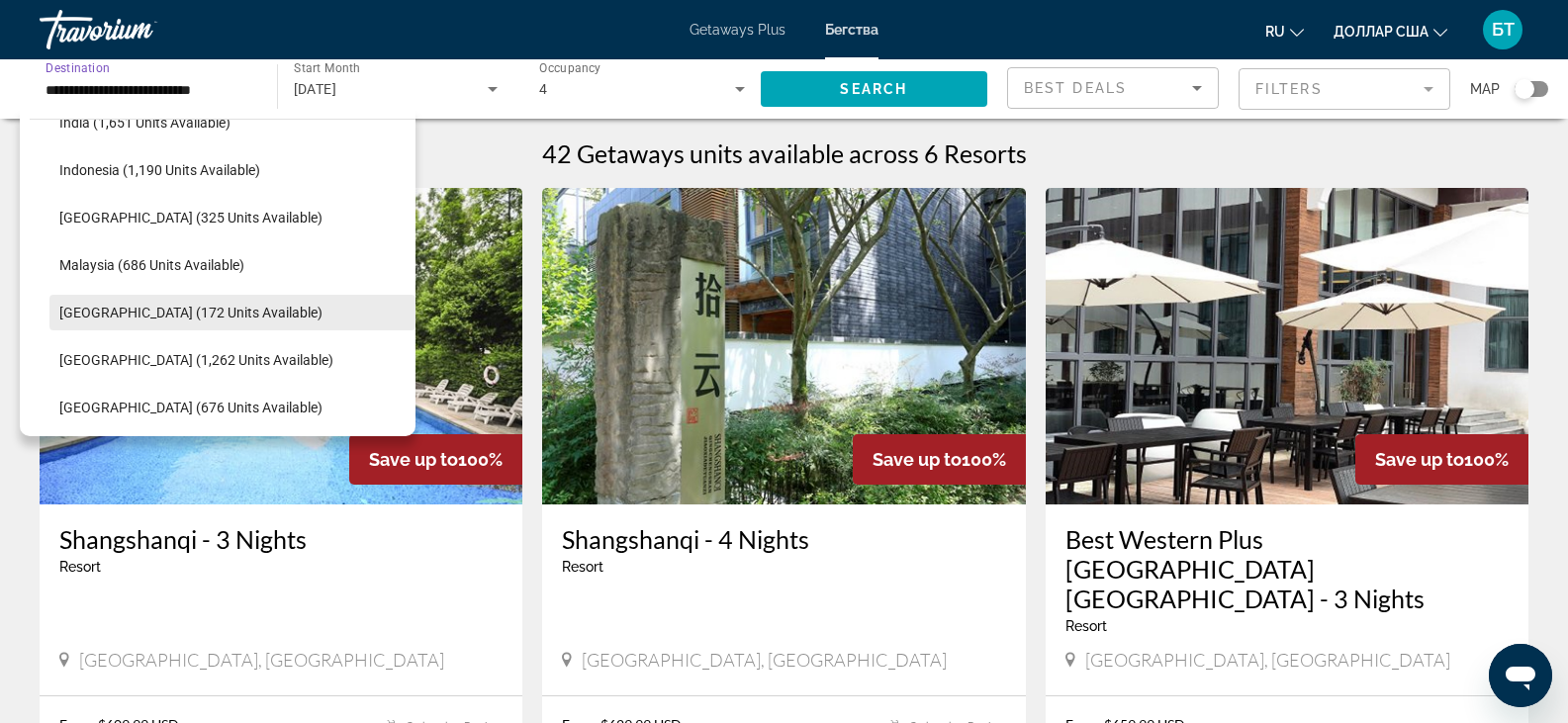
scroll to position [795, 0]
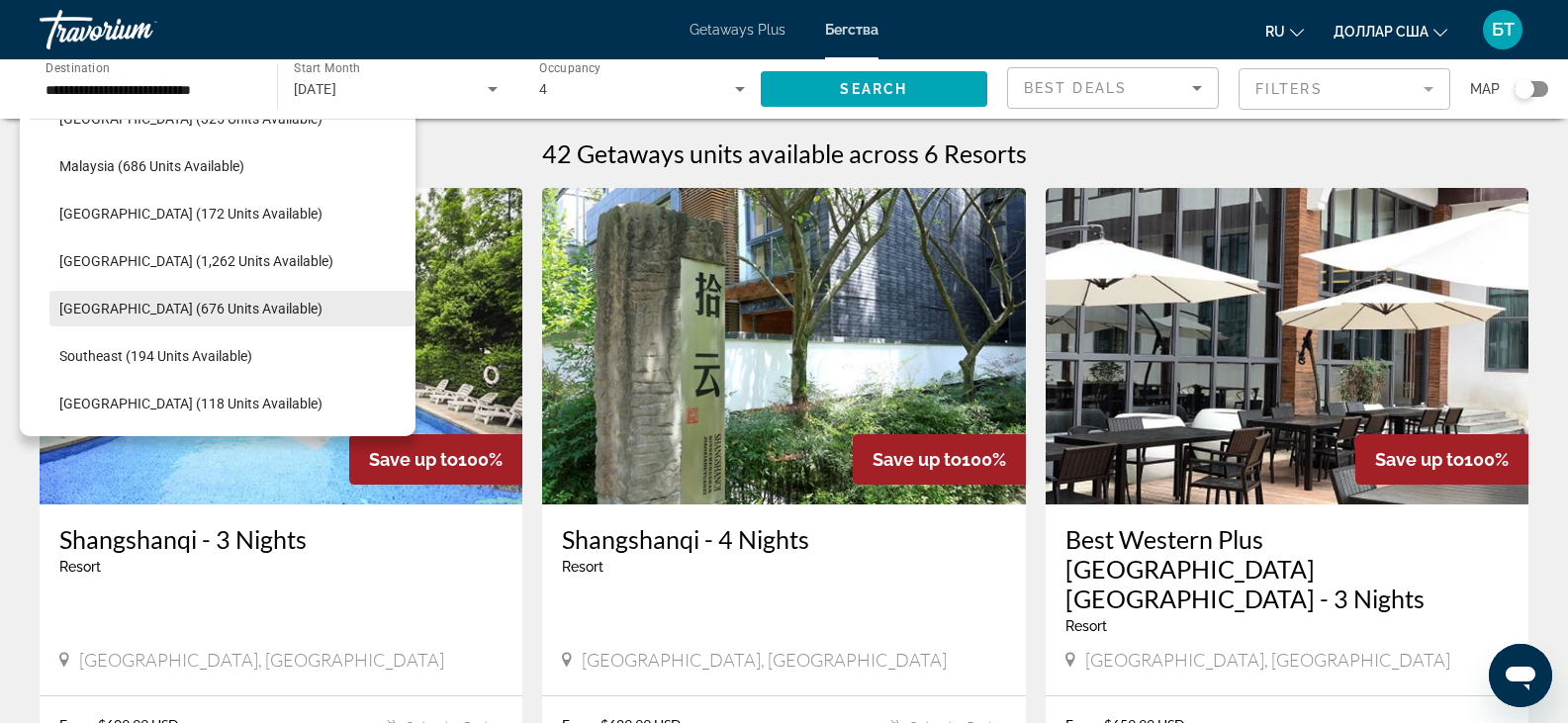
drag, startPoint x: 193, startPoint y: 316, endPoint x: 181, endPoint y: 327, distance: 16.3
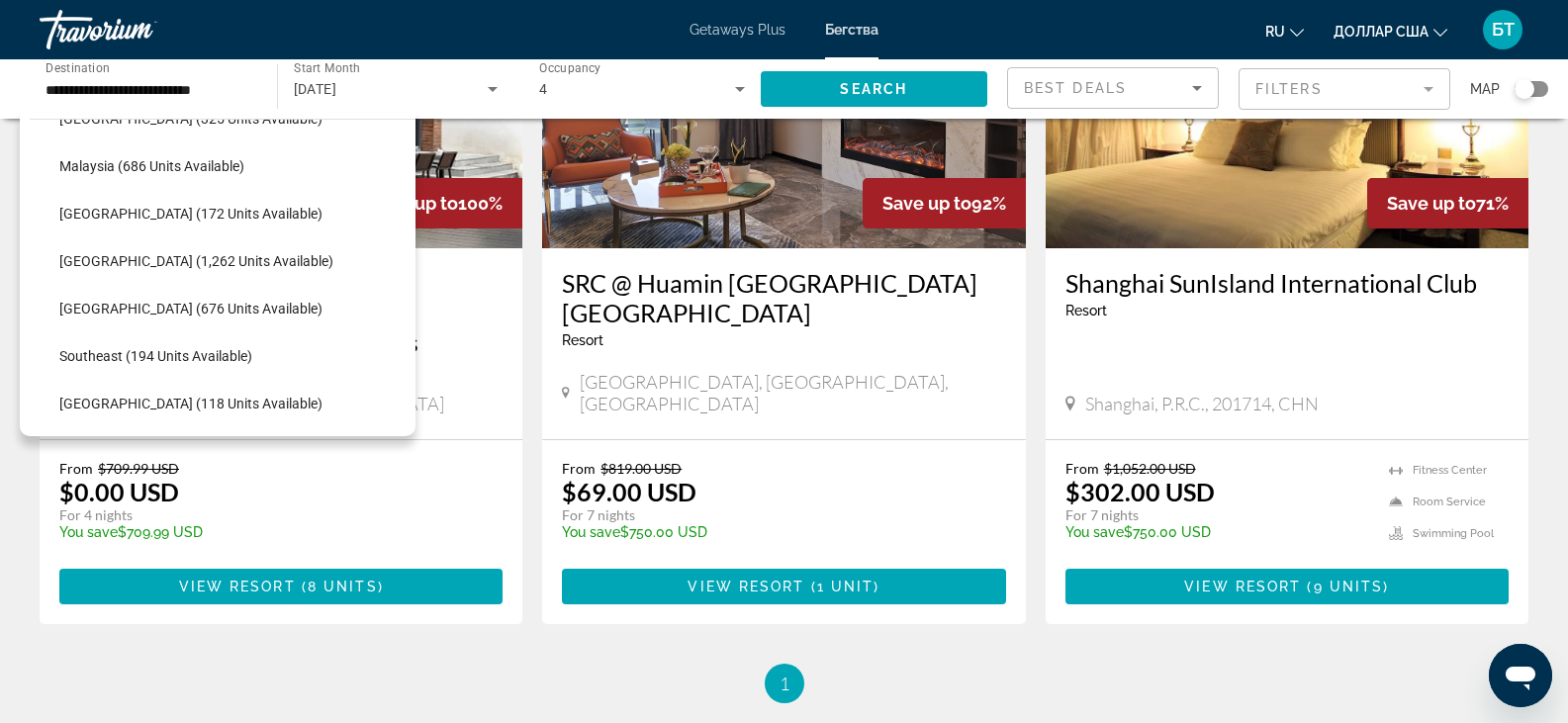
scroll to position [989, 0]
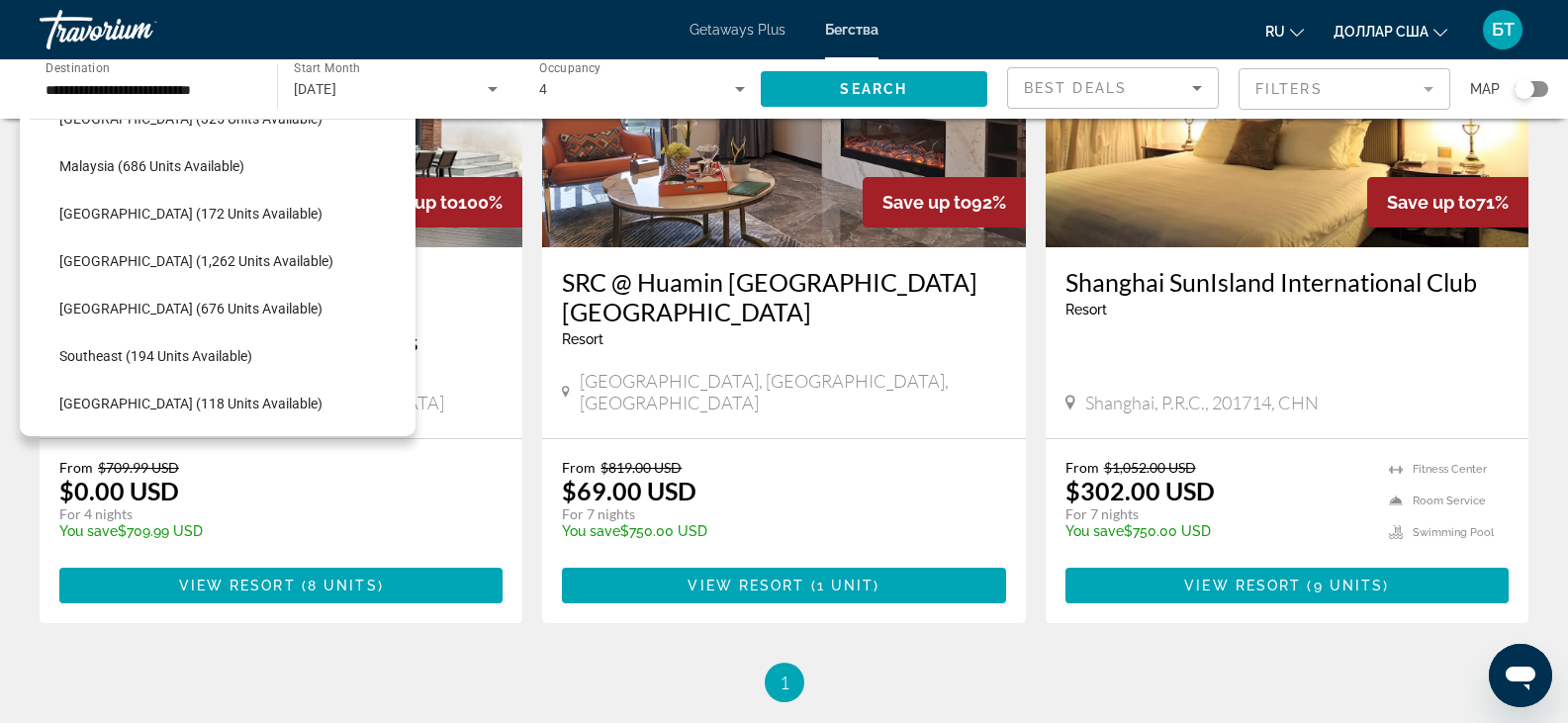
click at [468, 459] on p "From $709.99 USD" at bounding box center [271, 467] width 423 height 17
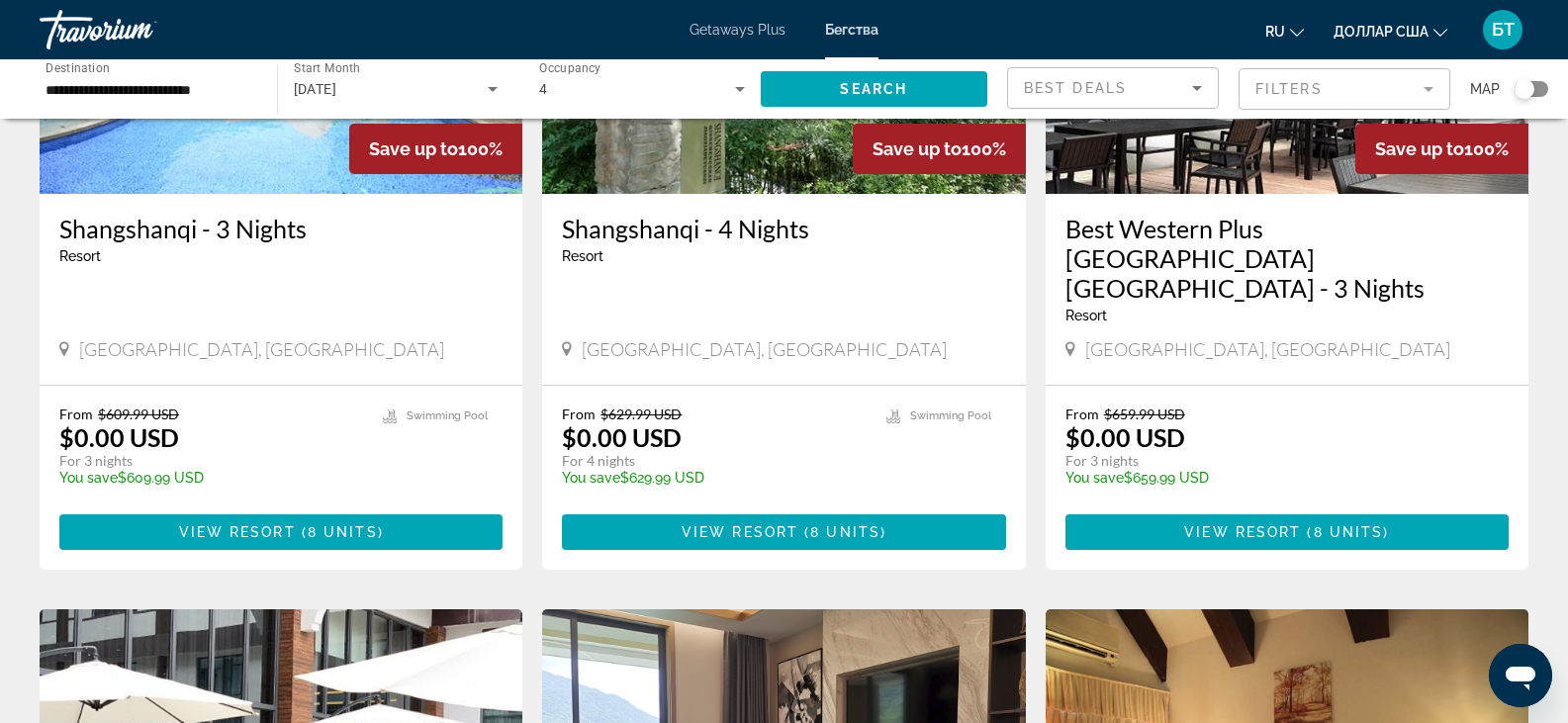
scroll to position [0, 0]
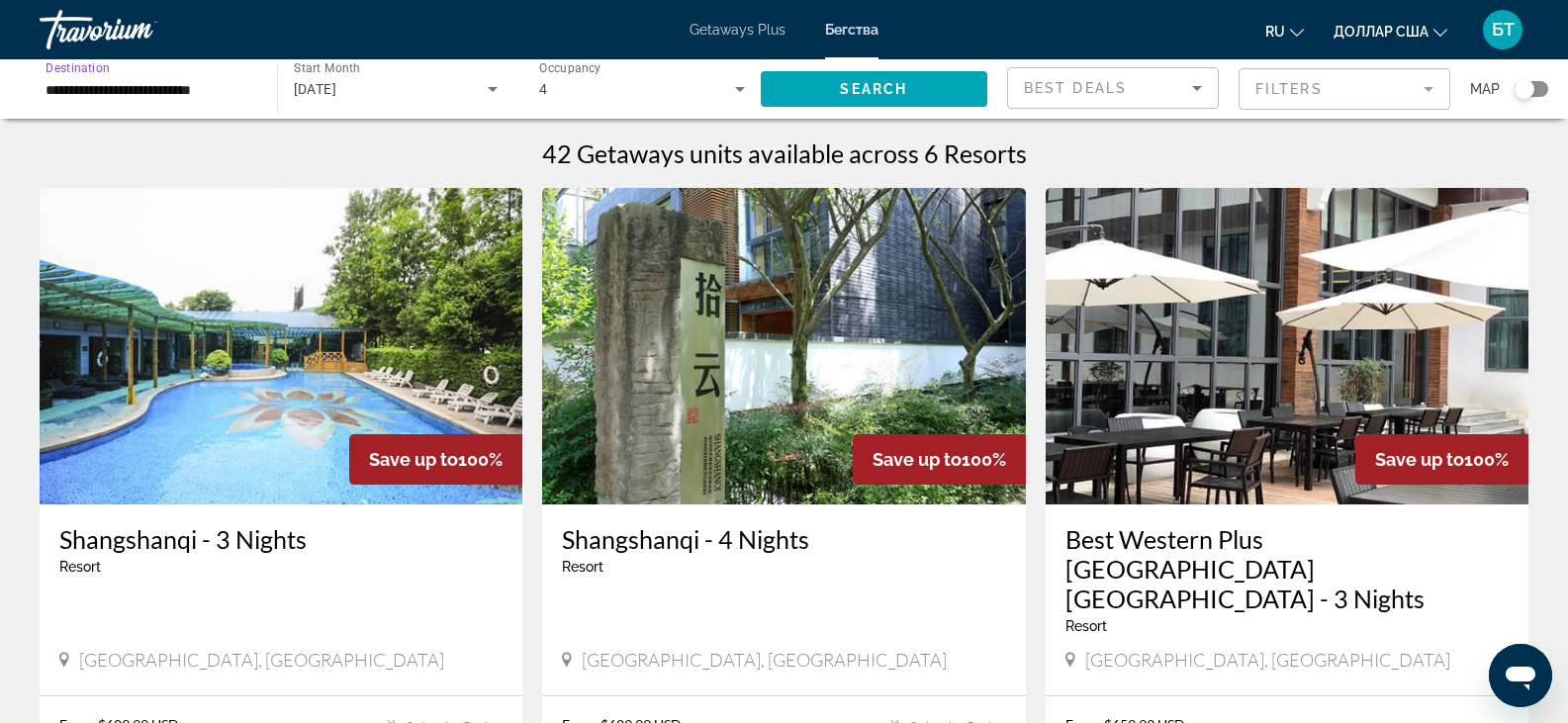
click at [230, 94] on input "**********" at bounding box center [148, 90] width 205 height 24
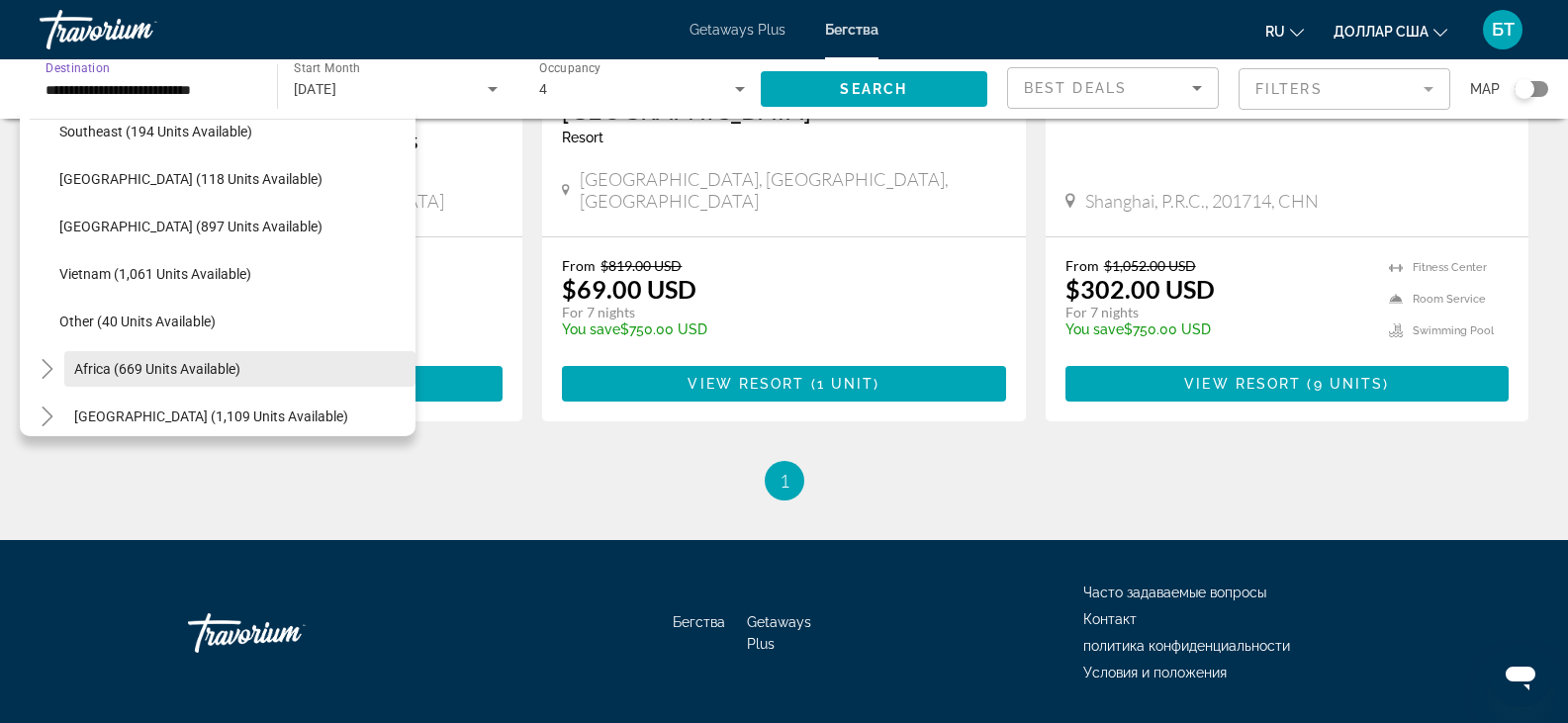
scroll to position [1033, 0]
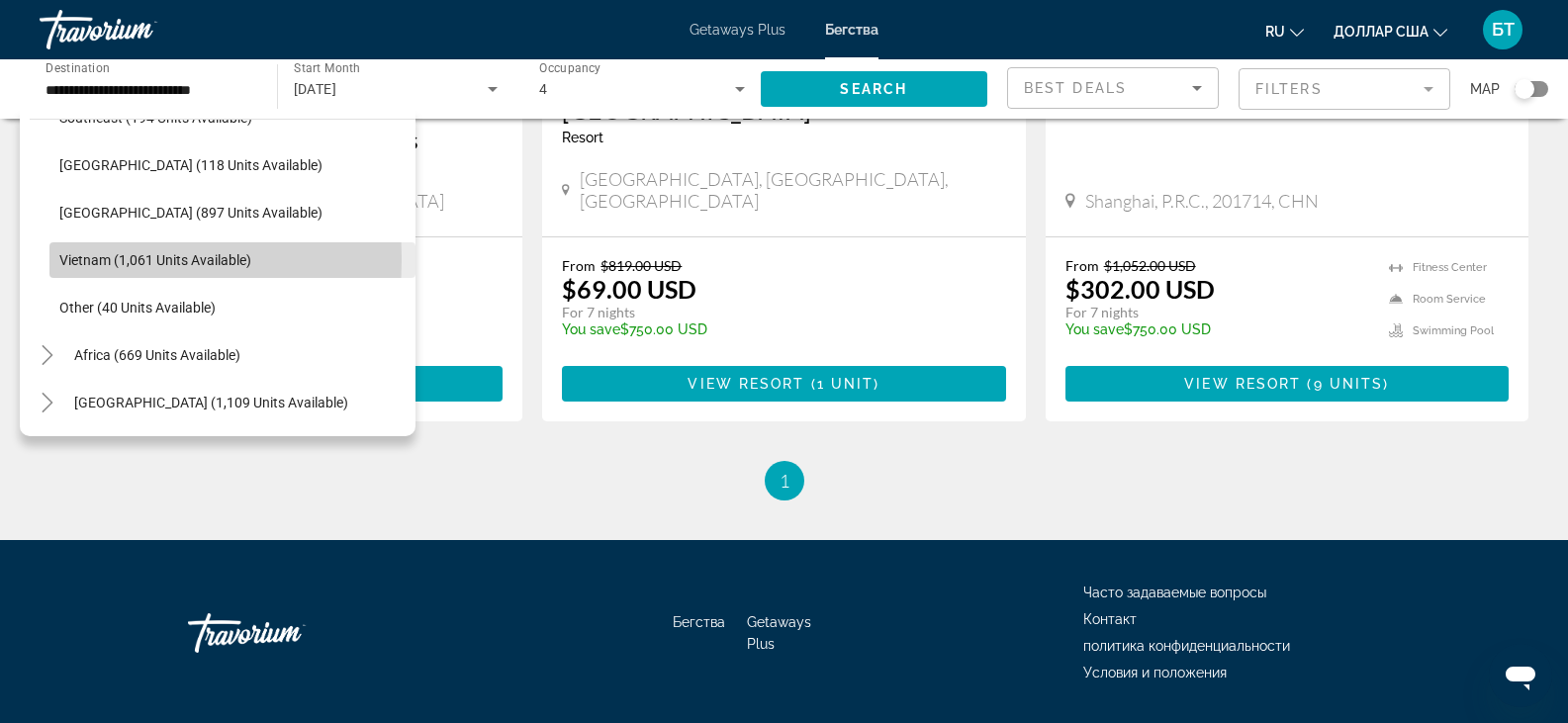
click at [62, 259] on span "Vietnam (1,061 units available)" at bounding box center [155, 260] width 192 height 16
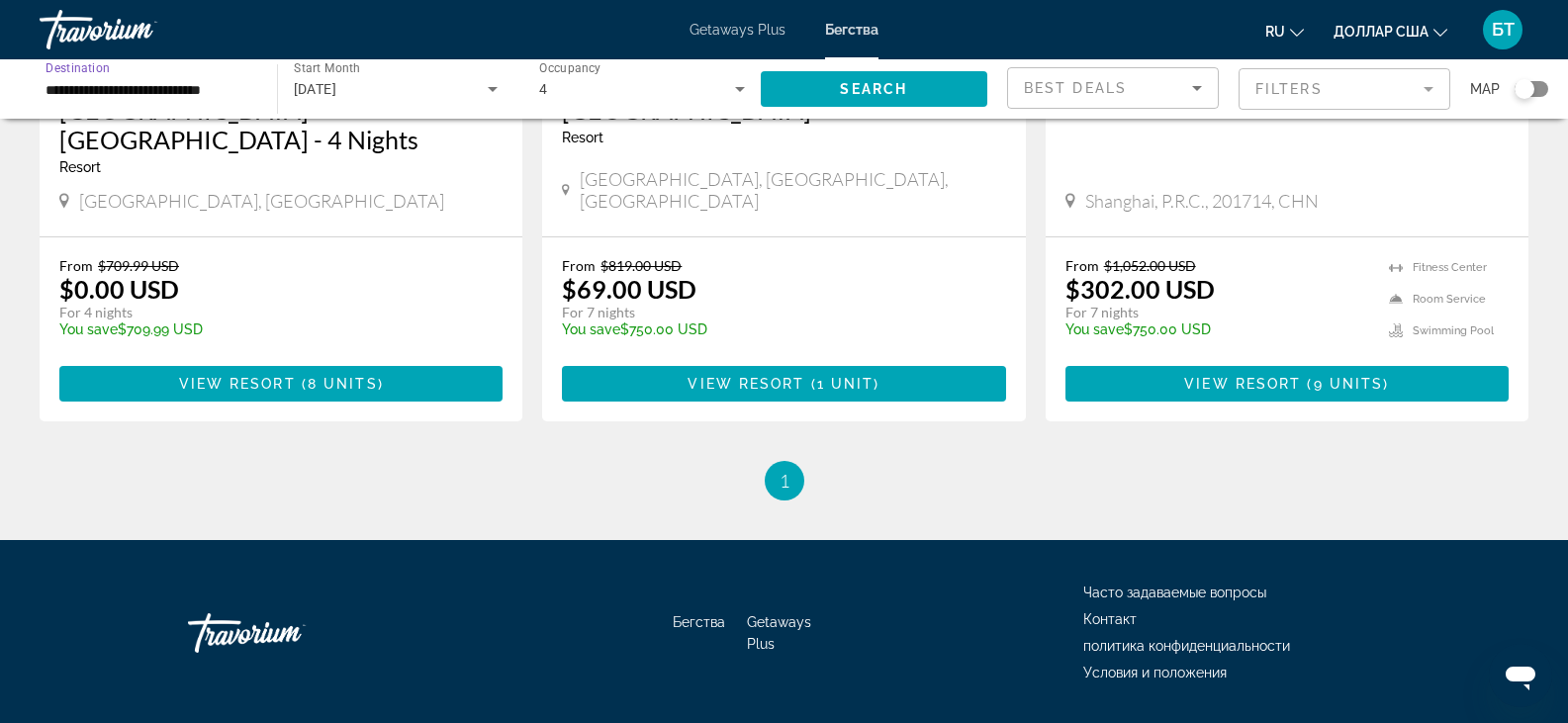
click at [738, 91] on icon "Search widget" at bounding box center [740, 89] width 24 height 24
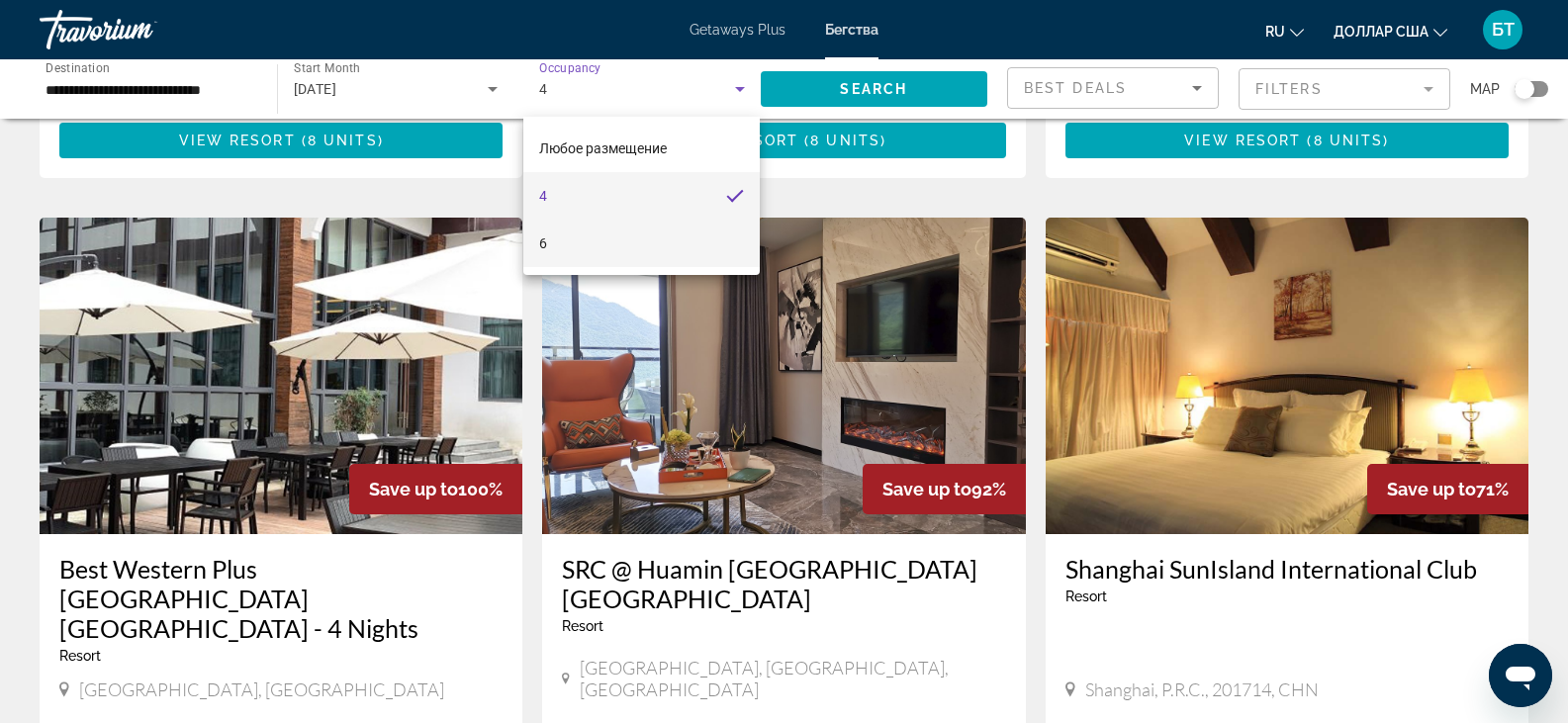
scroll to position [696, 0]
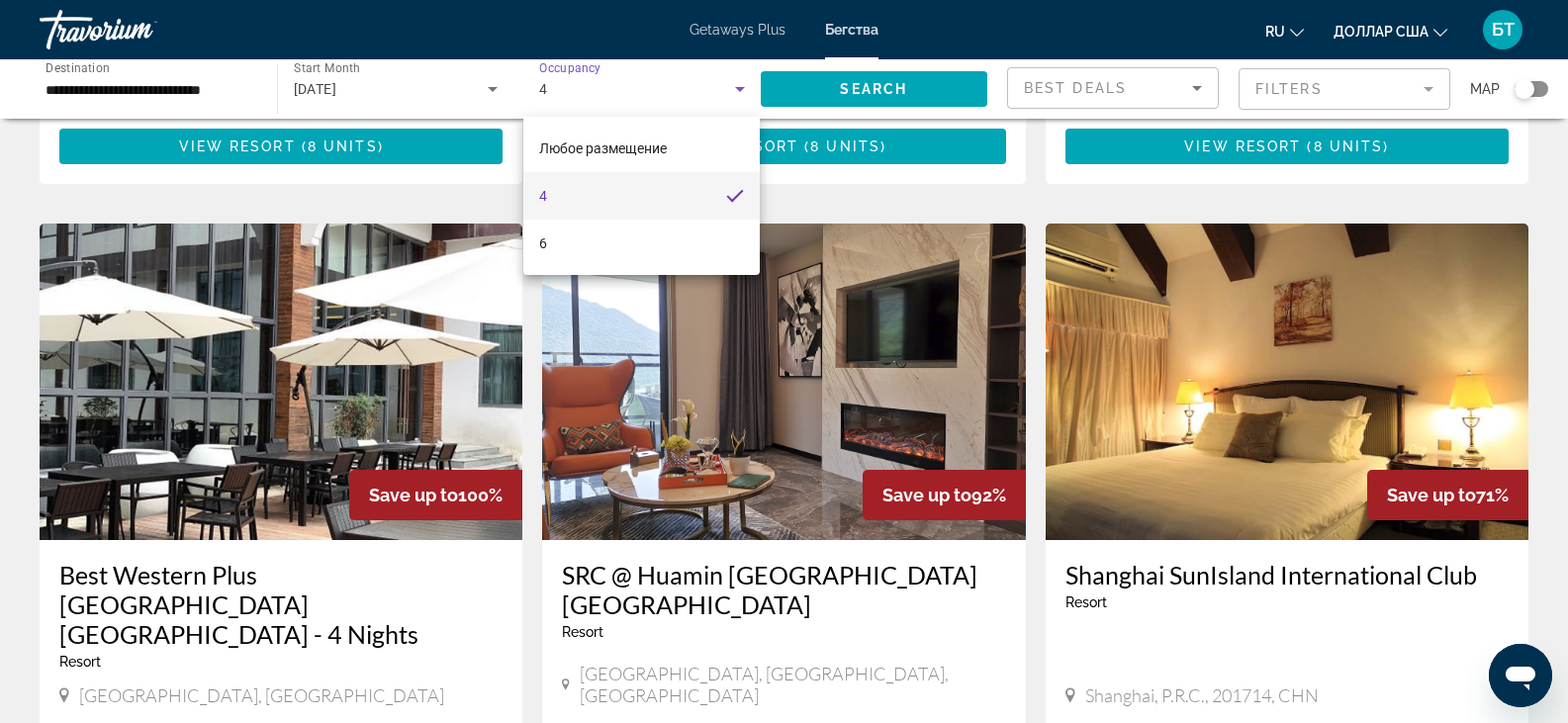
click at [487, 93] on div at bounding box center [784, 362] width 1568 height 723
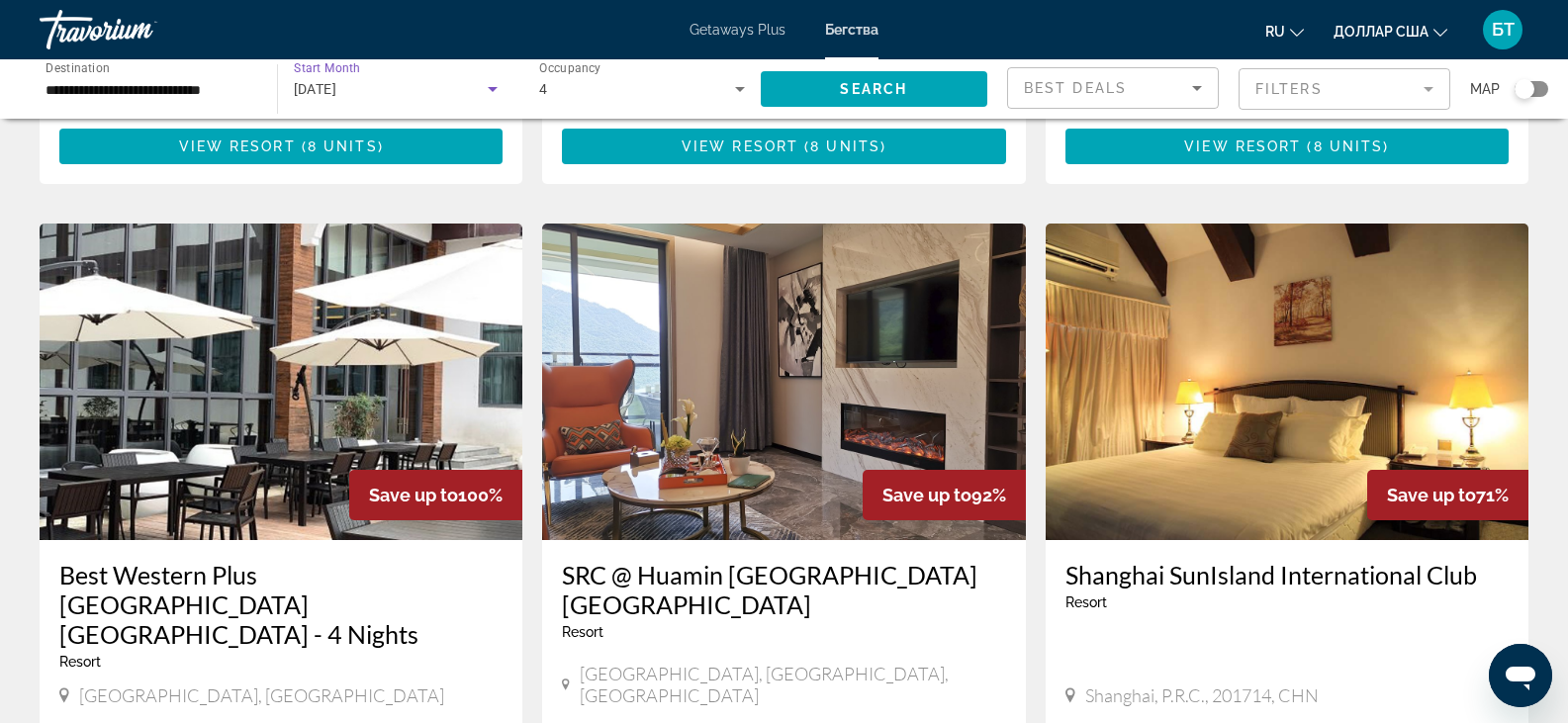
click at [489, 93] on icon "Search widget" at bounding box center [493, 89] width 24 height 24
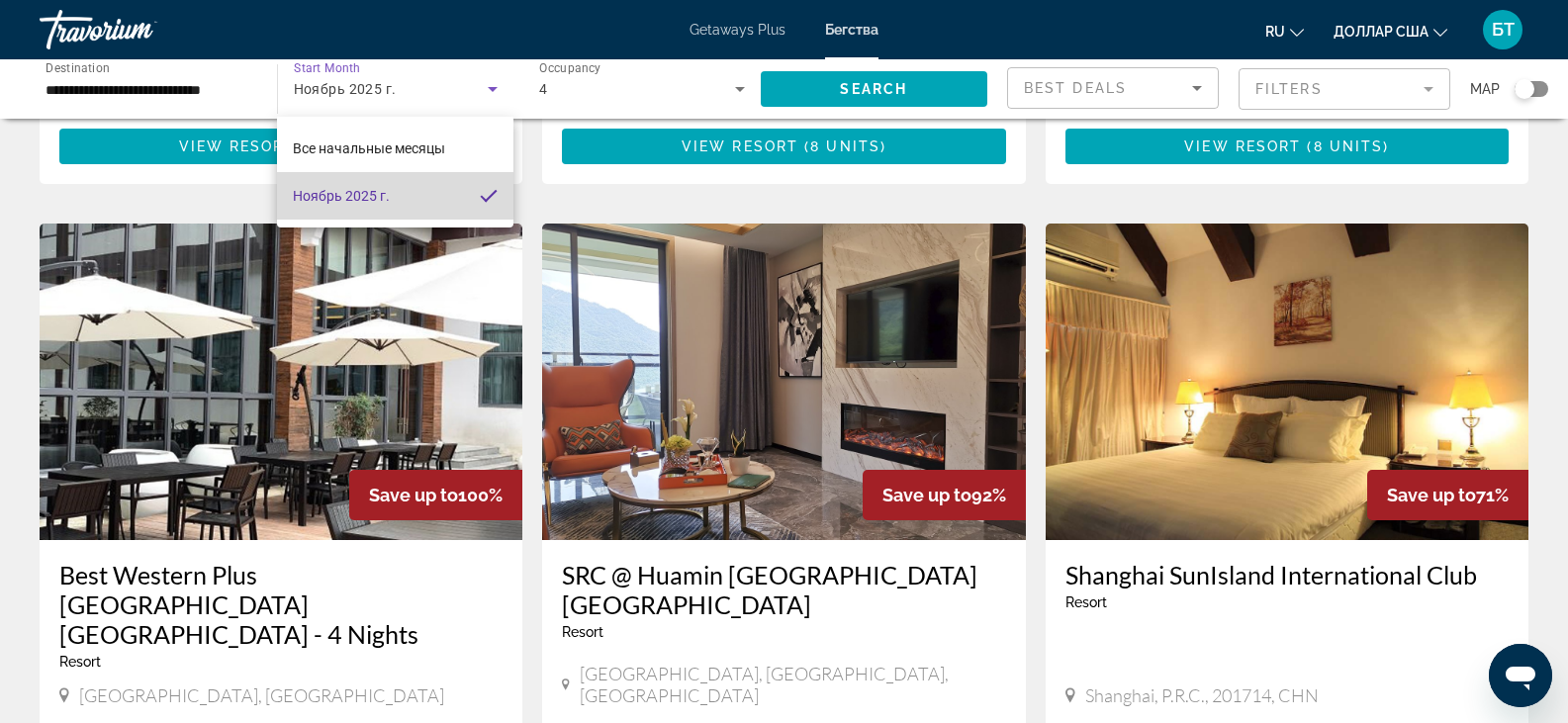
click at [313, 206] on span "Ноябрь 2025 г." at bounding box center [342, 196] width 97 height 24
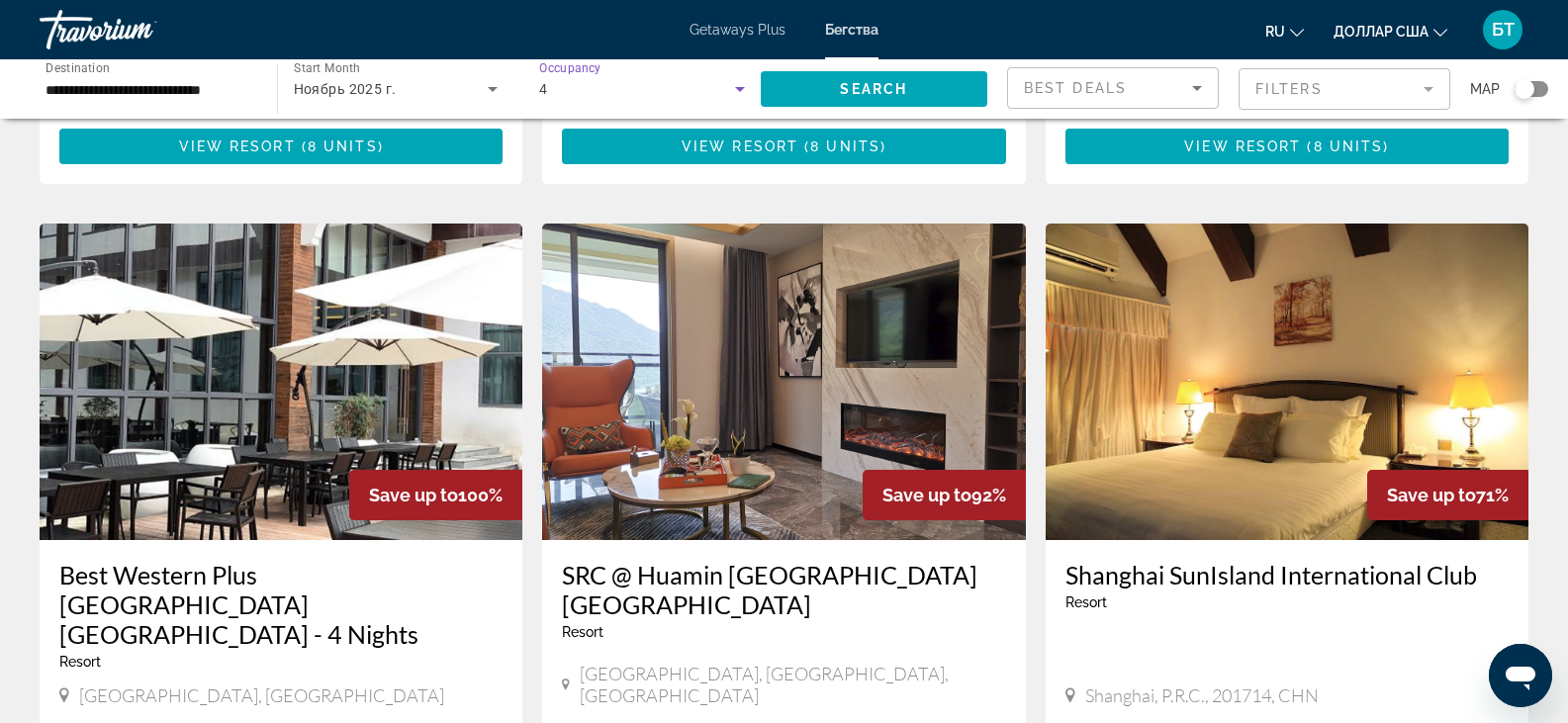
click at [736, 93] on icon "Search widget" at bounding box center [740, 89] width 24 height 24
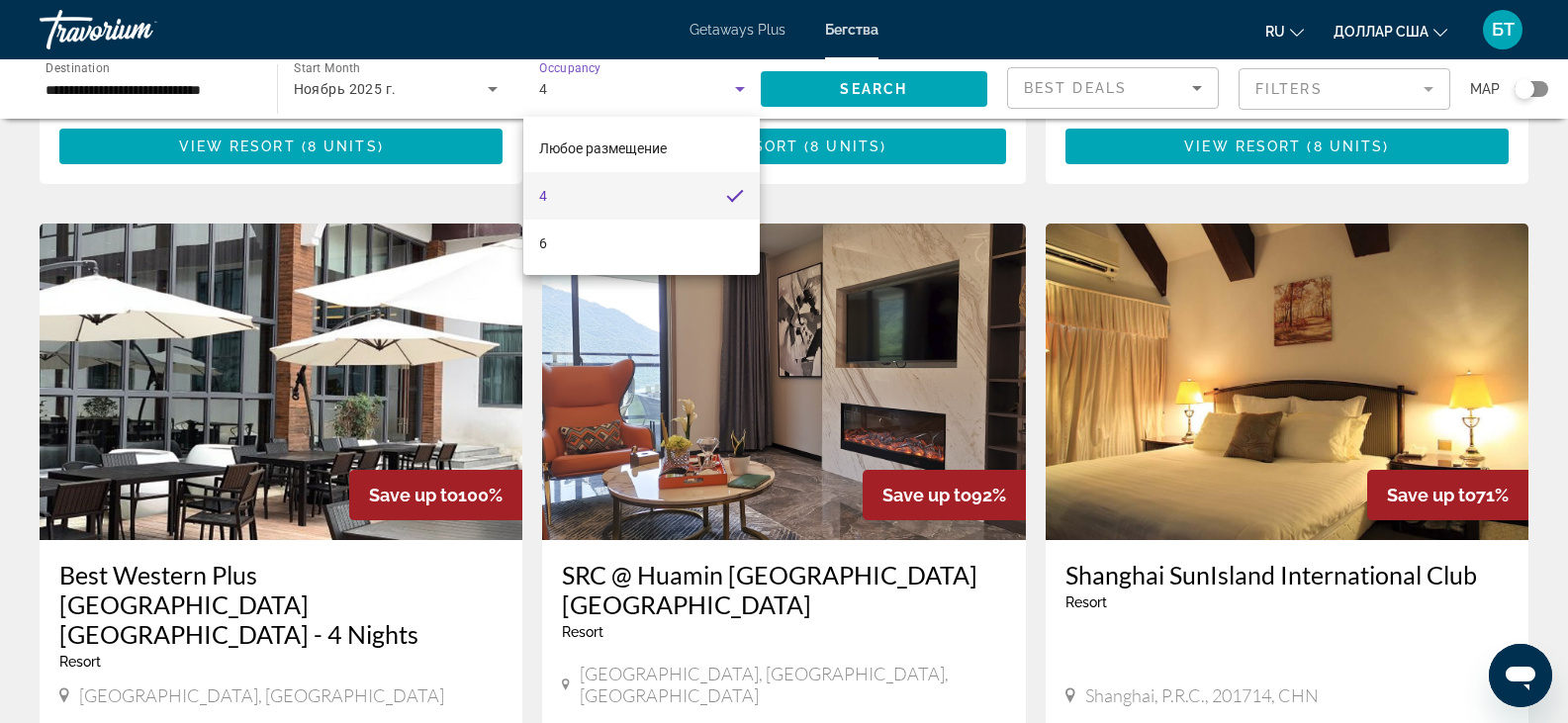
click at [736, 93] on div at bounding box center [784, 362] width 1568 height 723
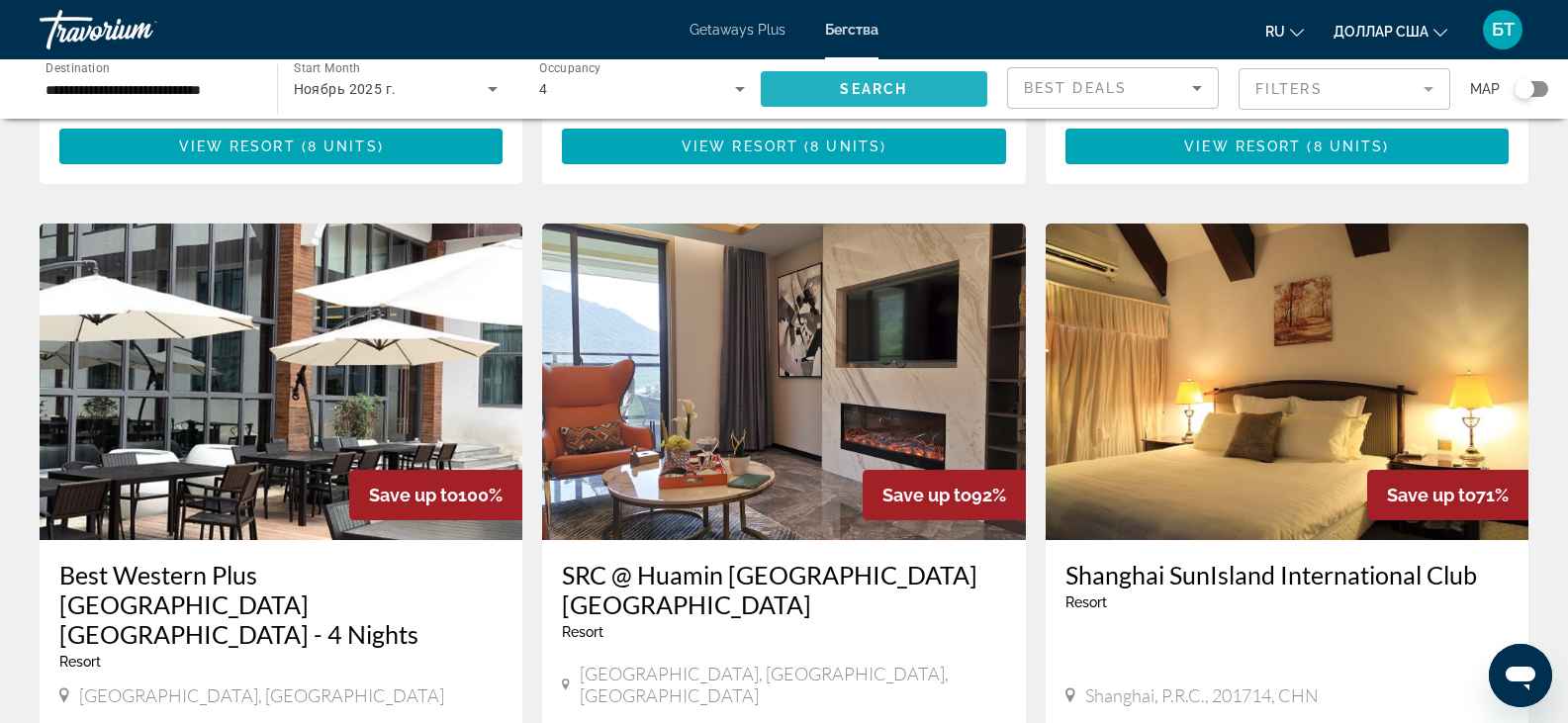
click at [870, 91] on span "Search" at bounding box center [874, 89] width 68 height 16
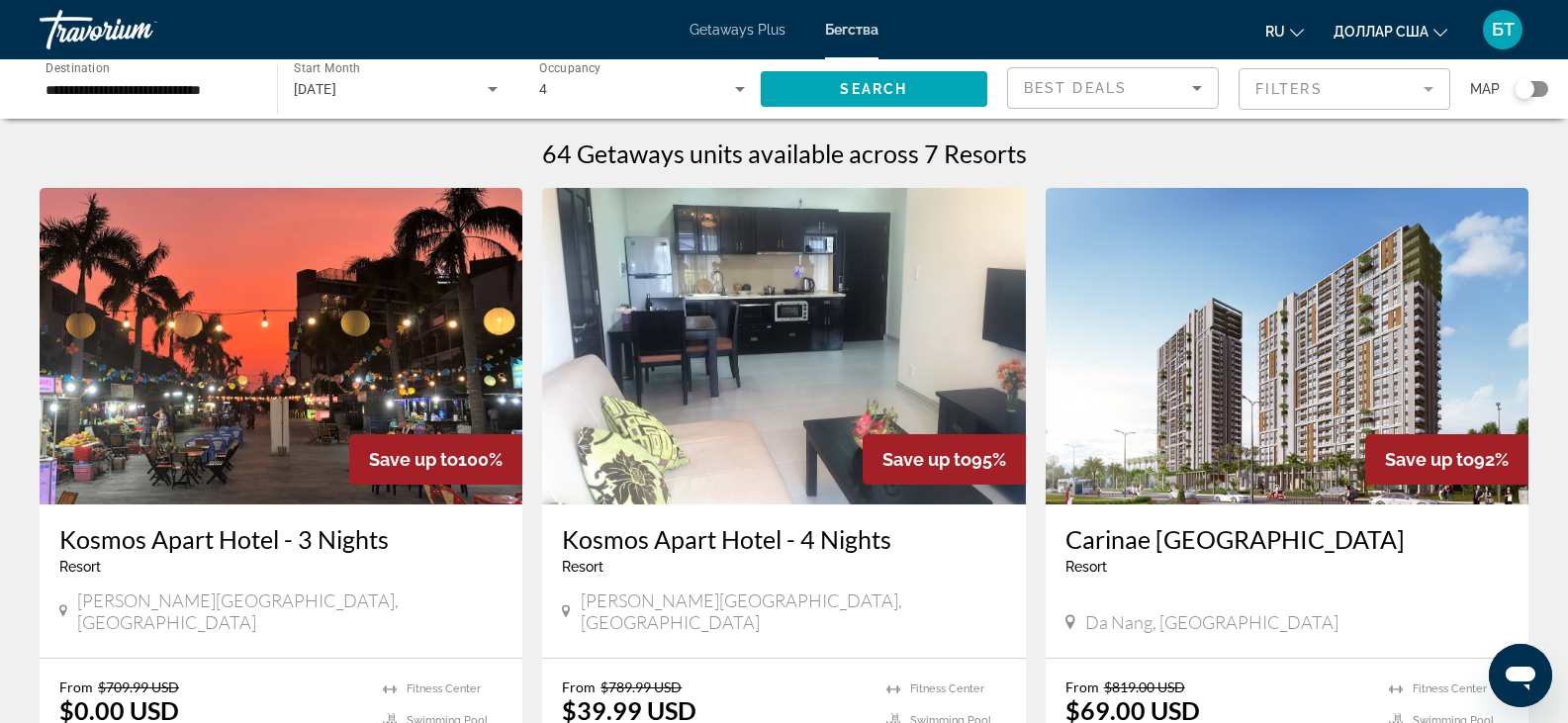
click at [735, 92] on icon "Search widget" at bounding box center [740, 89] width 24 height 24
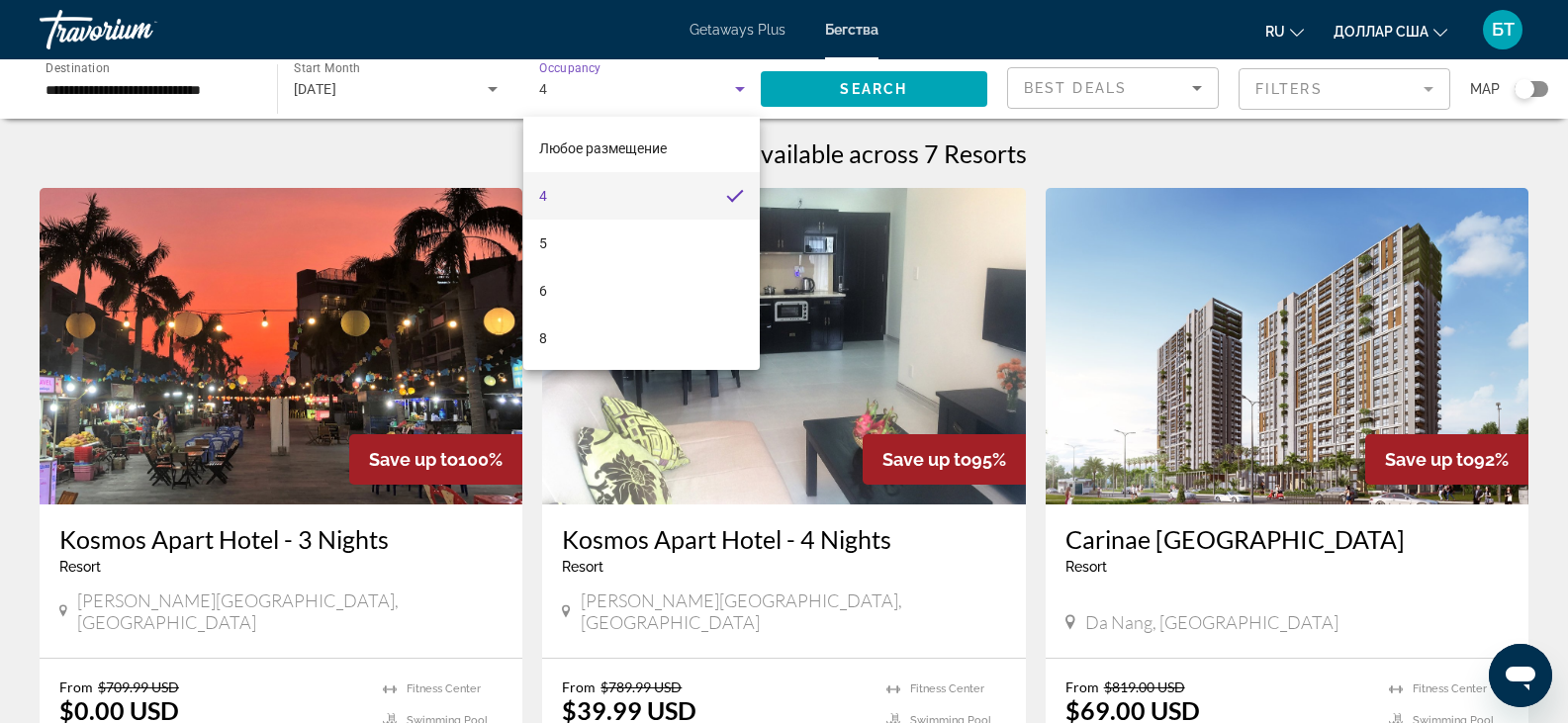
click at [740, 91] on div at bounding box center [784, 362] width 1568 height 723
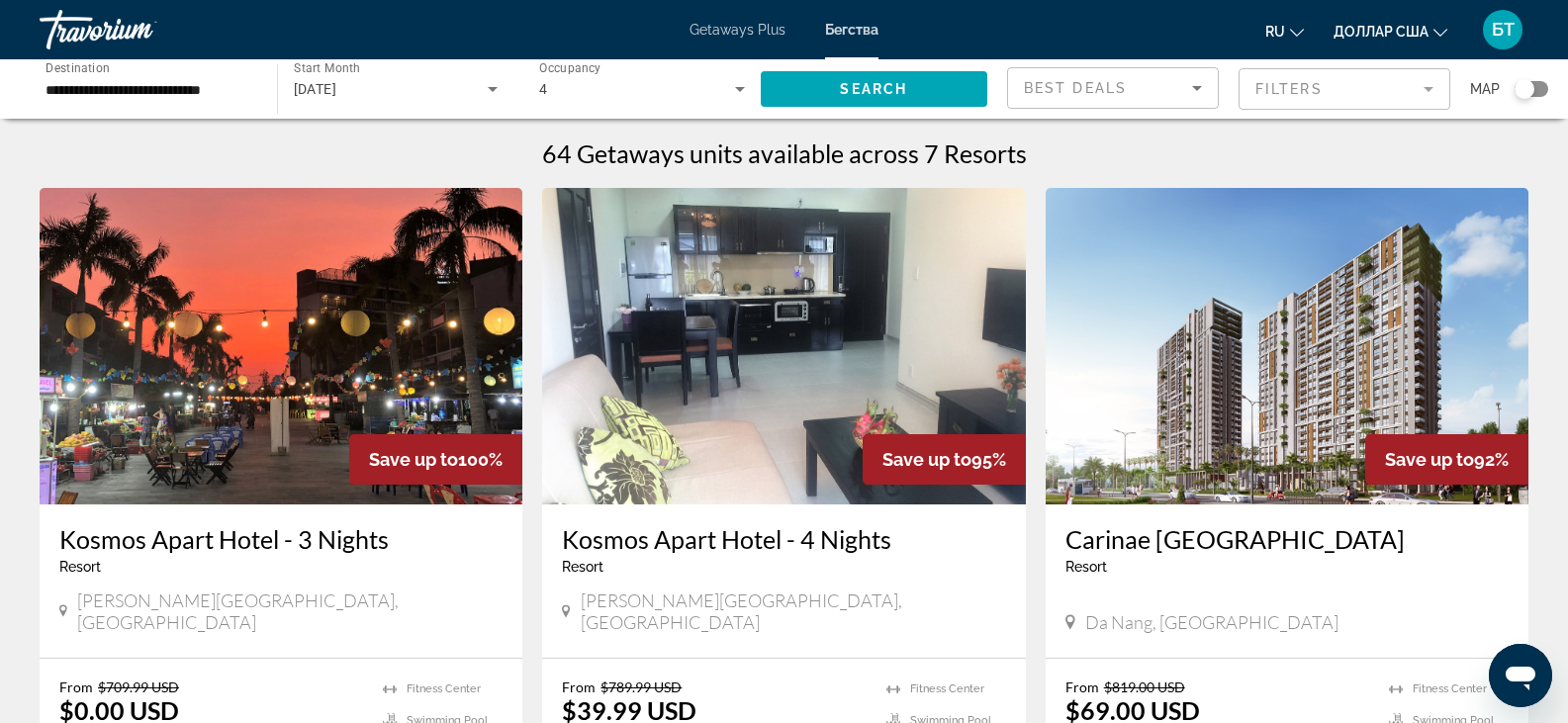
drag, startPoint x: 0, startPoint y: 0, endPoint x: 333, endPoint y: 173, distance: 375.3
click at [231, 86] on input "**********" at bounding box center [148, 90] width 205 height 24
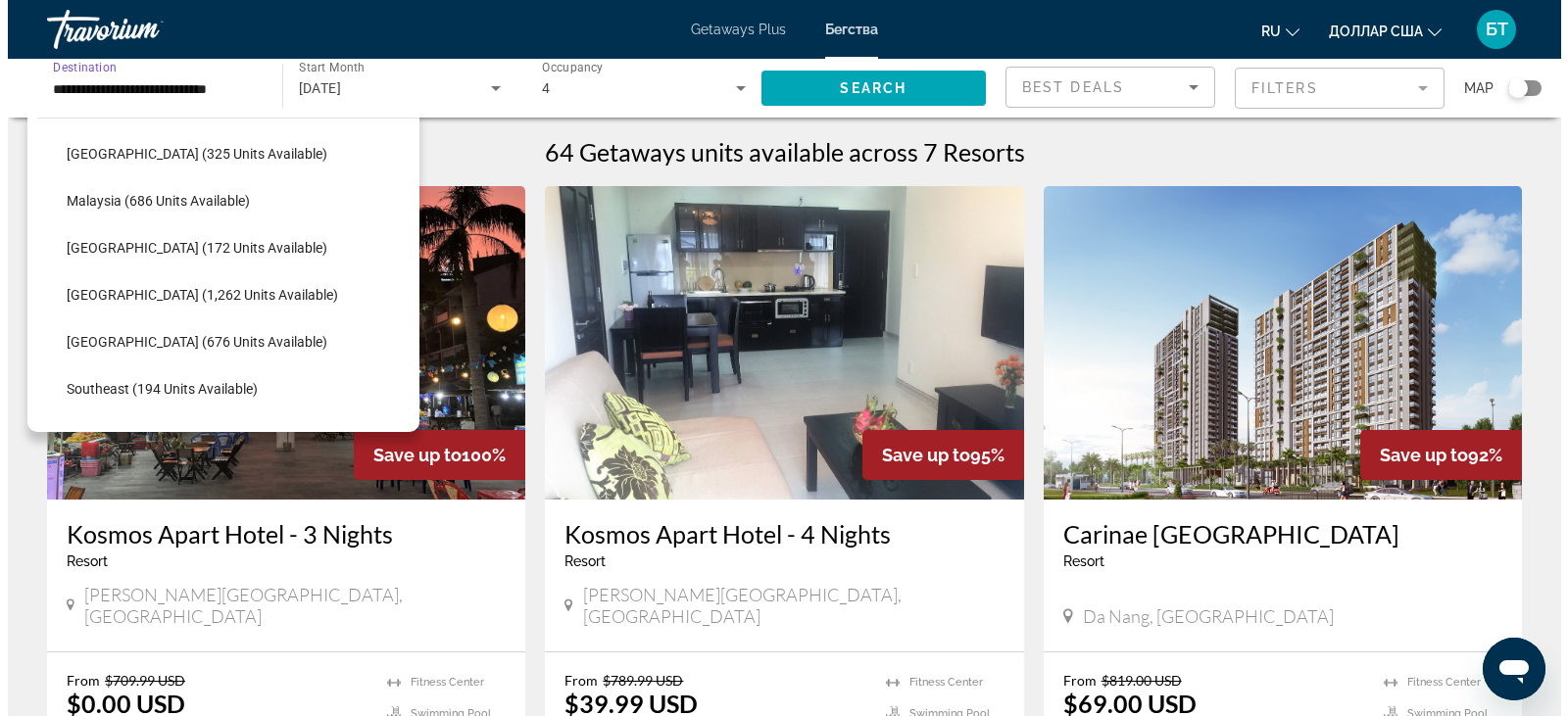
scroll to position [716, 0]
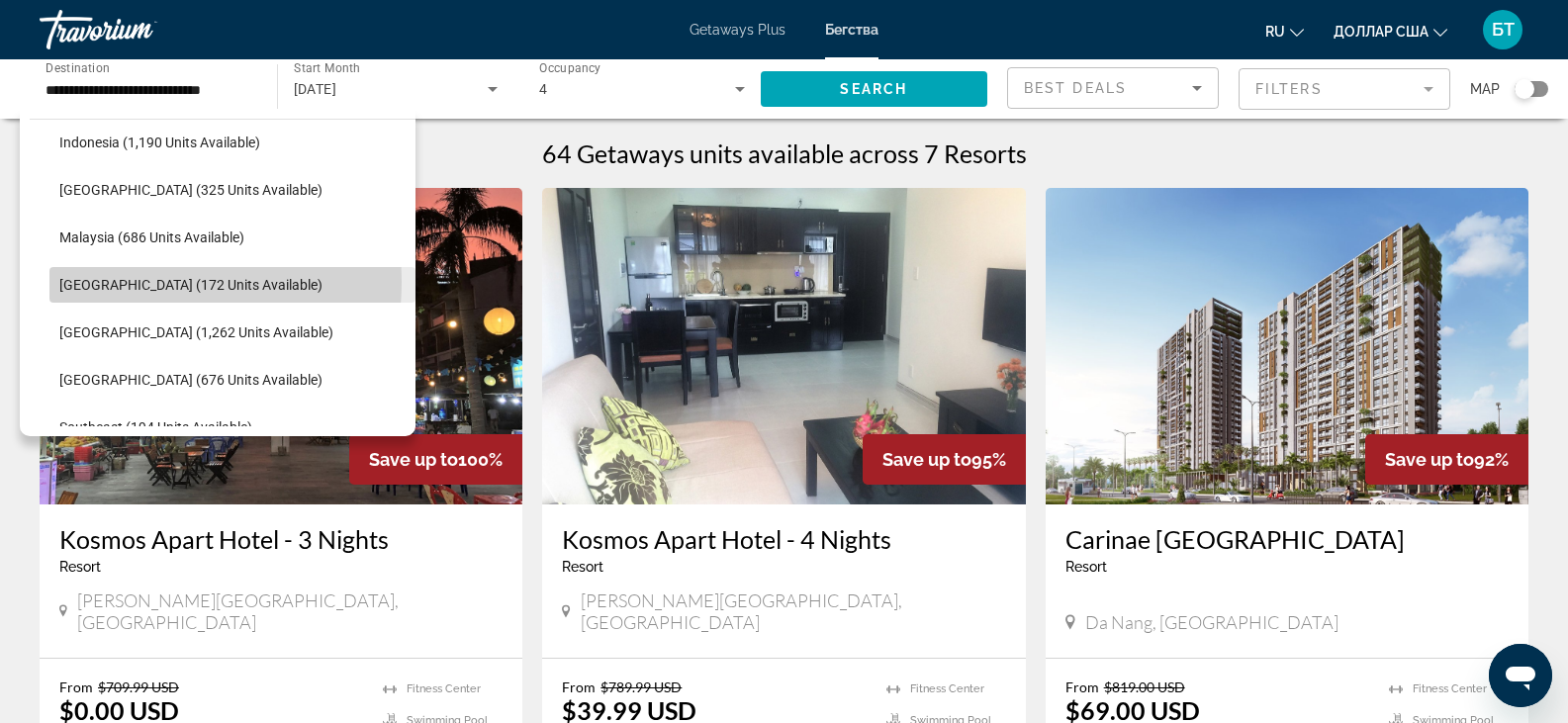
click at [121, 282] on span "Maldives (172 units available)" at bounding box center [191, 285] width 263 height 16
type input "**********"
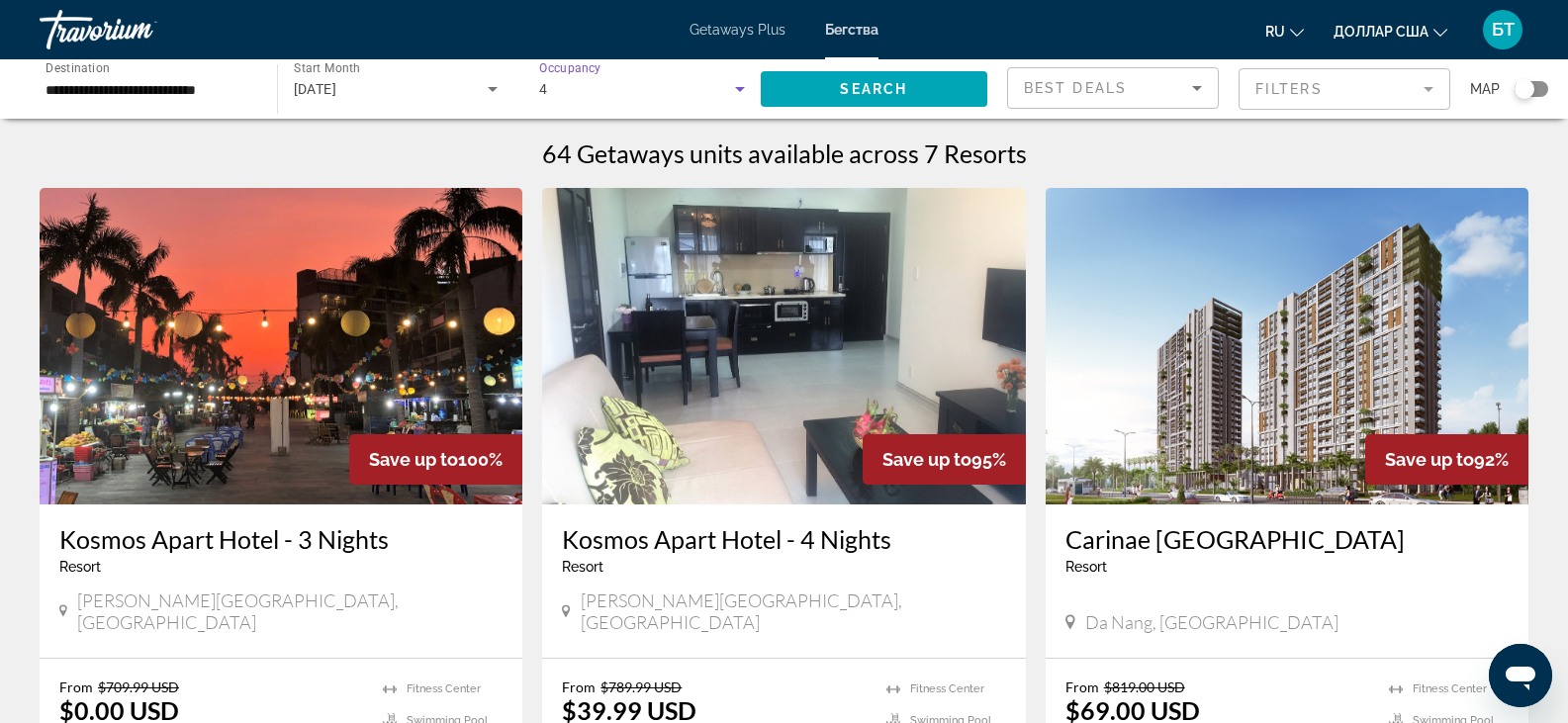
click at [739, 93] on icon "Search widget" at bounding box center [740, 89] width 24 height 24
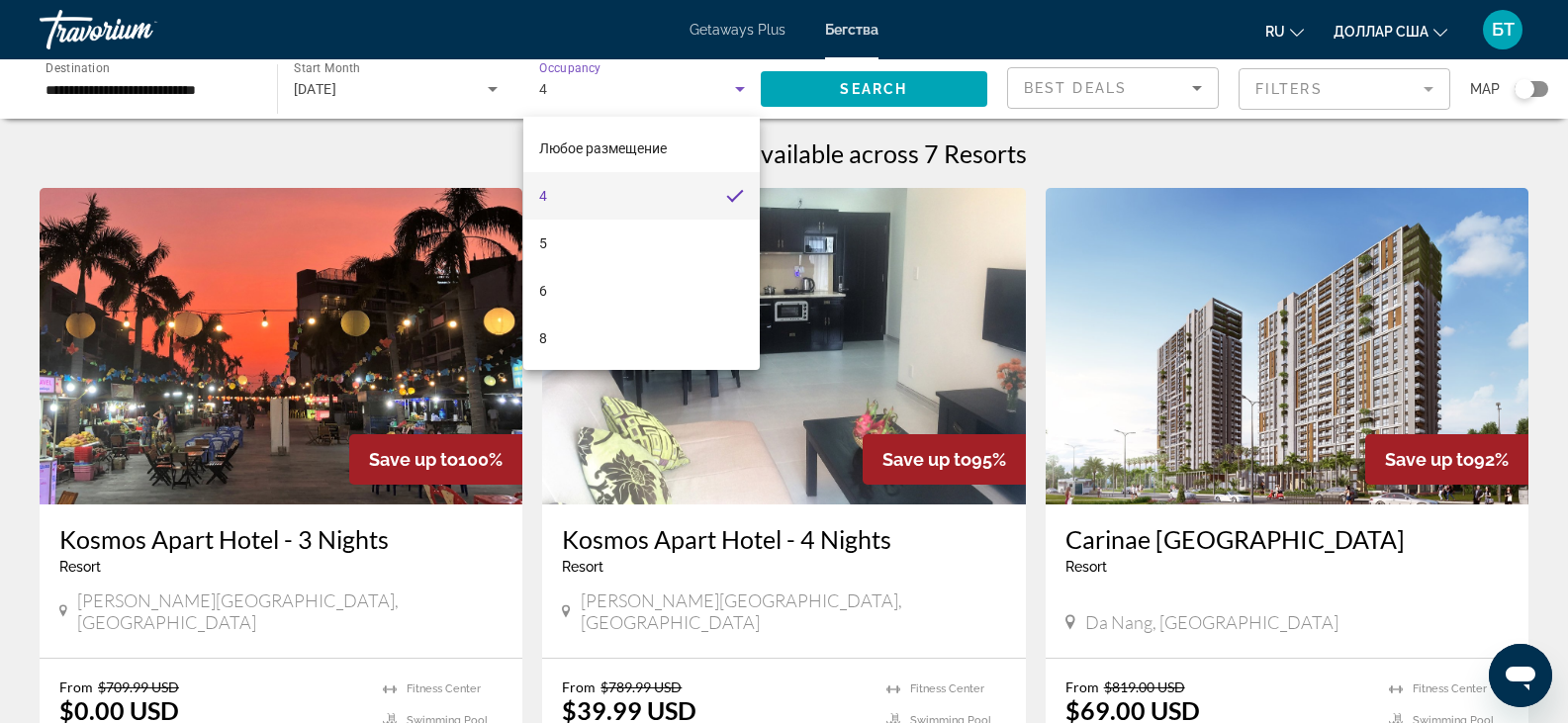
drag, startPoint x: 385, startPoint y: 132, endPoint x: 425, endPoint y: 135, distance: 40.1
click at [409, 135] on div at bounding box center [784, 362] width 1568 height 723
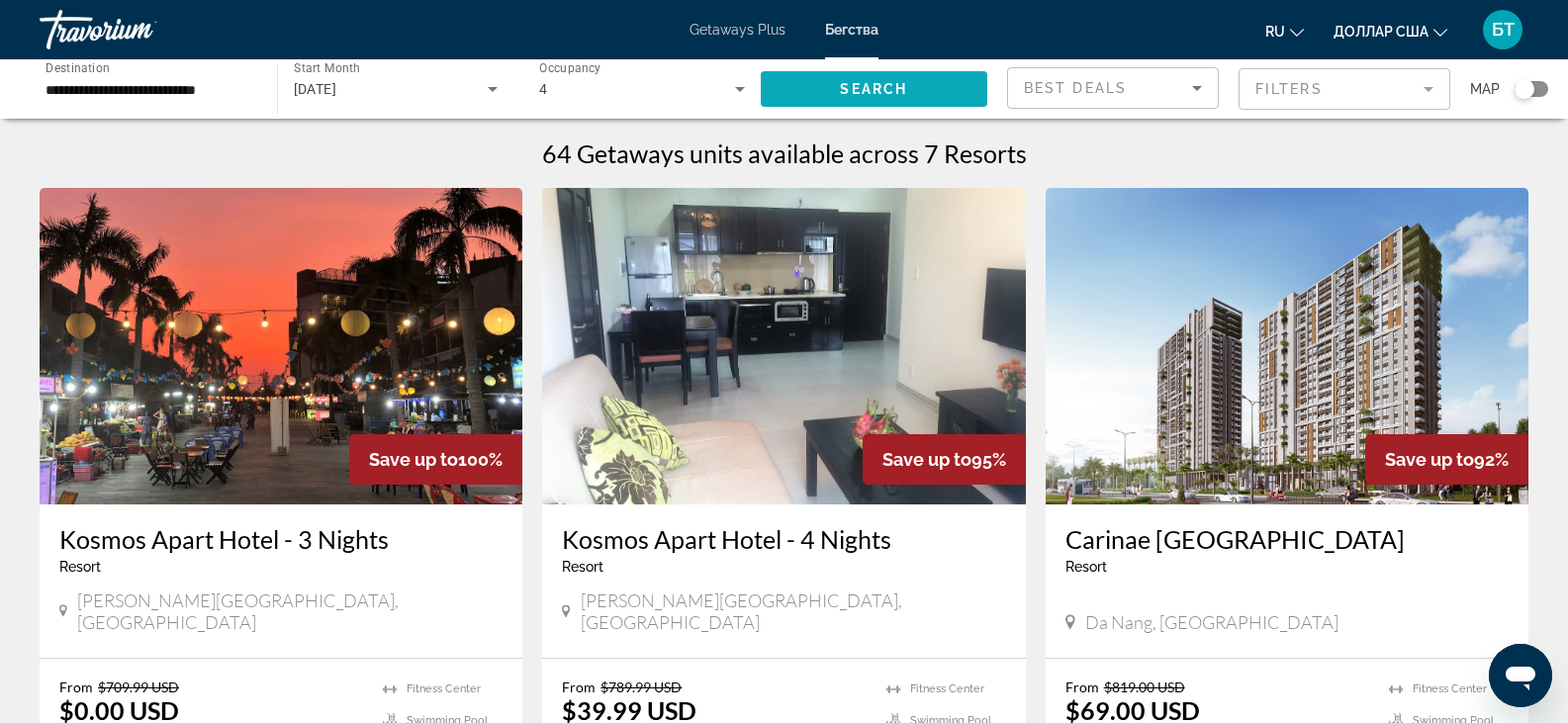
click at [919, 97] on span "Search widget" at bounding box center [874, 89] width 227 height 48
